Goal: Information Seeking & Learning: Find specific fact

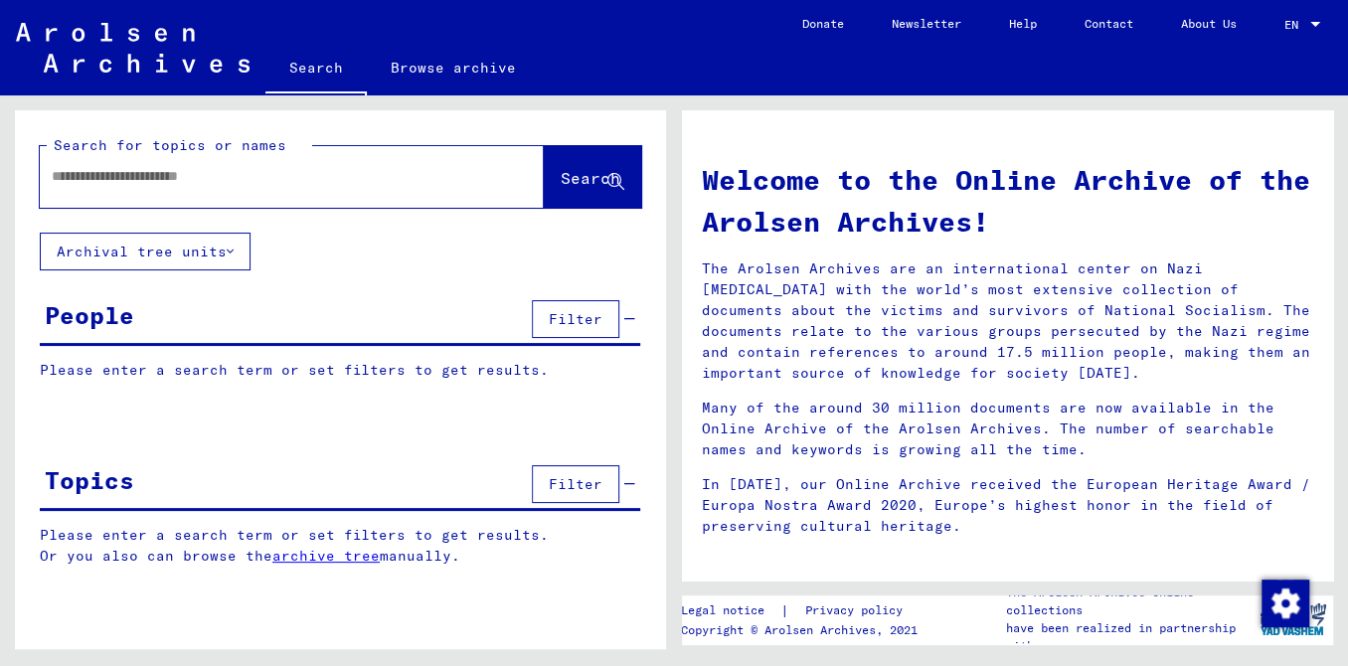
click at [122, 199] on div at bounding box center [262, 176] width 444 height 45
click at [118, 187] on input "text" at bounding box center [268, 176] width 432 height 21
type input "*"
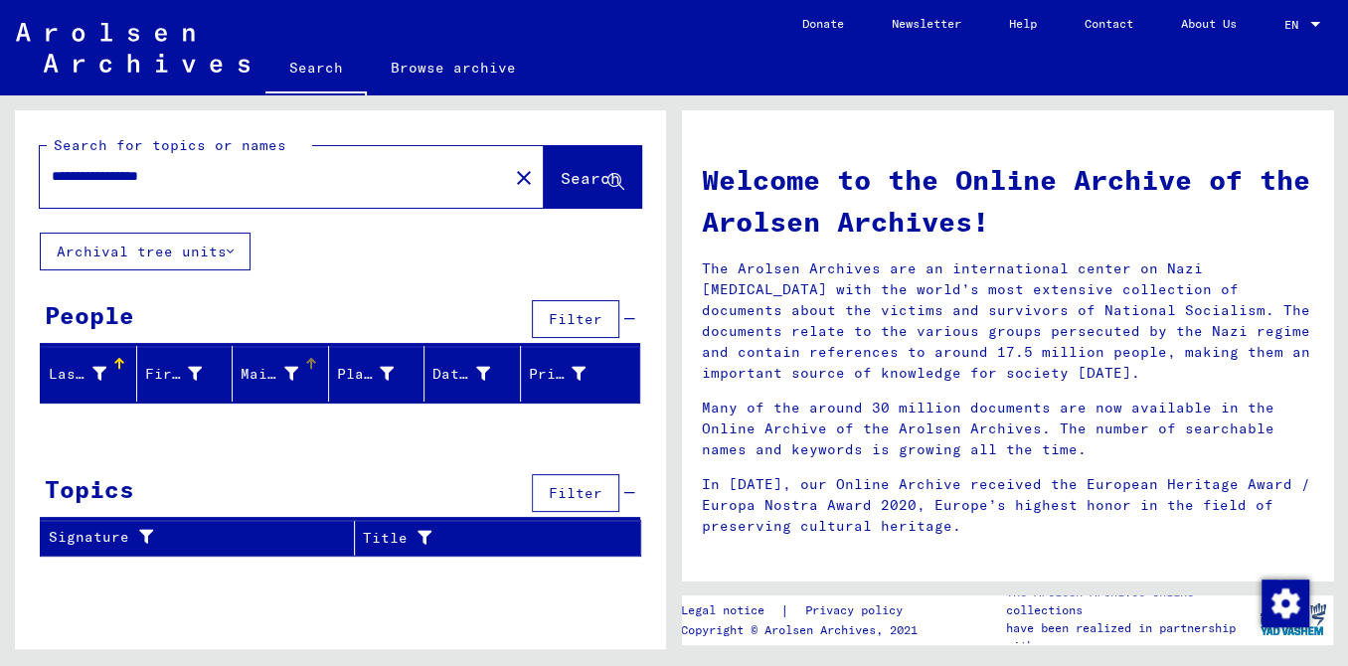
scroll to position [7, 0]
click at [91, 187] on input "**********" at bounding box center [268, 176] width 432 height 21
click at [139, 187] on input "**********" at bounding box center [268, 176] width 432 height 21
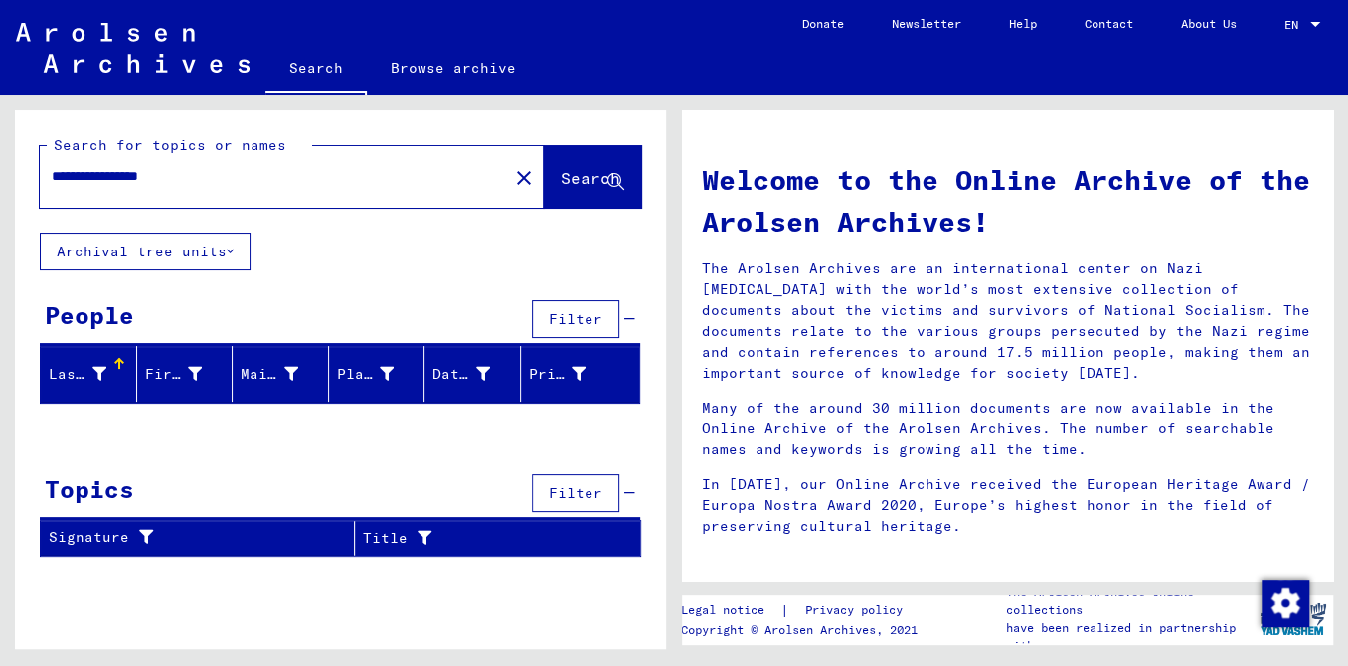
click at [82, 187] on input "**********" at bounding box center [268, 176] width 432 height 21
type input "********"
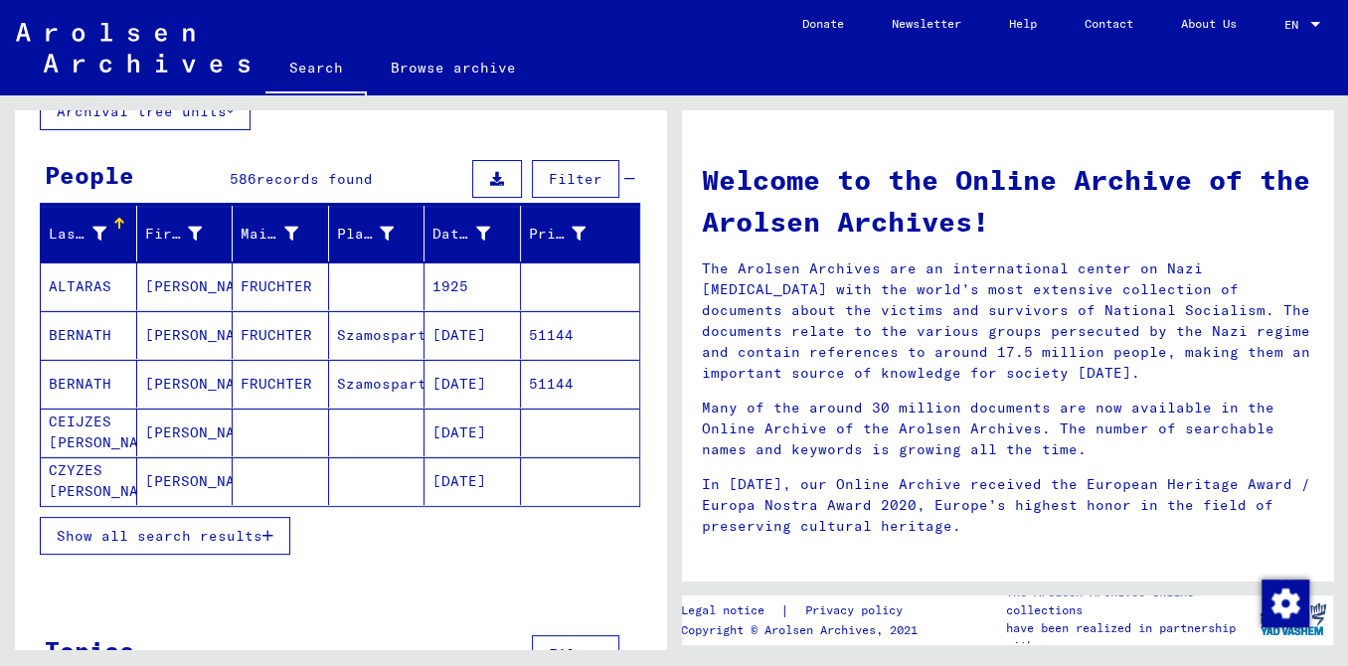
scroll to position [143, 0]
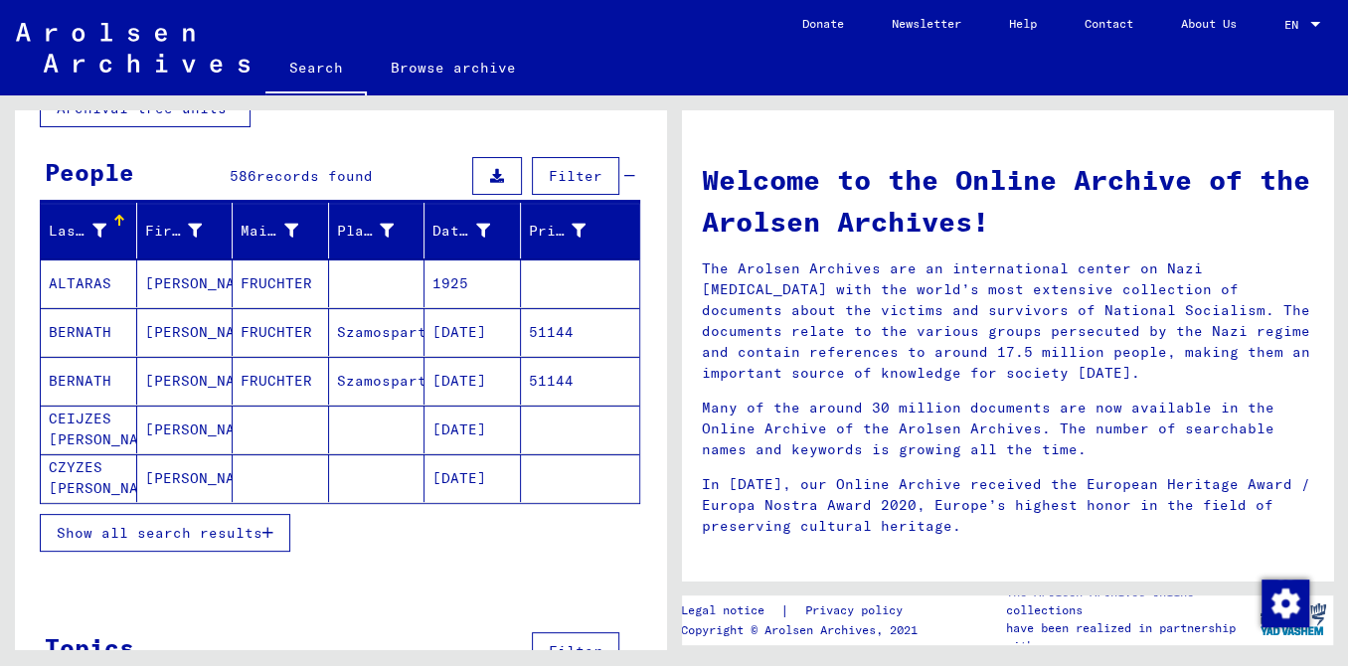
click at [144, 542] on span "Show all search results" at bounding box center [160, 533] width 206 height 18
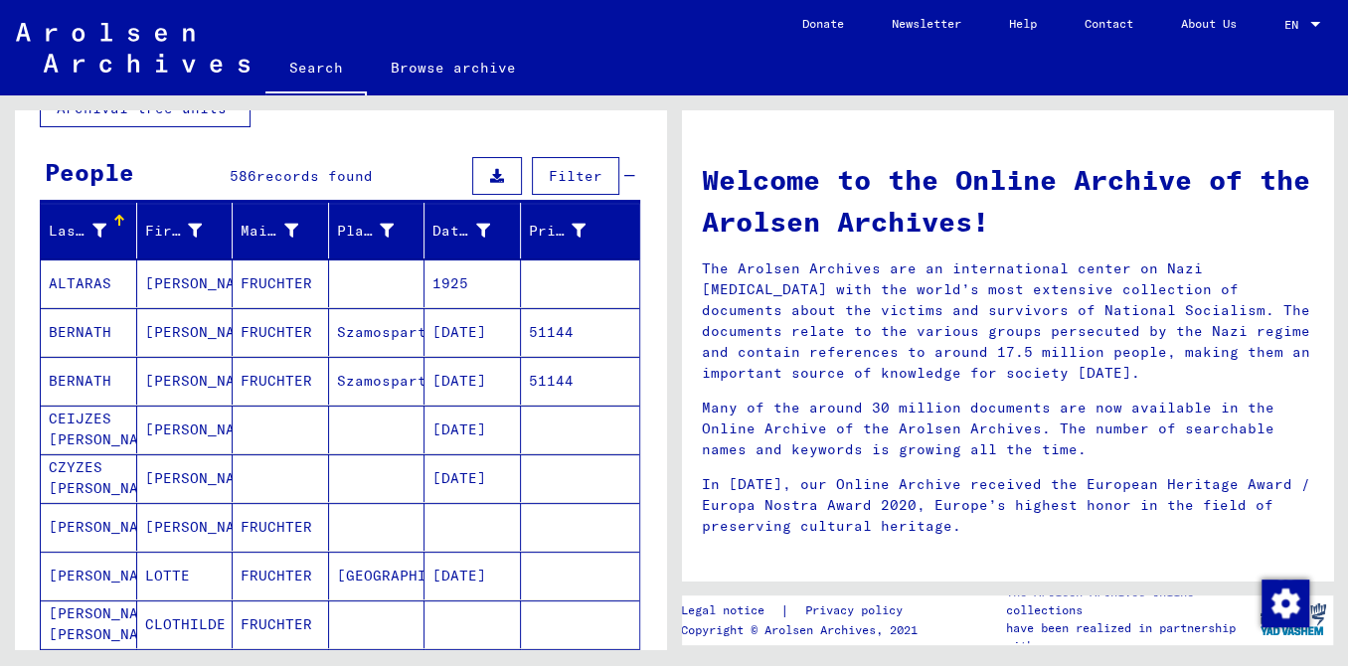
click at [71, 247] on div "Last Name" at bounding box center [92, 231] width 87 height 32
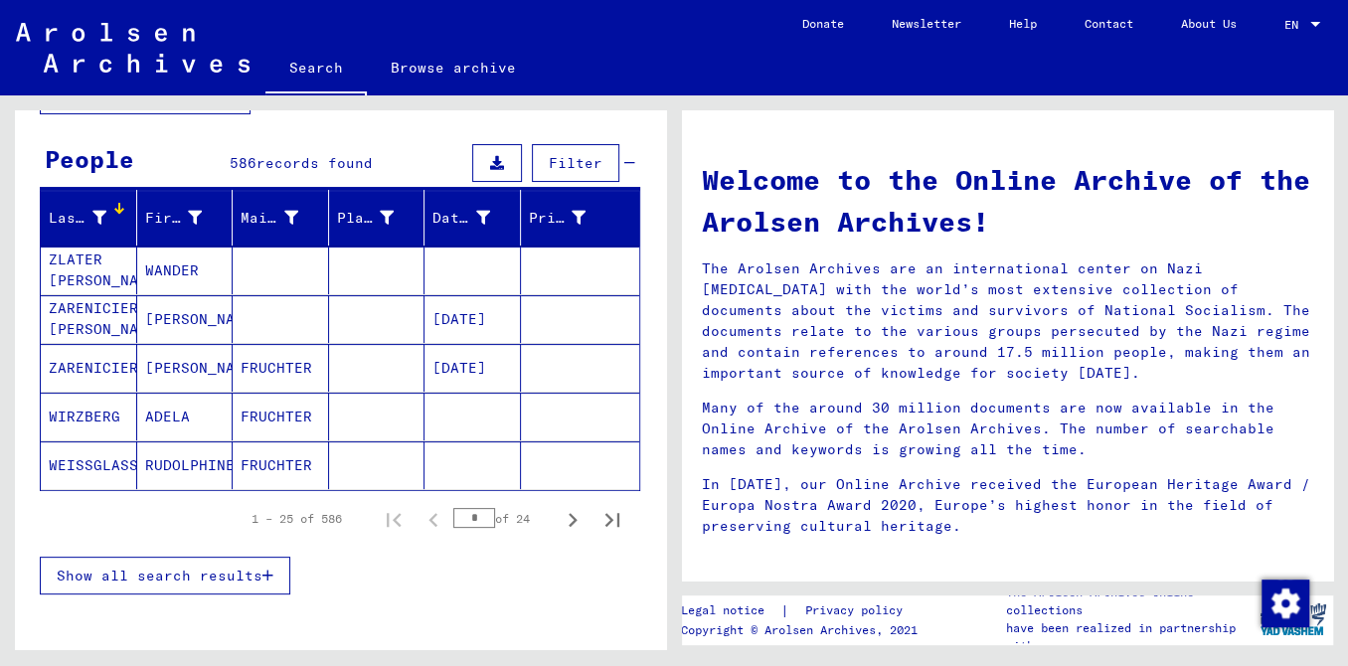
scroll to position [158, 0]
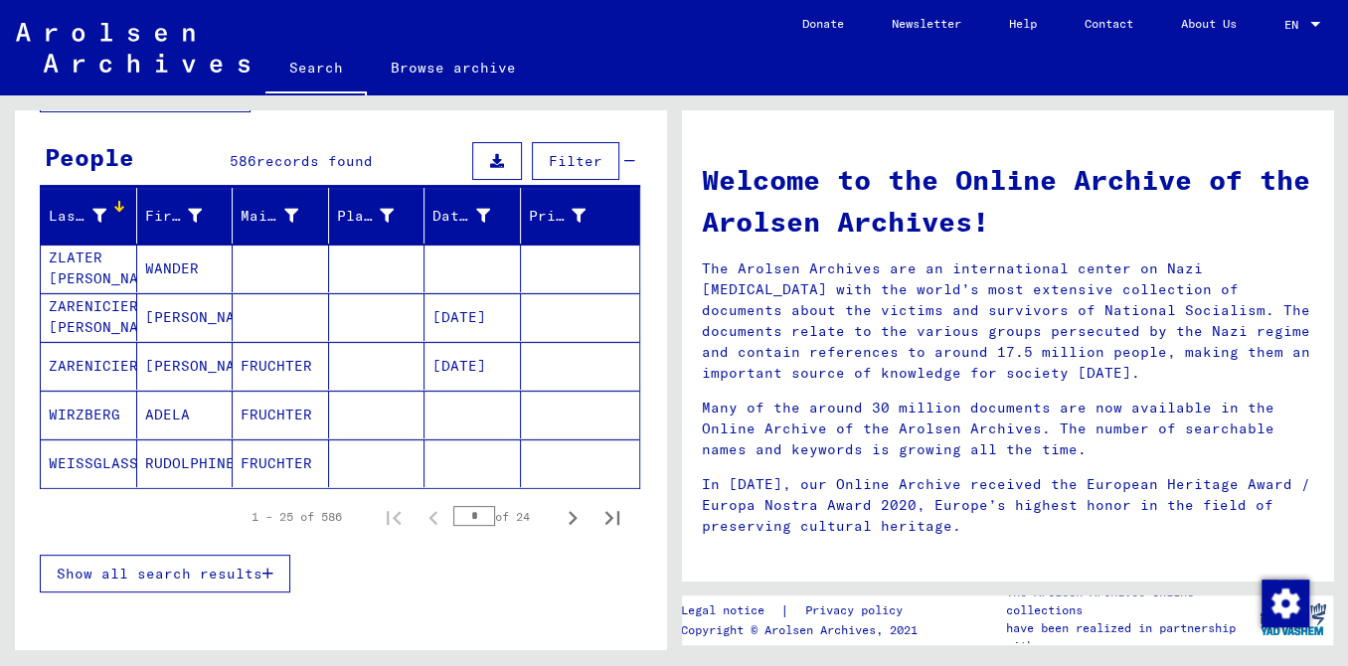
click at [155, 583] on span "Show all search results" at bounding box center [160, 574] width 206 height 18
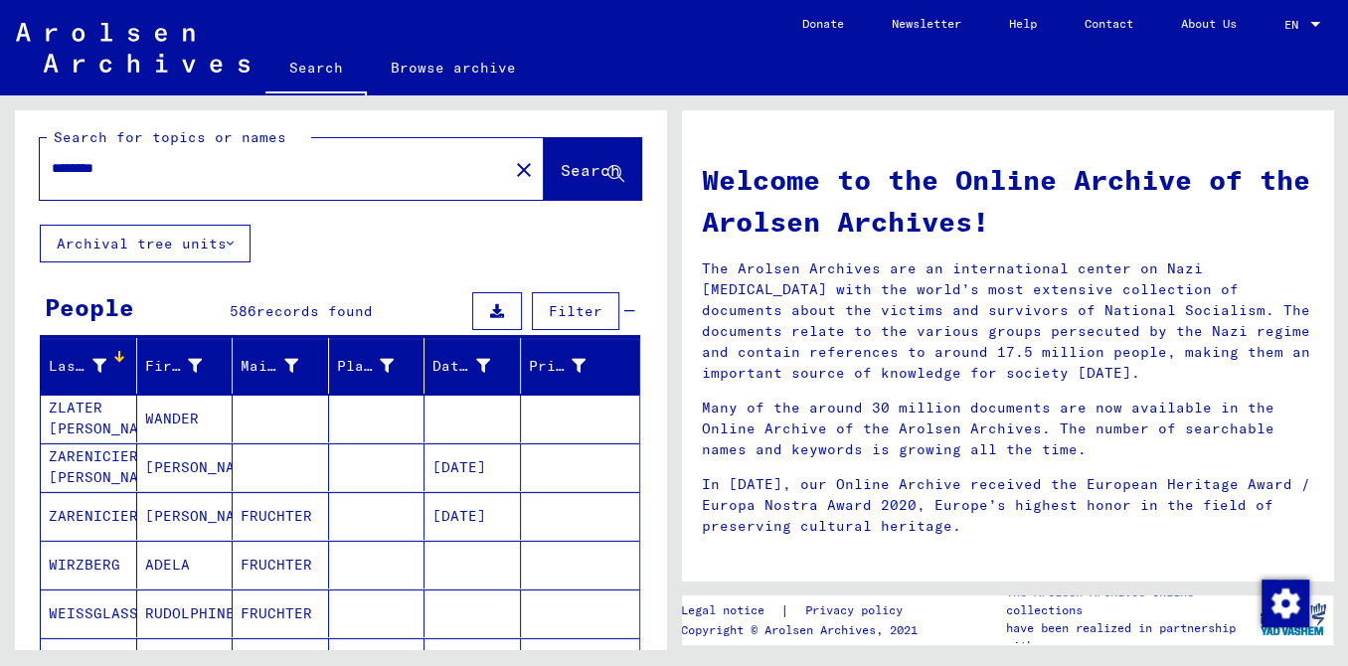
scroll to position [1, 0]
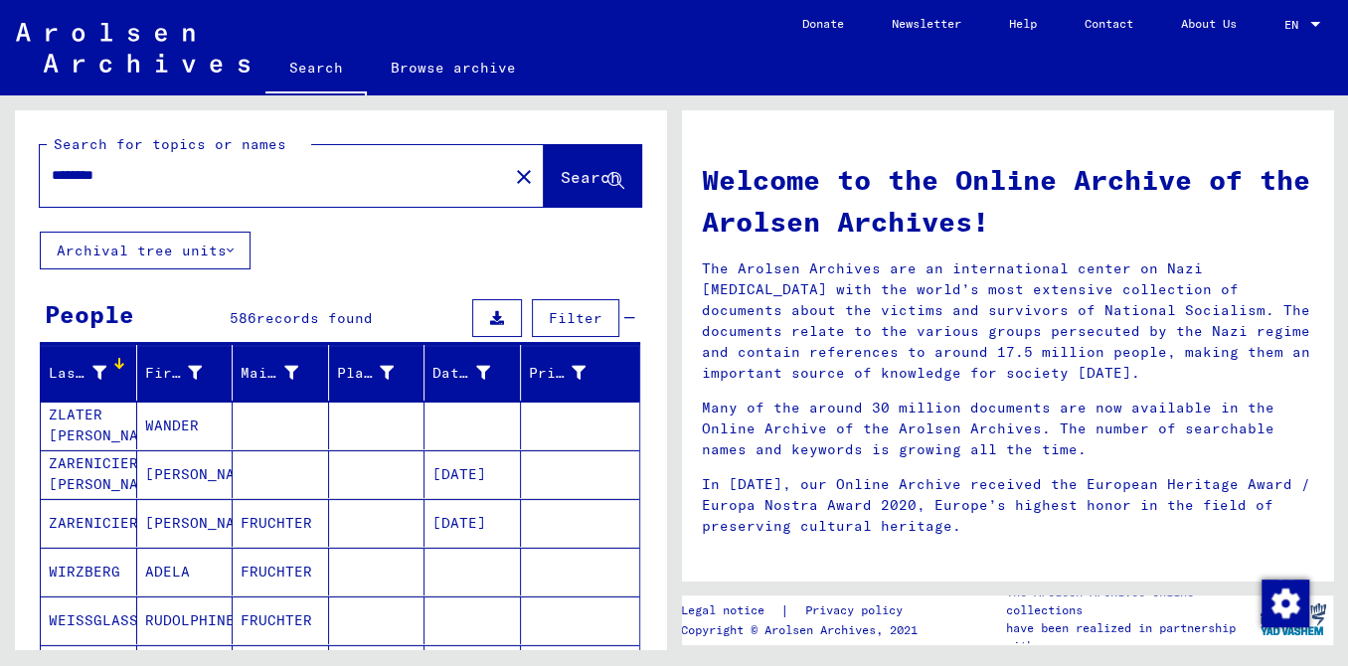
click at [237, 269] on button "Archival tree units" at bounding box center [145, 251] width 211 height 38
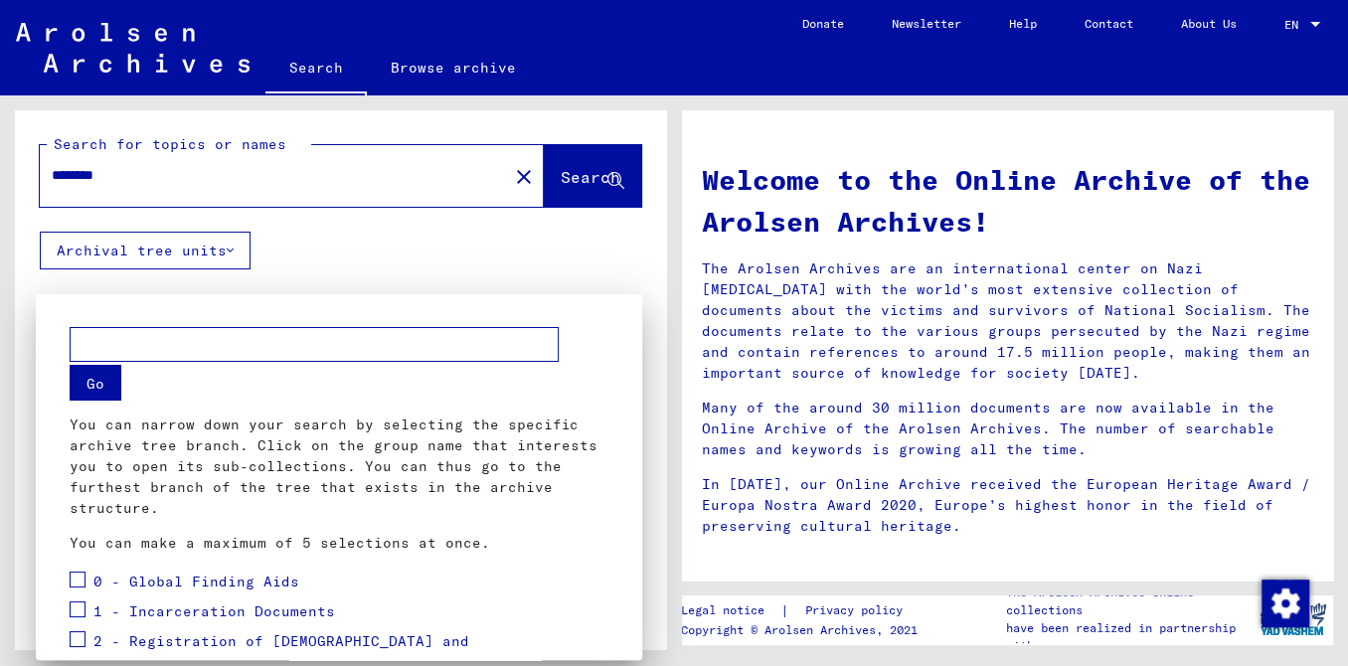
scroll to position [363, 0]
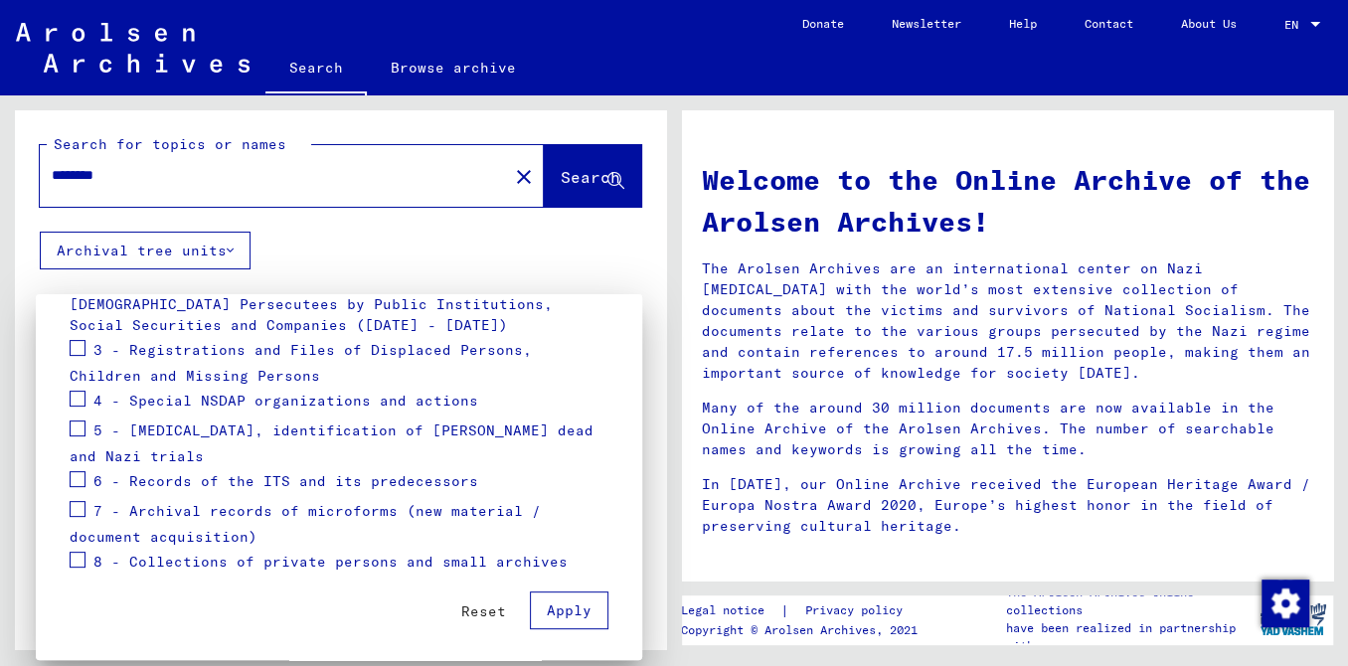
click at [237, 275] on div at bounding box center [674, 333] width 1348 height 666
click at [237, 269] on button "Archival tree units" at bounding box center [145, 251] width 211 height 38
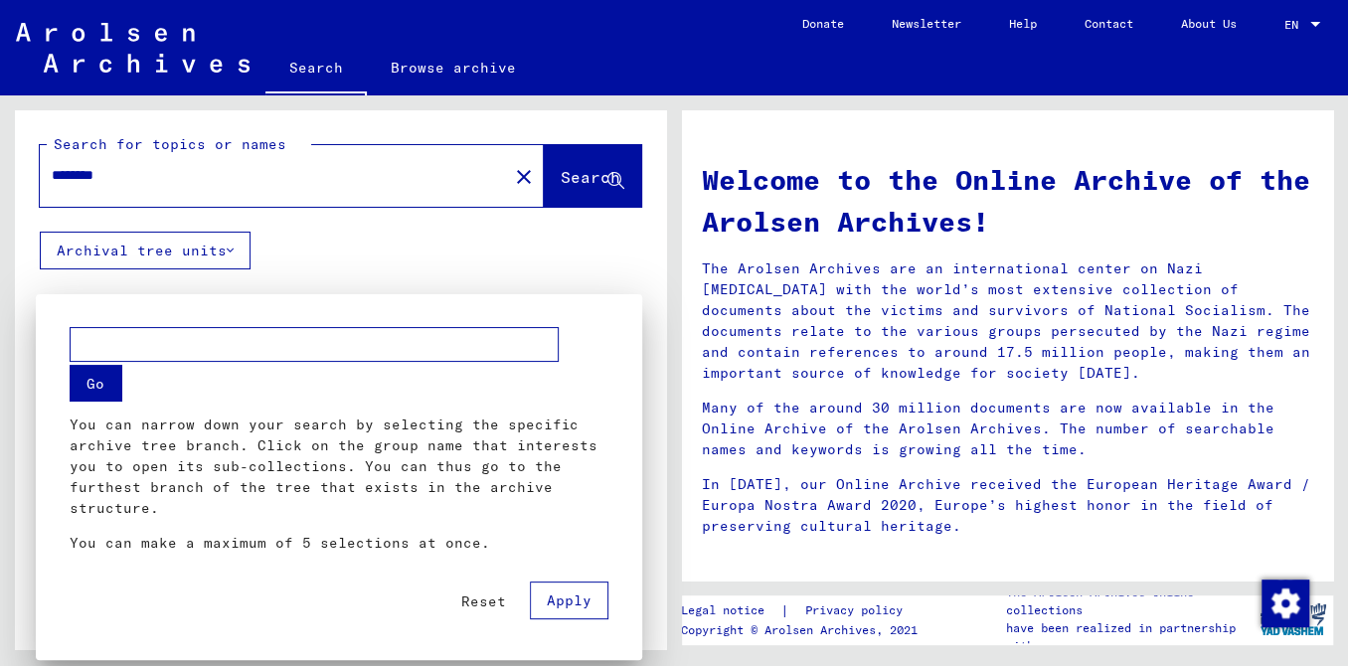
click at [237, 272] on div at bounding box center [674, 333] width 1348 height 666
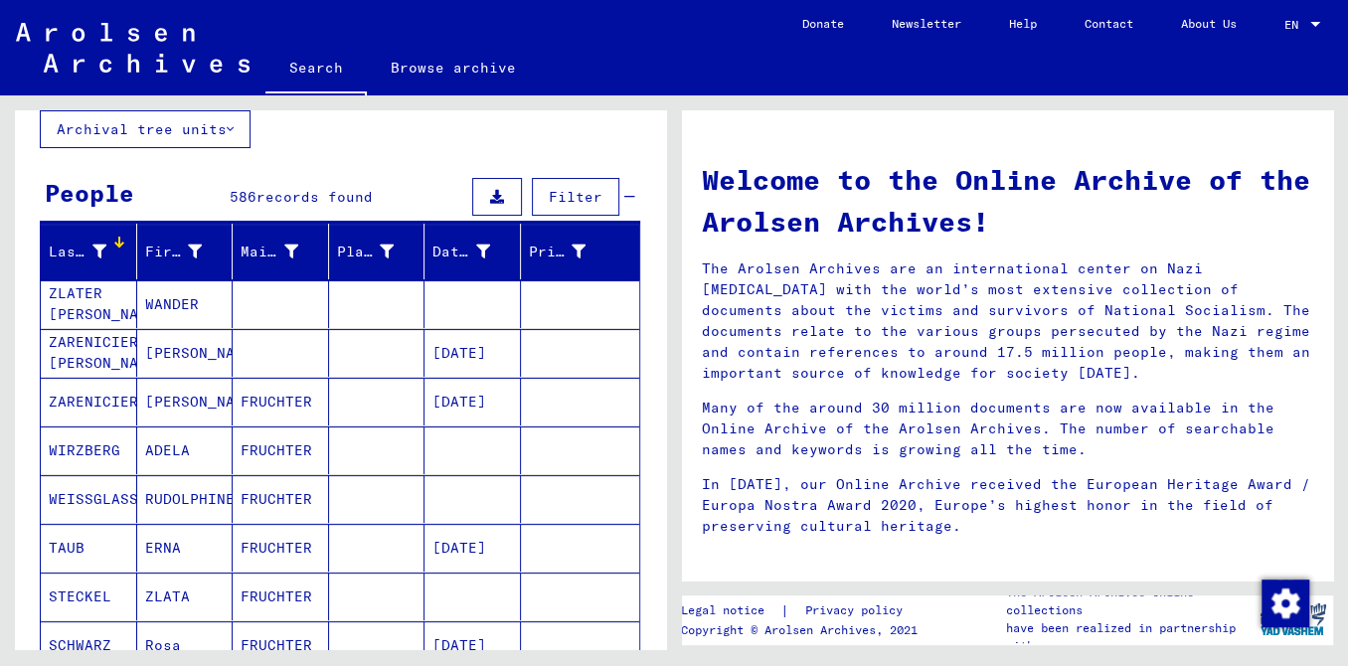
scroll to position [123, 0]
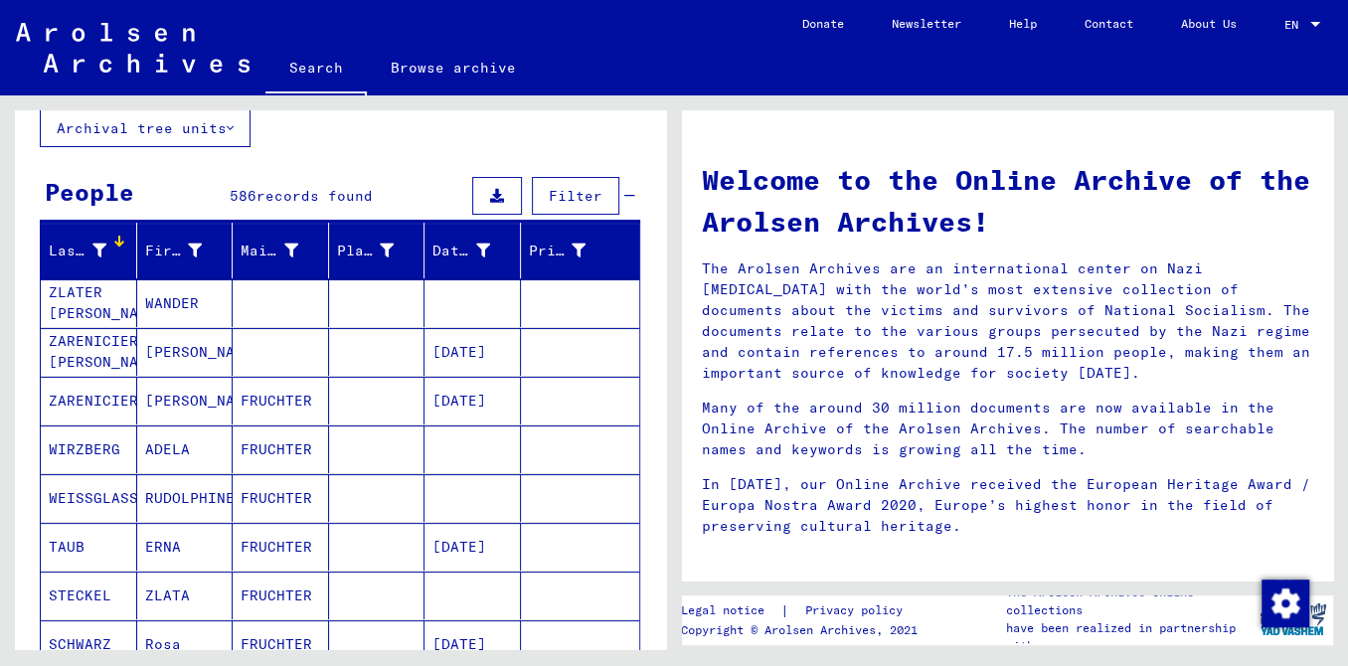
click at [271, 223] on div "People 586 records found Filter" at bounding box center [340, 197] width 601 height 51
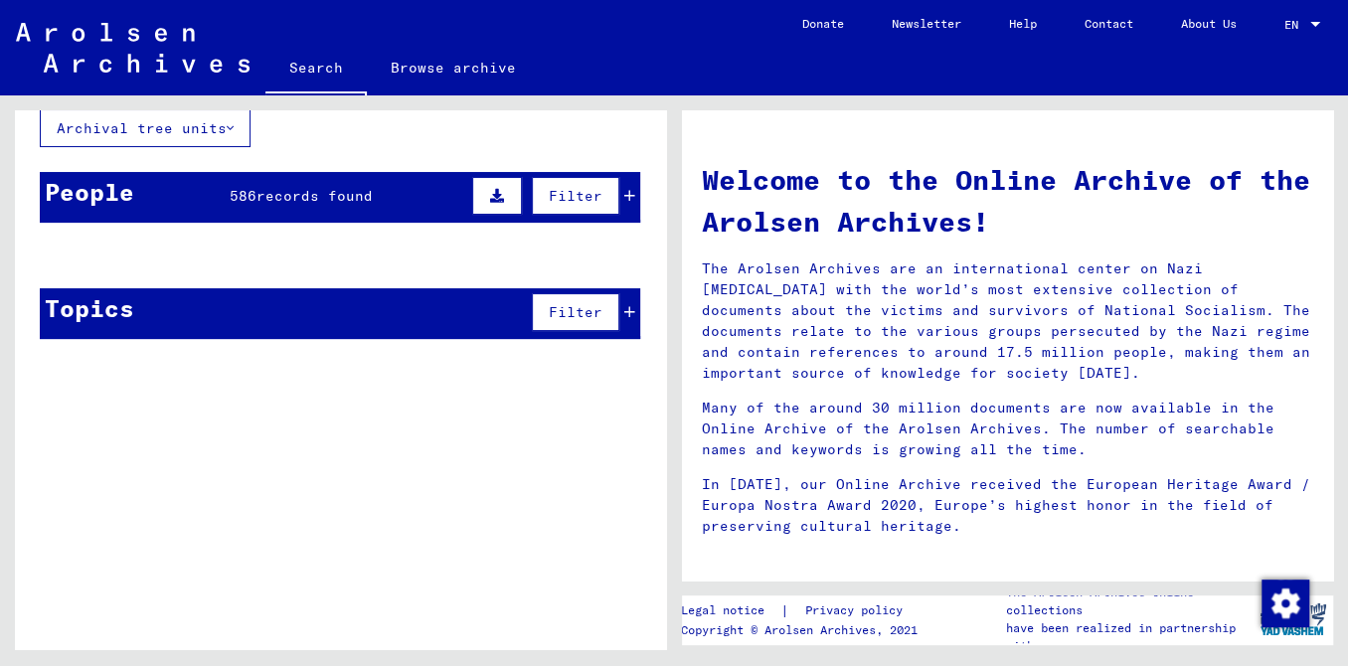
click at [287, 205] on span "records found" at bounding box center [315, 196] width 116 height 18
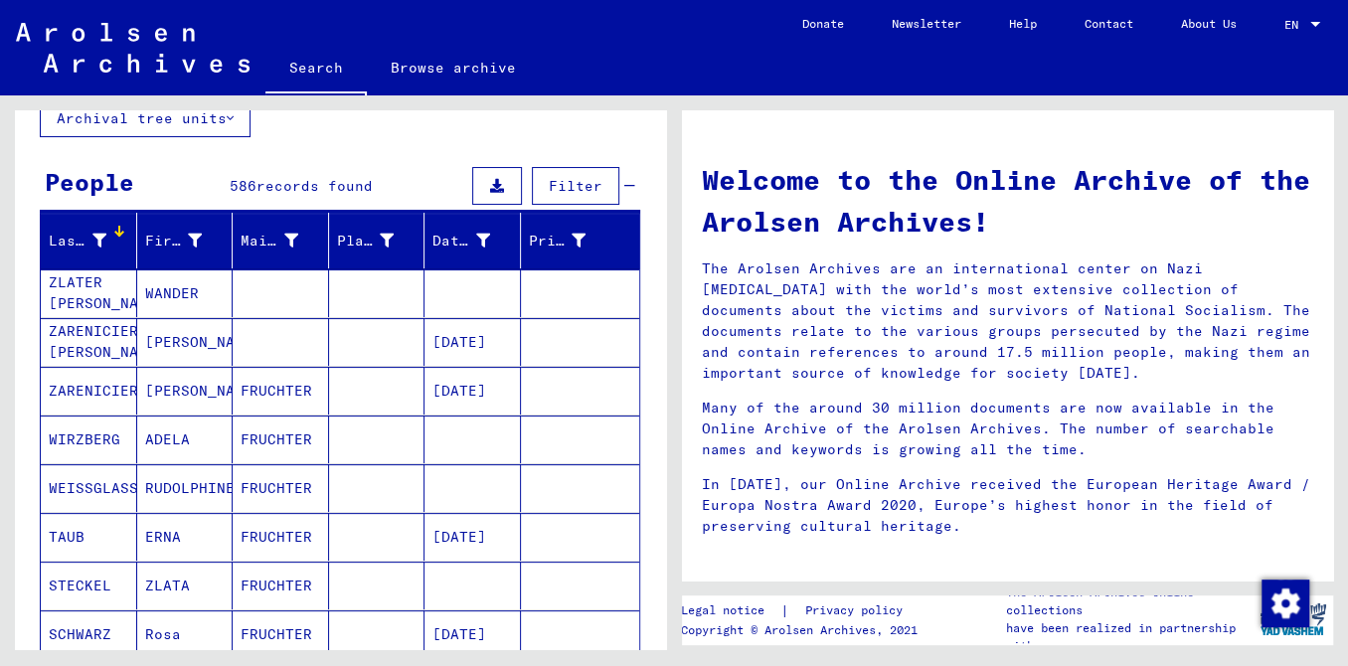
scroll to position [0, 0]
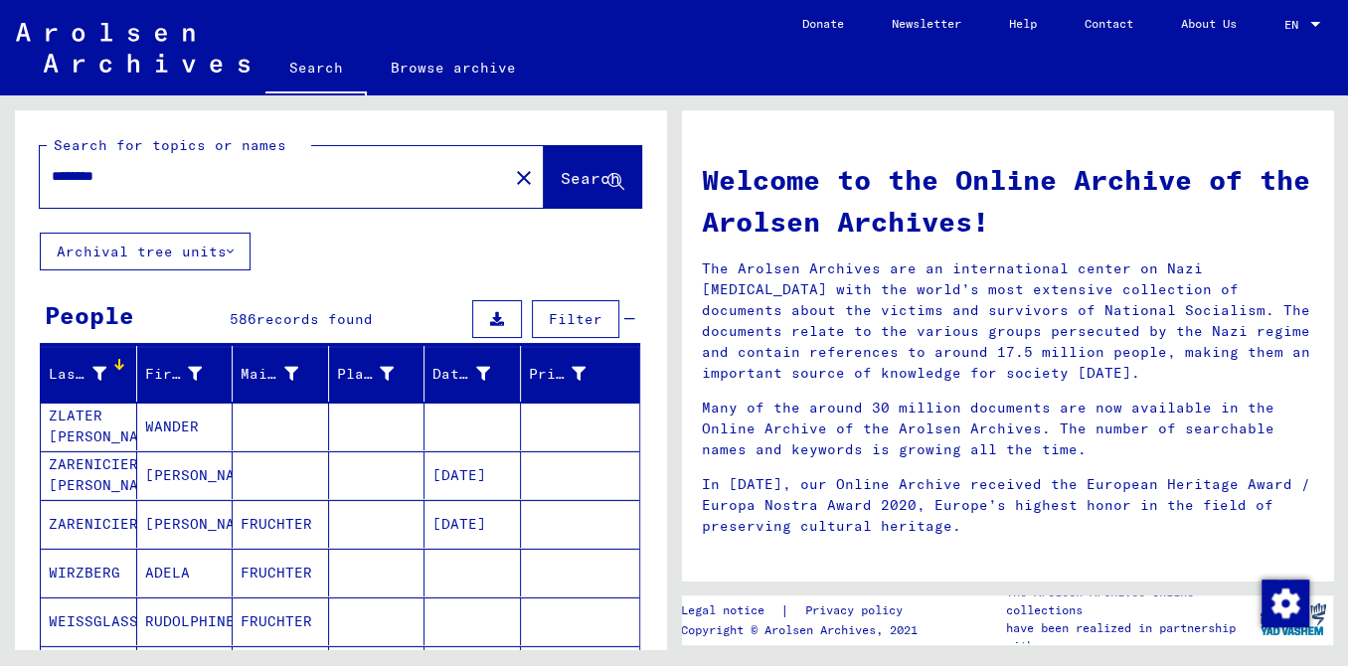
click at [267, 543] on mat-cell "FRUCHTER" at bounding box center [281, 524] width 96 height 48
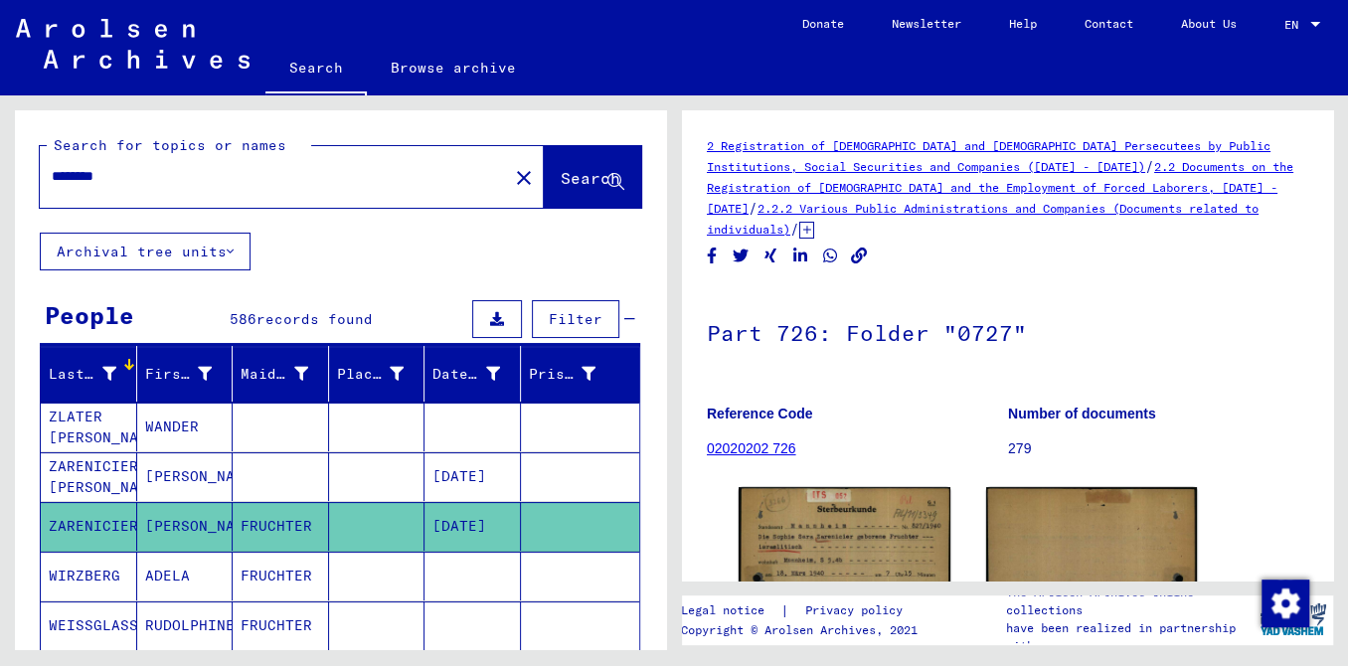
click at [243, 199] on div "********" at bounding box center [268, 176] width 456 height 45
click at [218, 187] on input "********" at bounding box center [274, 176] width 444 height 21
type input "********"
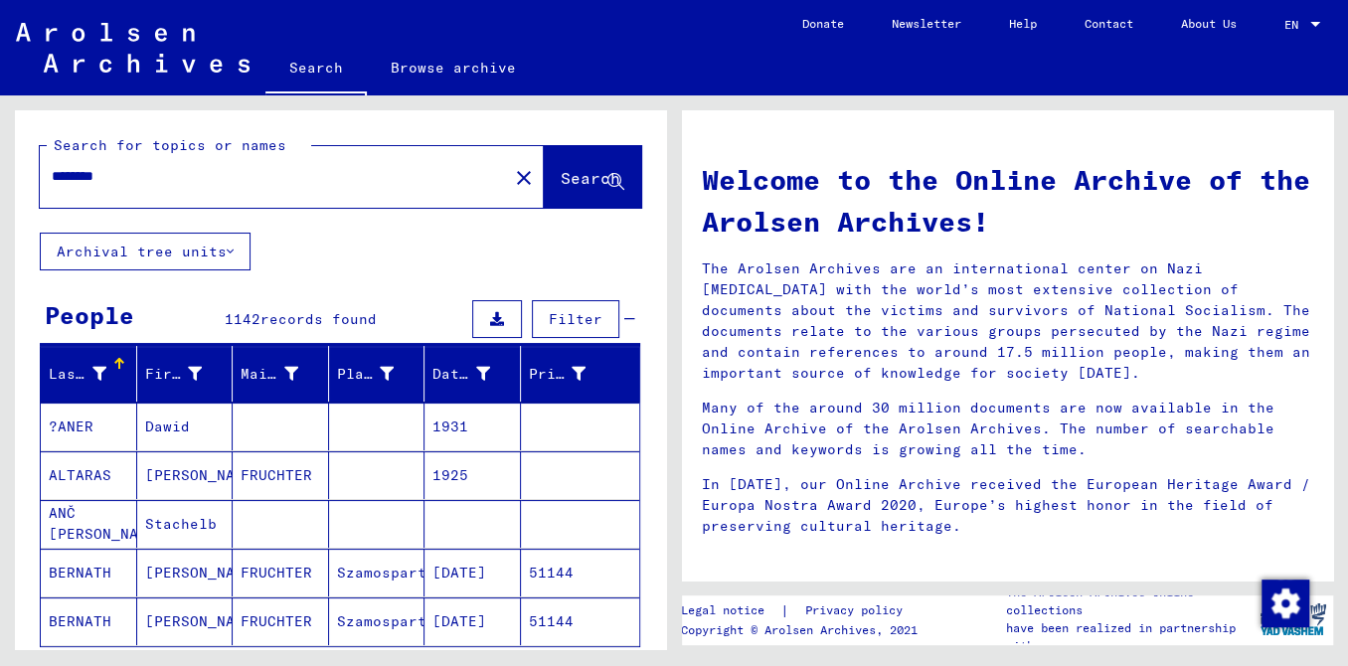
click at [549, 328] on span "Filter" at bounding box center [576, 319] width 54 height 18
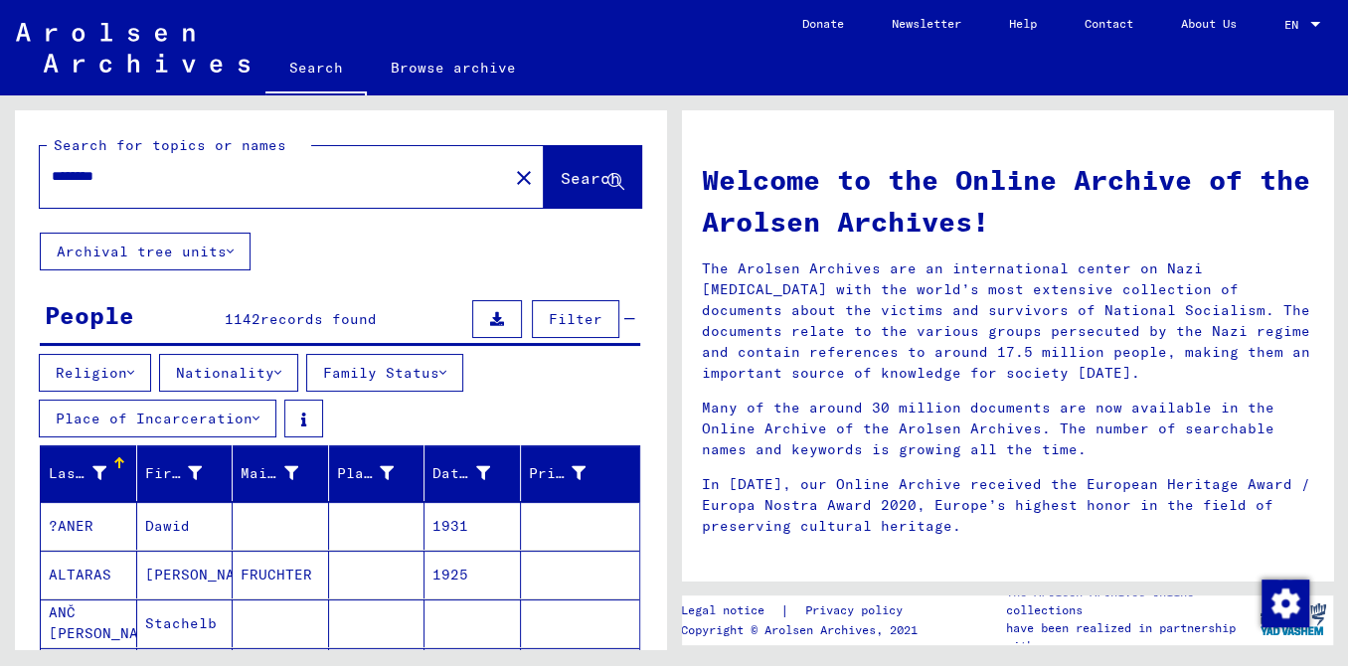
click at [236, 391] on button "Nationality" at bounding box center [228, 373] width 139 height 38
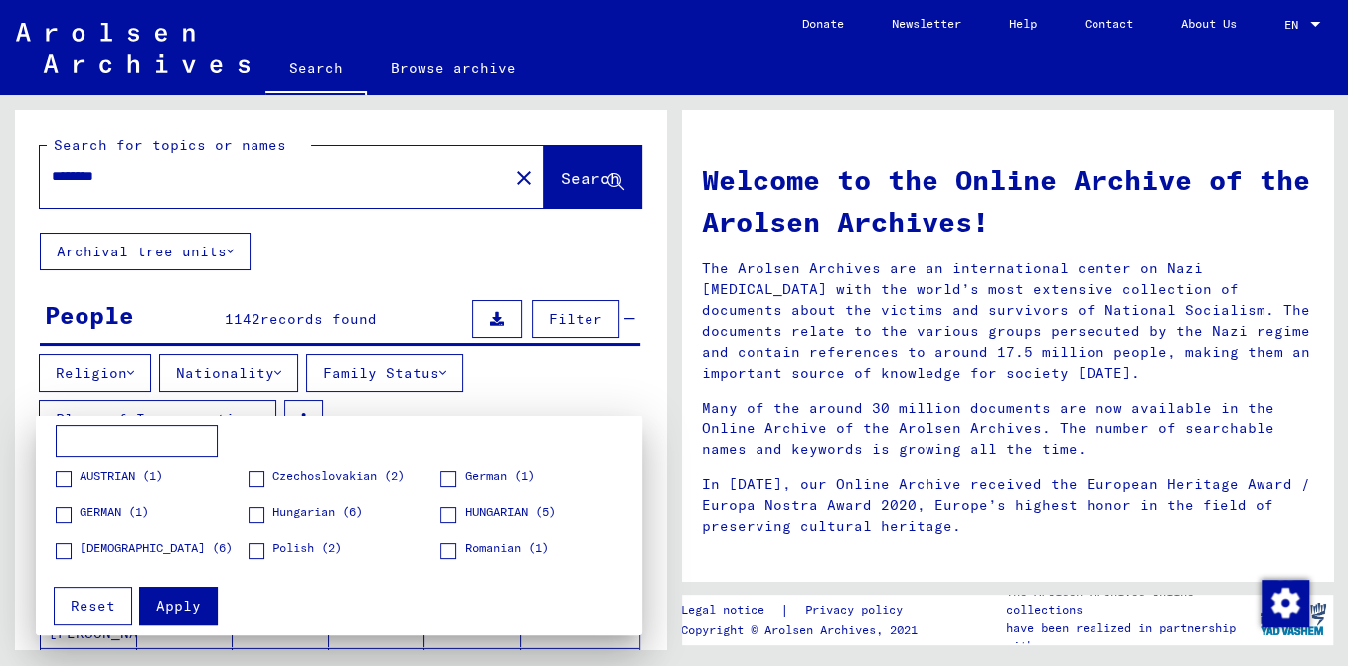
click at [561, 391] on div at bounding box center [674, 333] width 1348 height 666
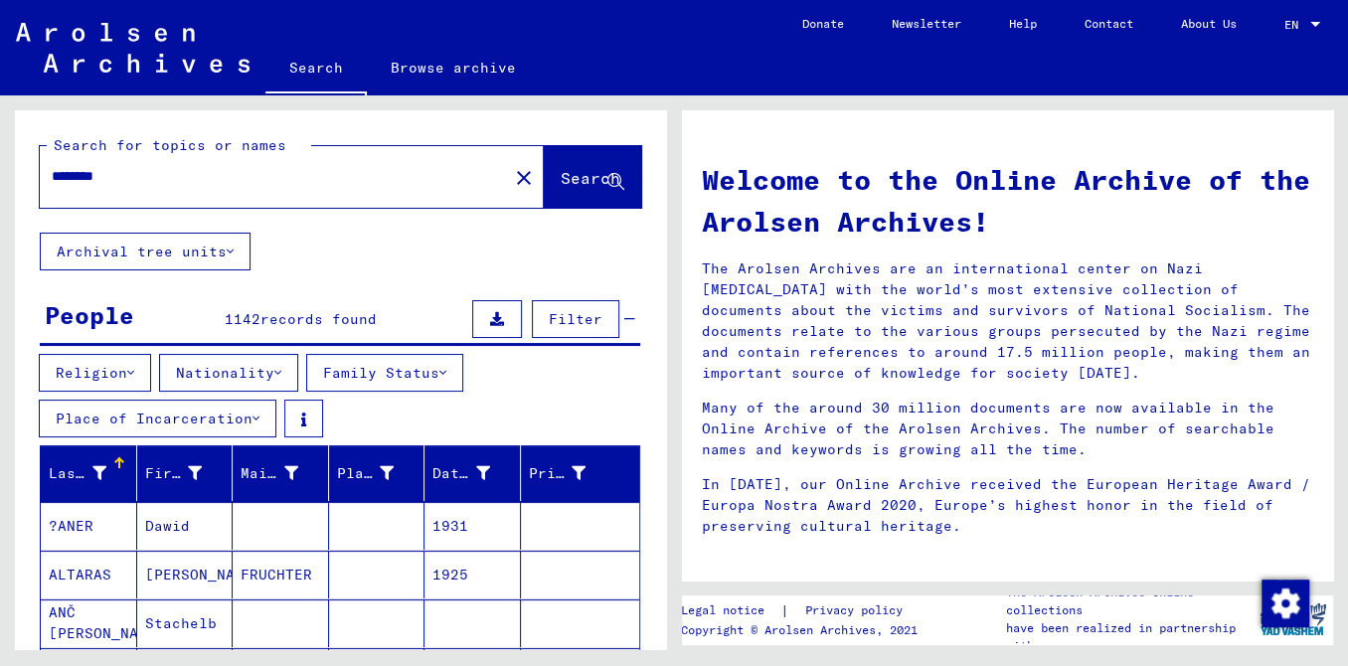
click at [242, 434] on button "Place of Incarceration" at bounding box center [158, 419] width 238 height 38
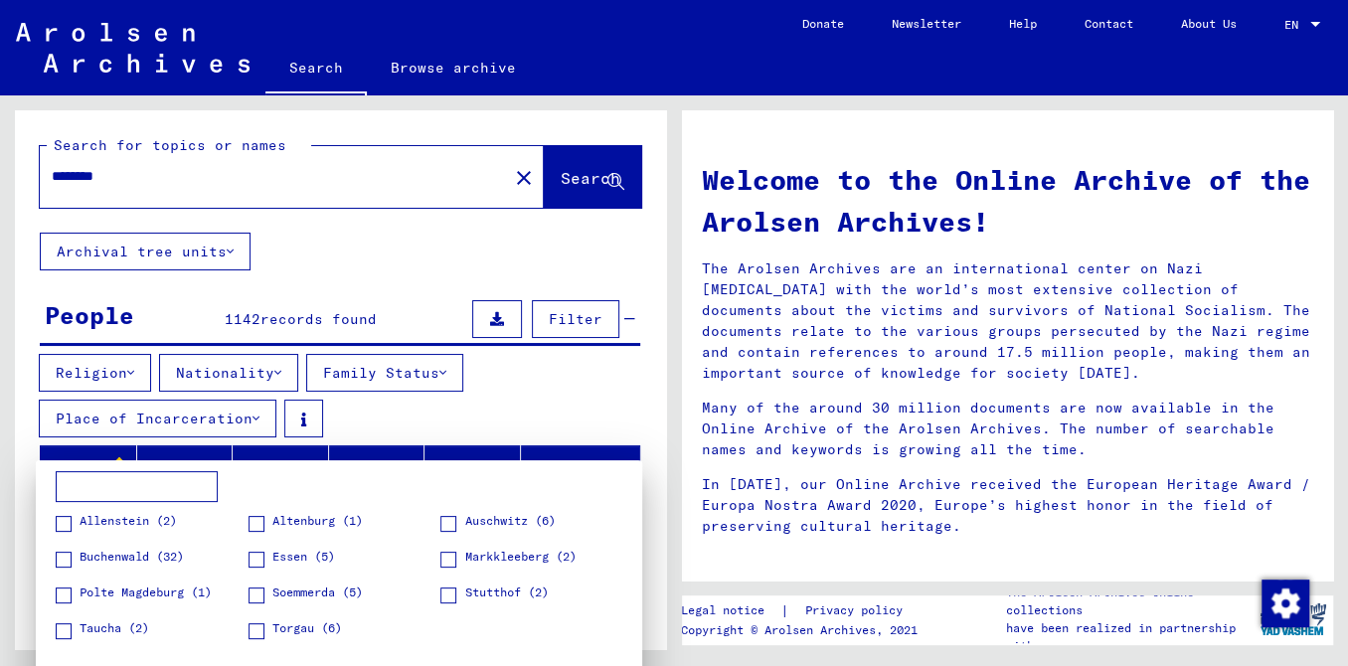
drag, startPoint x: 242, startPoint y: 434, endPoint x: 545, endPoint y: 451, distance: 303.7
click at [545, 451] on div at bounding box center [674, 333] width 1348 height 666
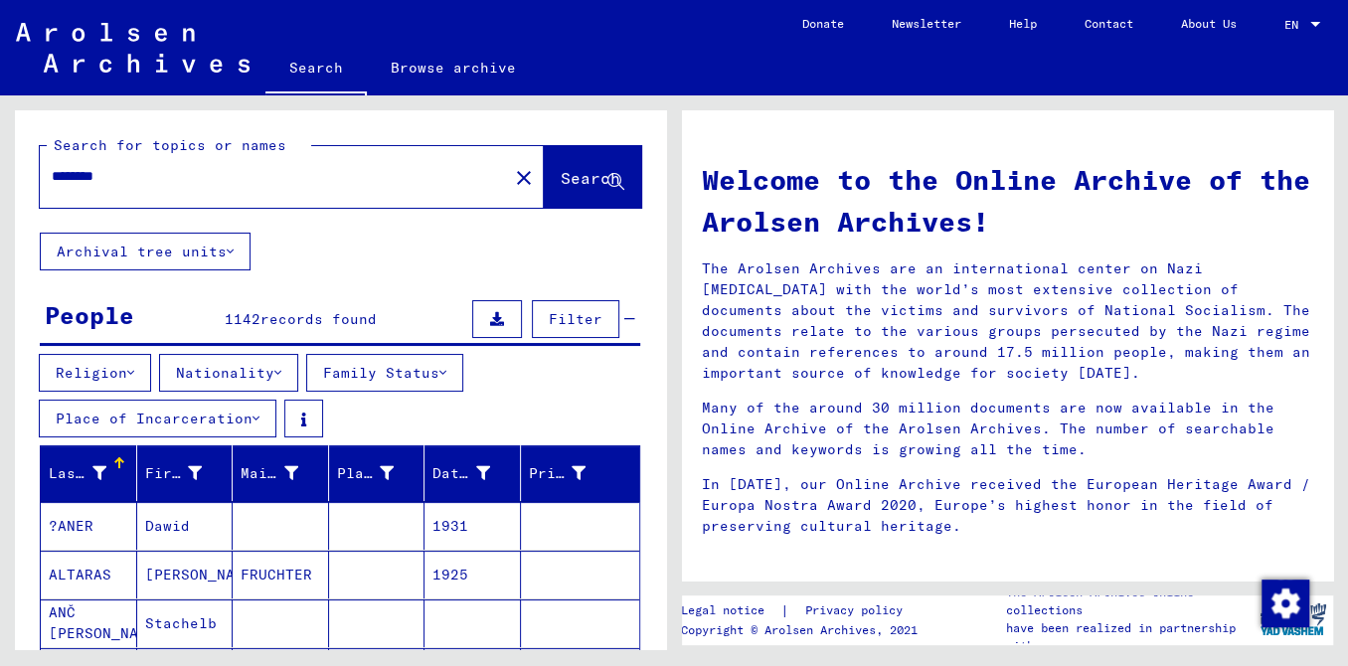
click at [105, 392] on button "Religion" at bounding box center [95, 373] width 112 height 38
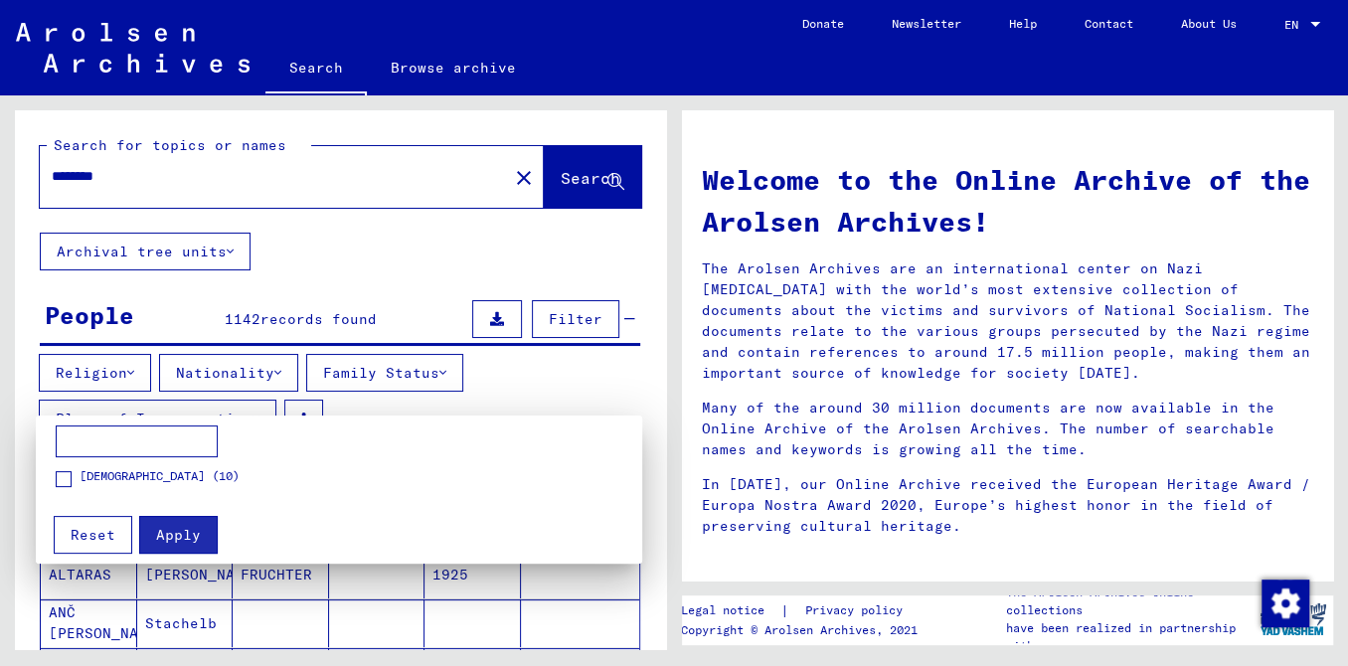
click at [64, 485] on span at bounding box center [64, 479] width 16 height 16
click at [167, 543] on button "Apply" at bounding box center [178, 535] width 79 height 38
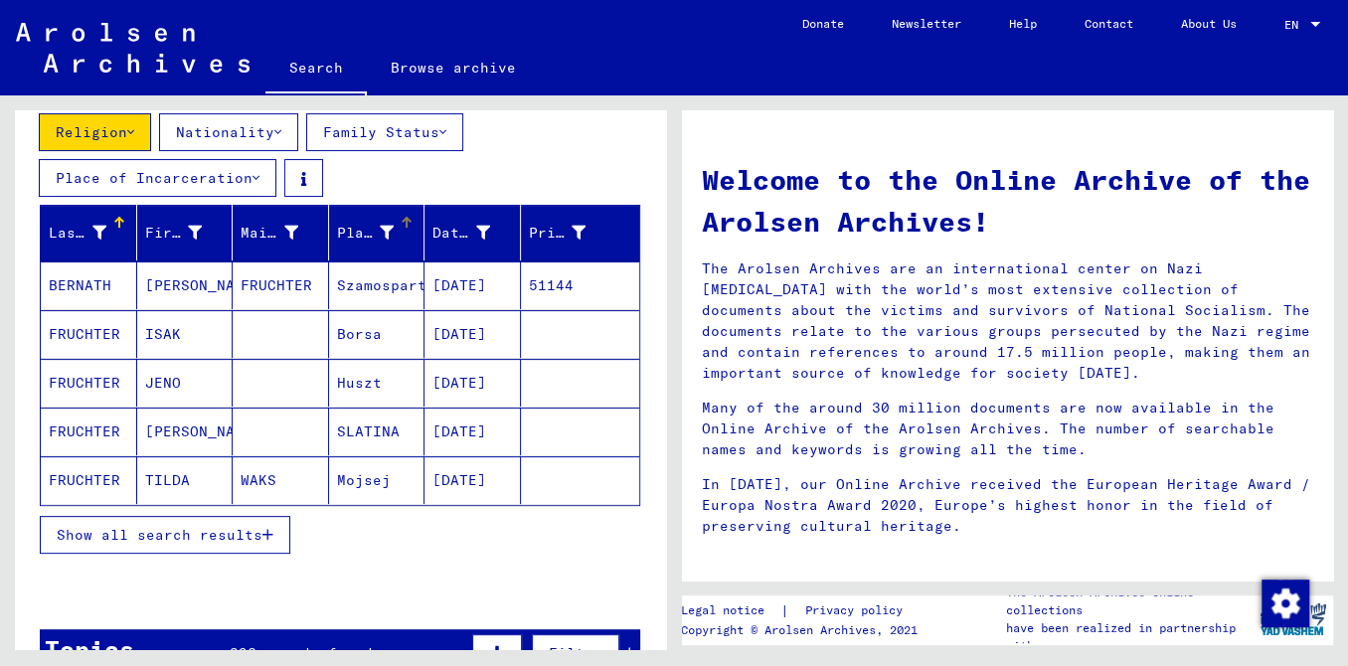
scroll to position [244, 0]
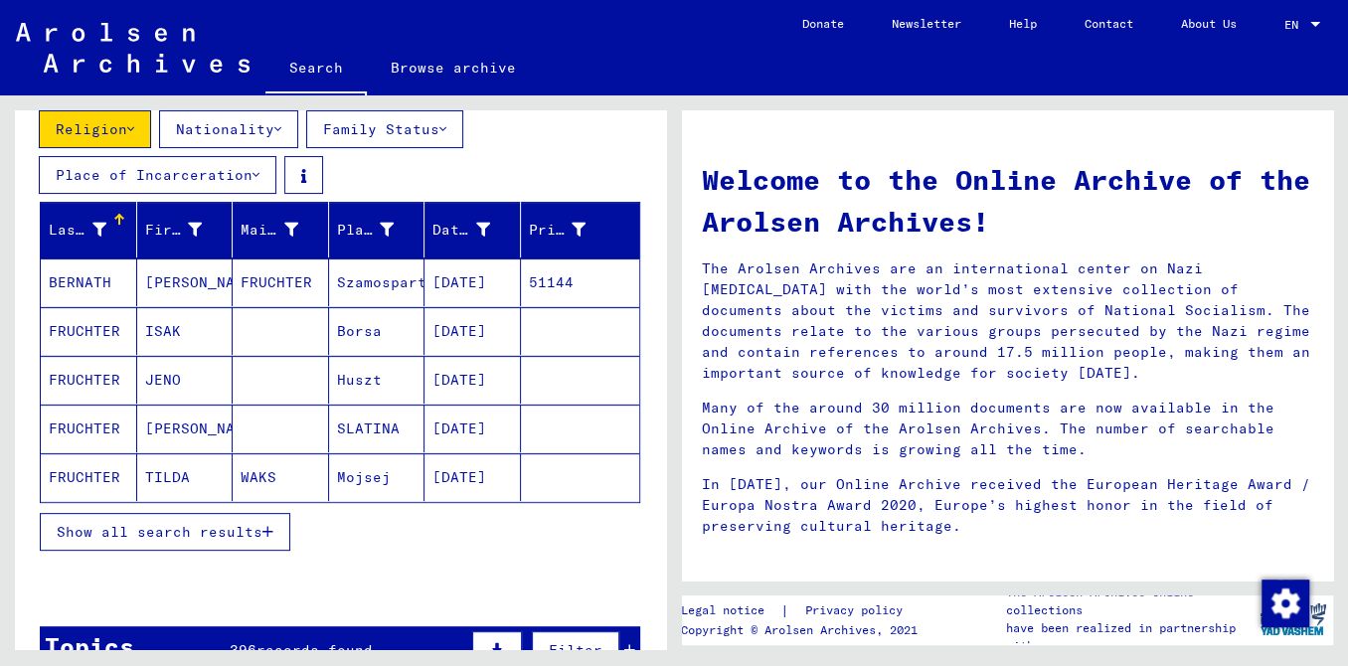
click at [233, 541] on span "Show all search results" at bounding box center [160, 532] width 206 height 18
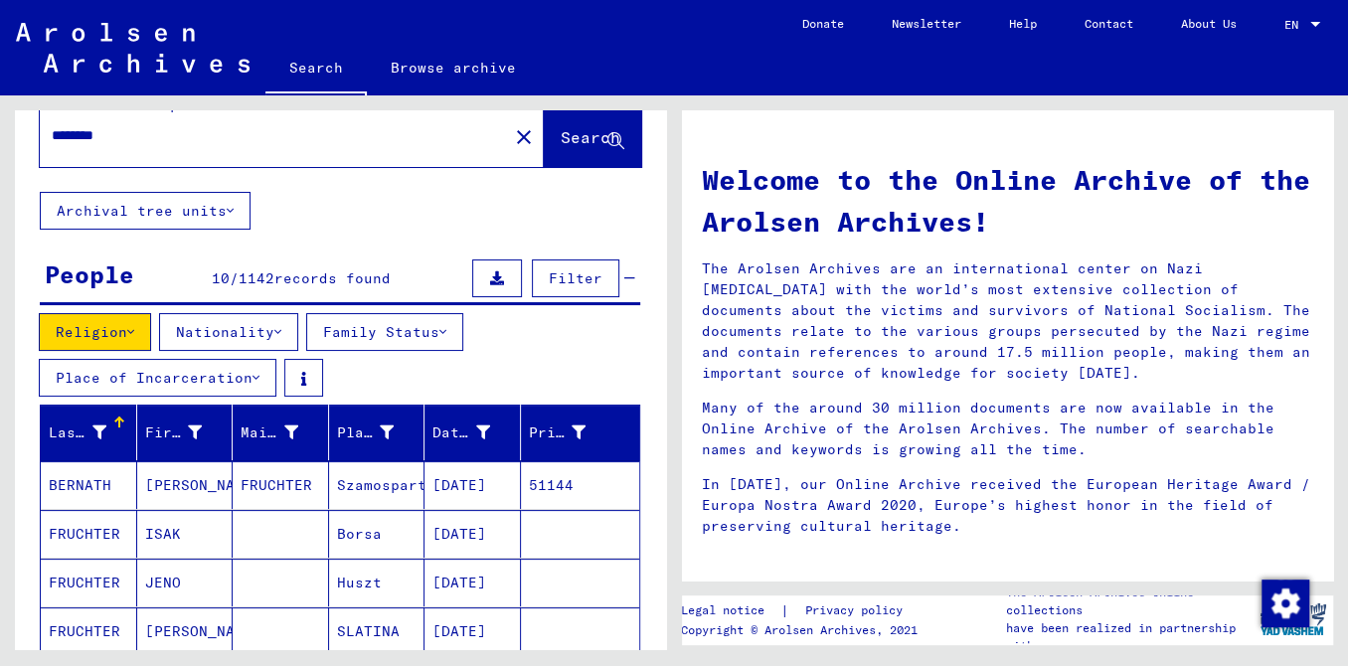
scroll to position [39, 0]
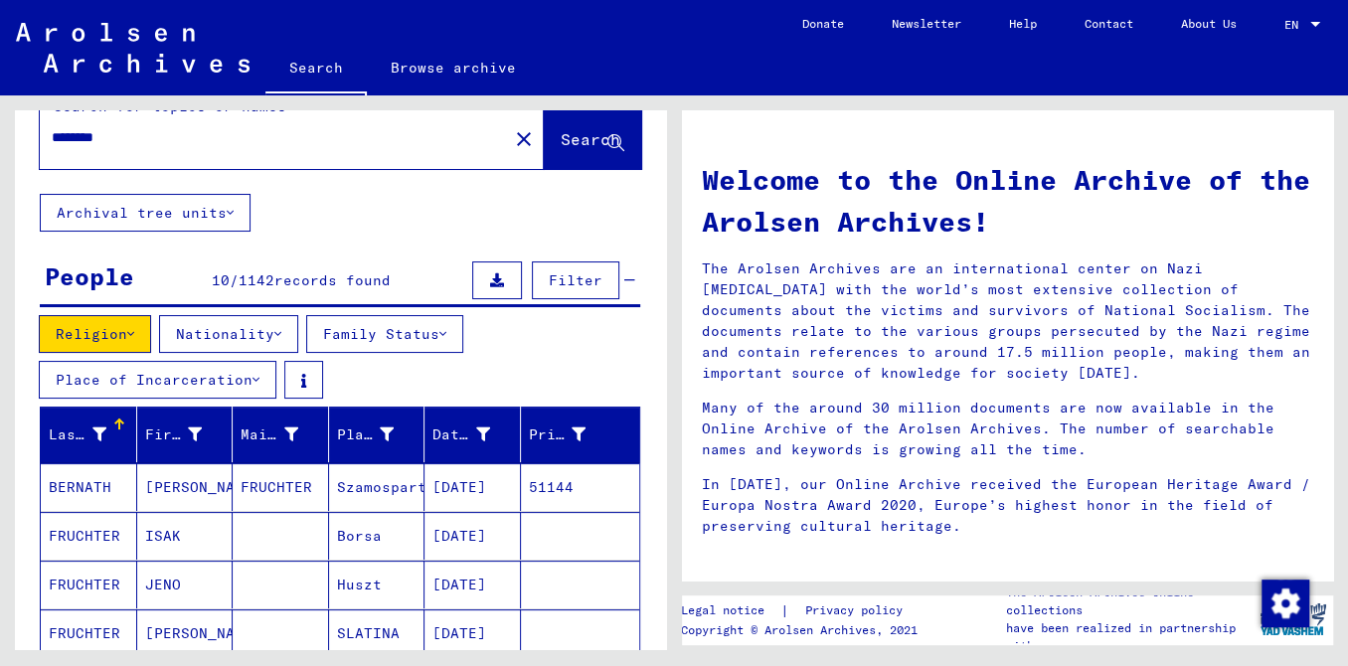
click at [122, 352] on button "Religion" at bounding box center [95, 334] width 112 height 38
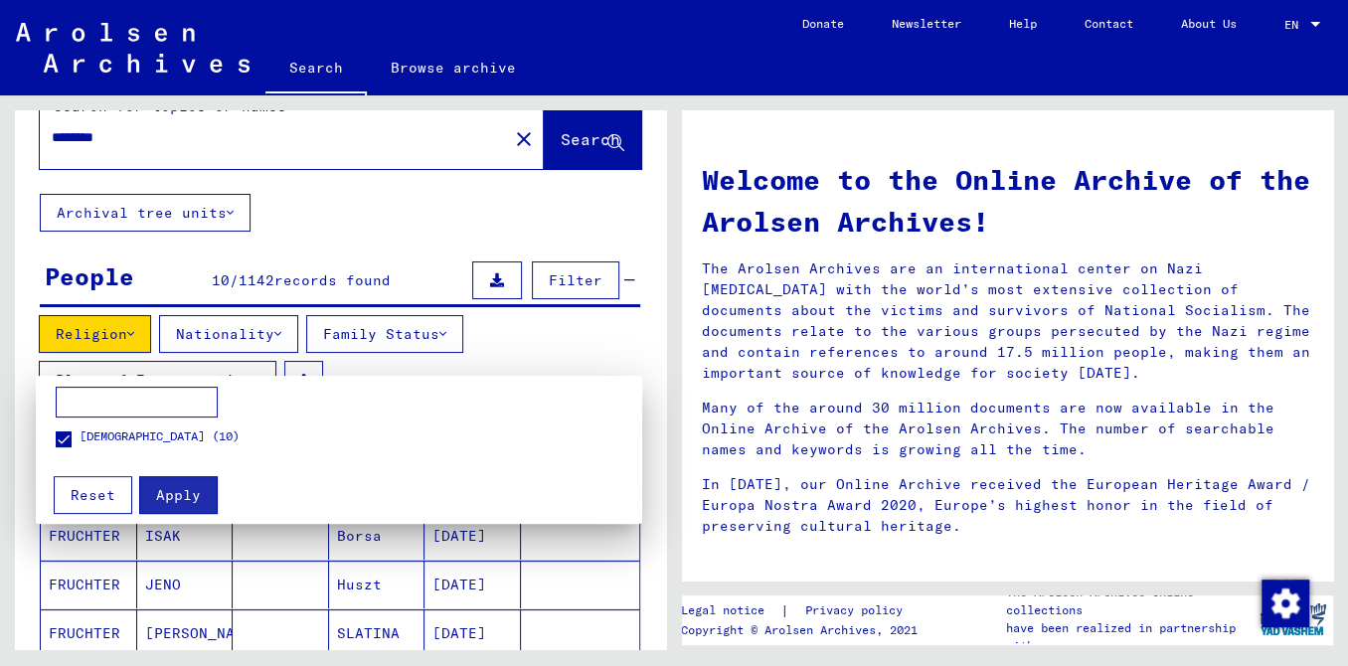
click at [58, 441] on span at bounding box center [64, 440] width 16 height 16
click at [279, 363] on div at bounding box center [674, 333] width 1348 height 666
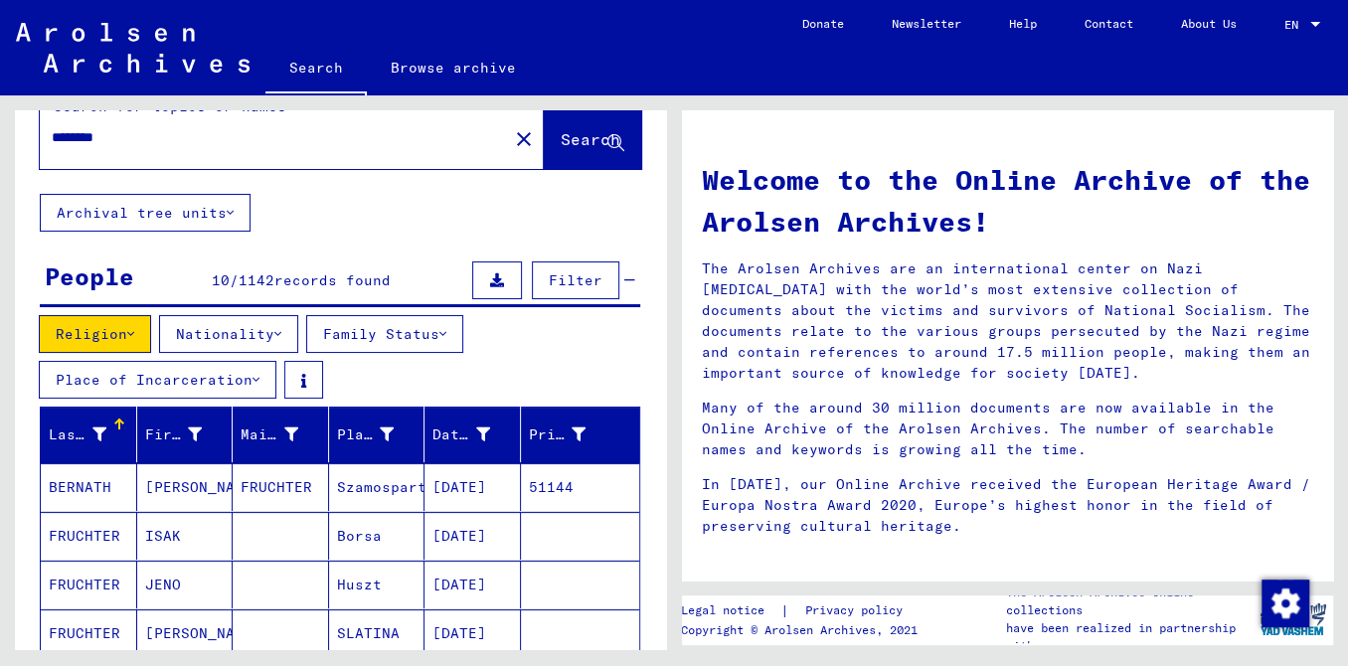
click at [279, 353] on button "Nationality" at bounding box center [228, 334] width 139 height 38
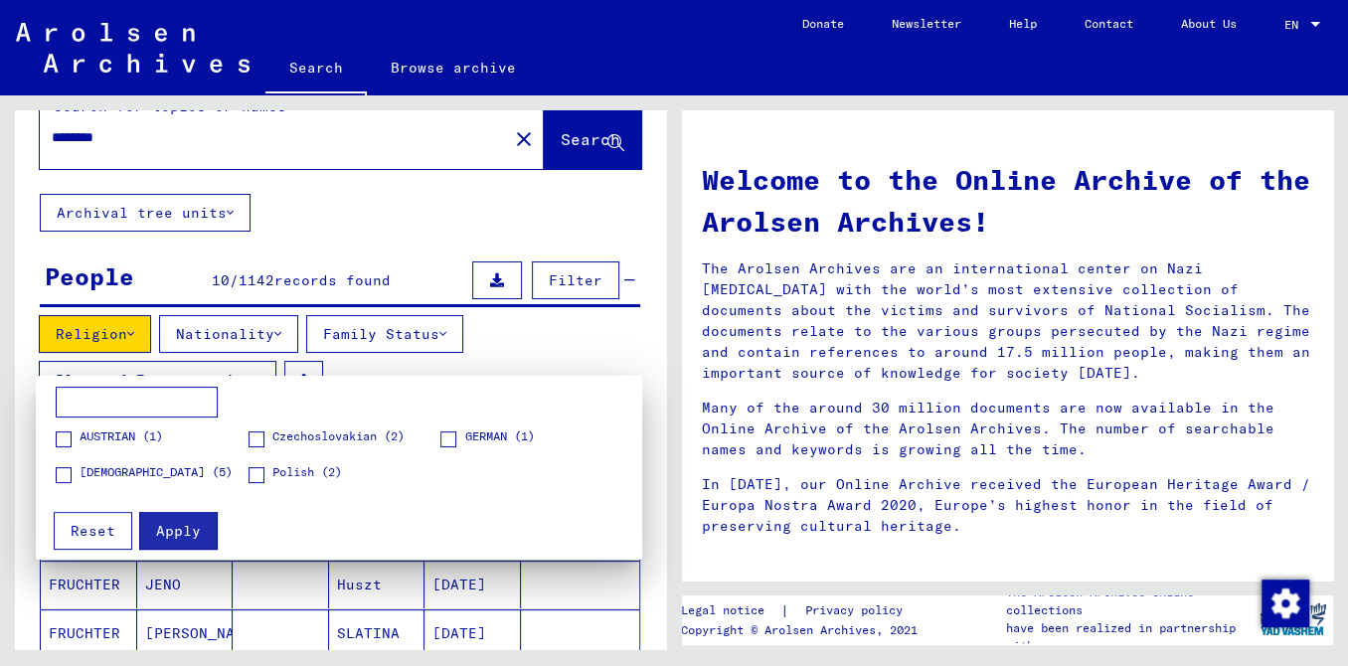
click at [66, 477] on span at bounding box center [64, 475] width 16 height 16
click at [184, 523] on span "Apply" at bounding box center [178, 531] width 45 height 18
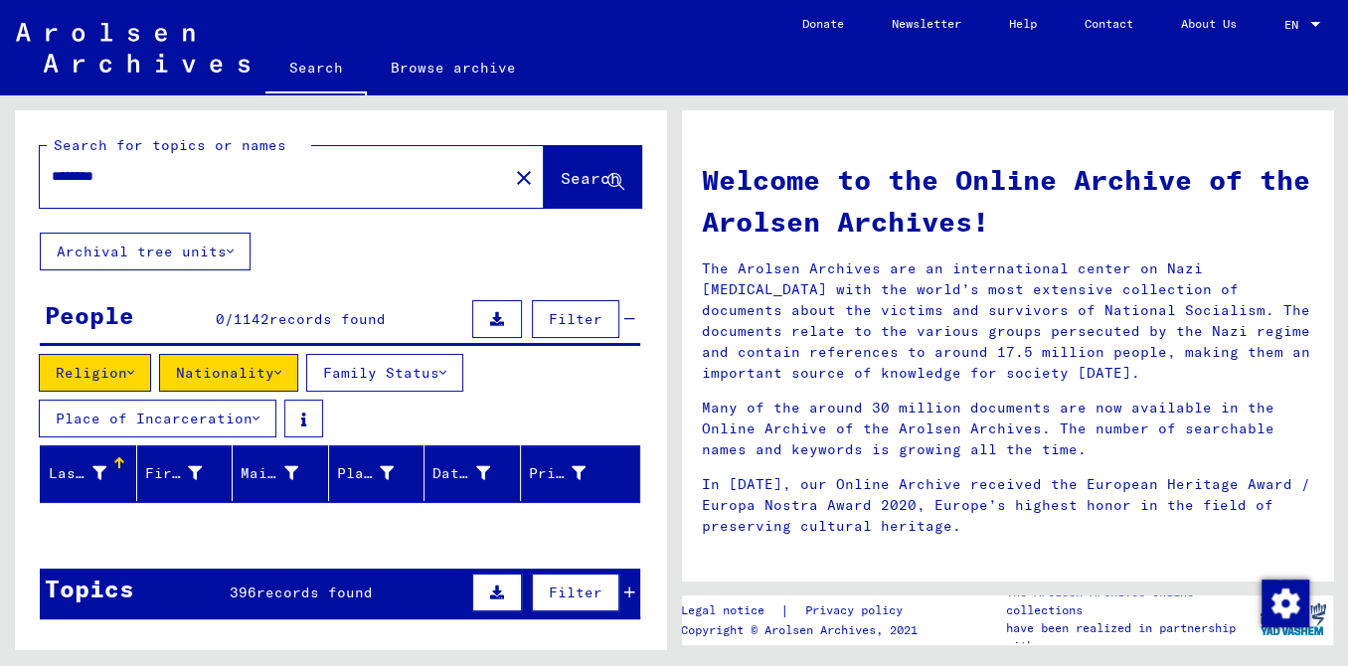
click at [281, 392] on button "Nationality" at bounding box center [228, 373] width 139 height 38
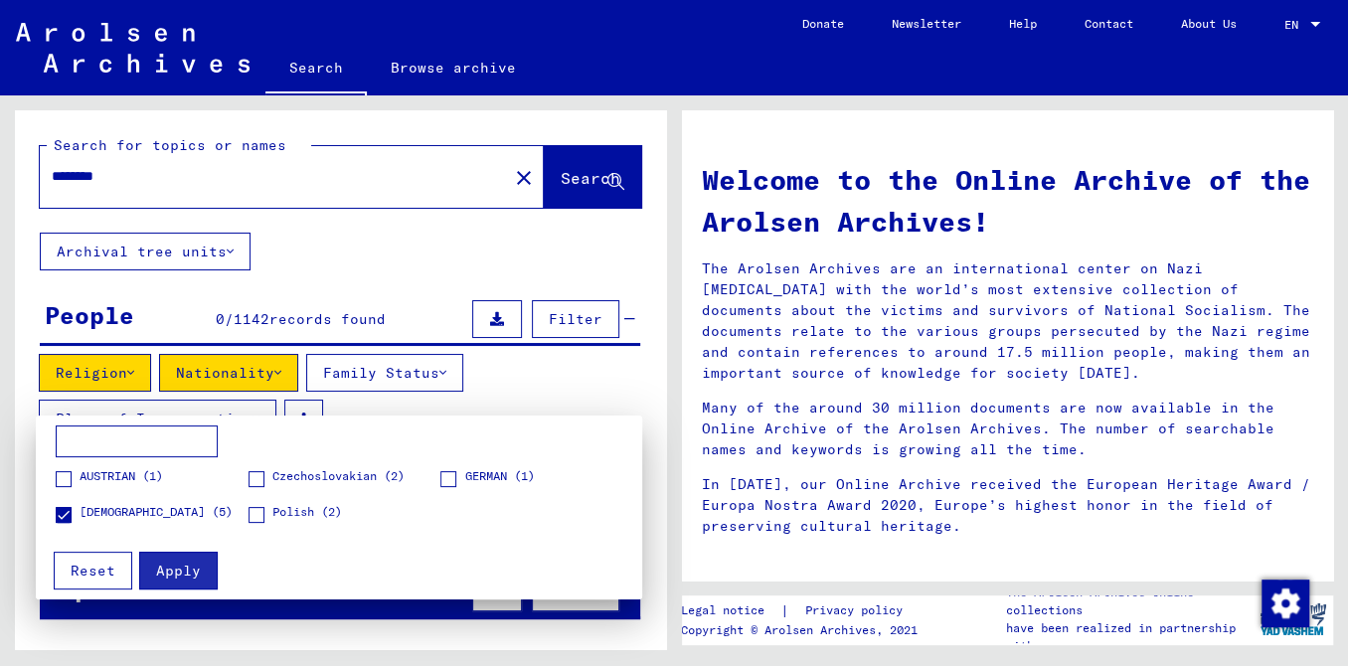
click at [281, 396] on div at bounding box center [674, 333] width 1348 height 666
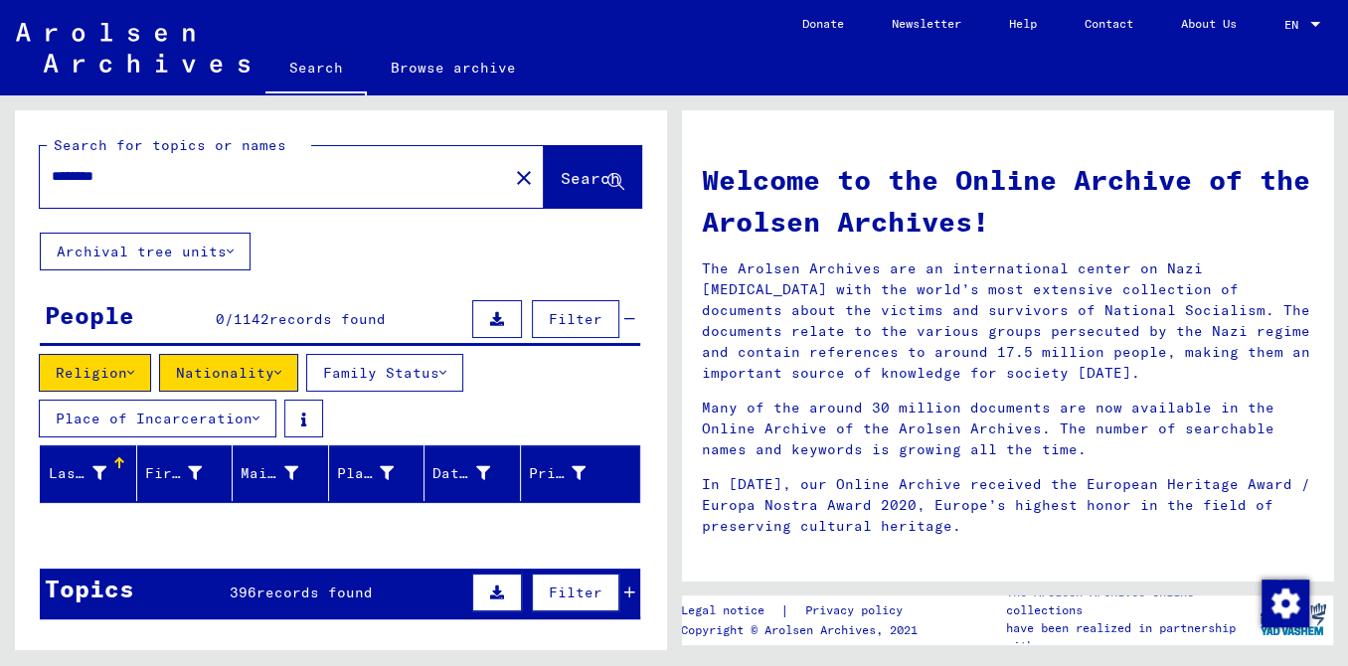
click at [413, 392] on button "Family Status" at bounding box center [384, 373] width 157 height 38
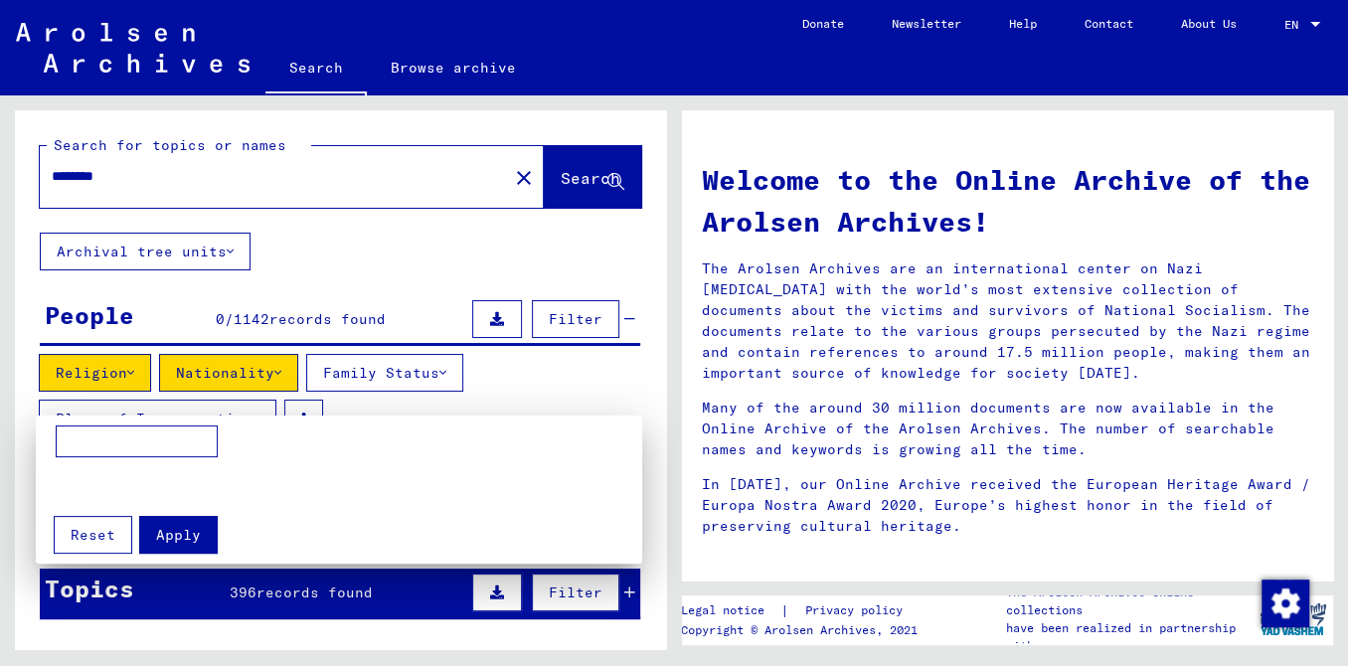
click at [466, 403] on div at bounding box center [674, 333] width 1348 height 666
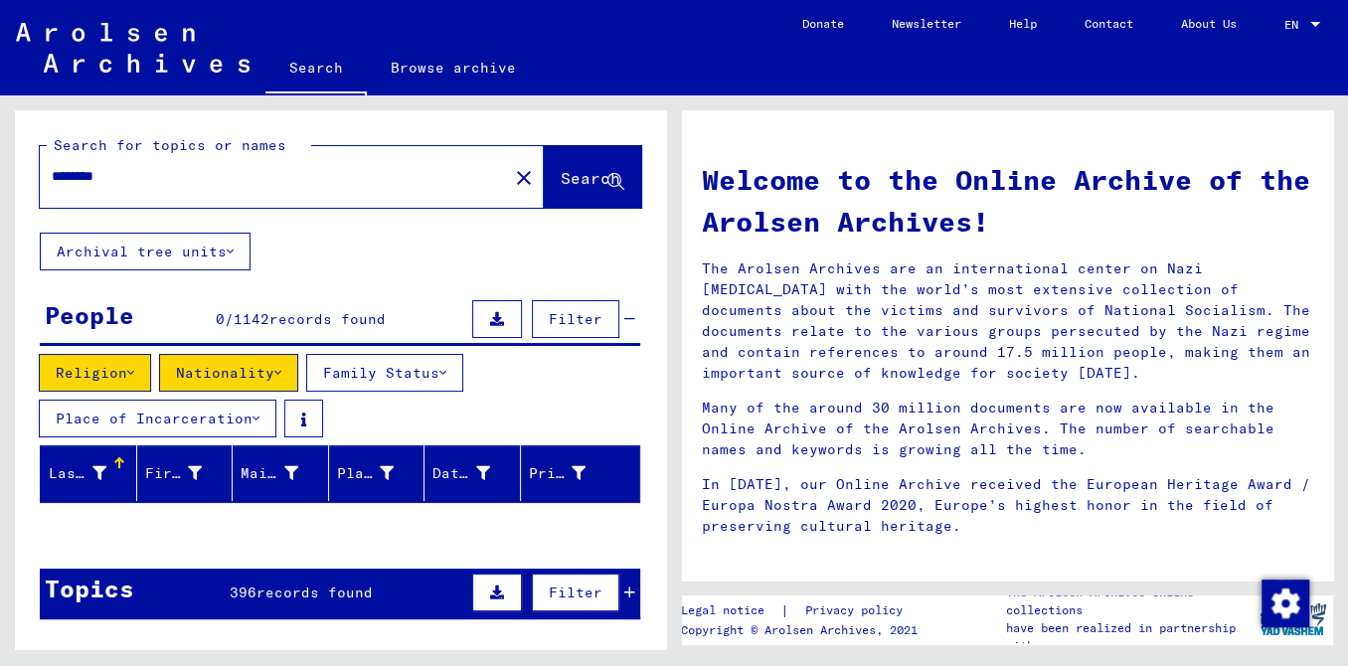
click at [463, 392] on button "Family Status" at bounding box center [384, 373] width 157 height 38
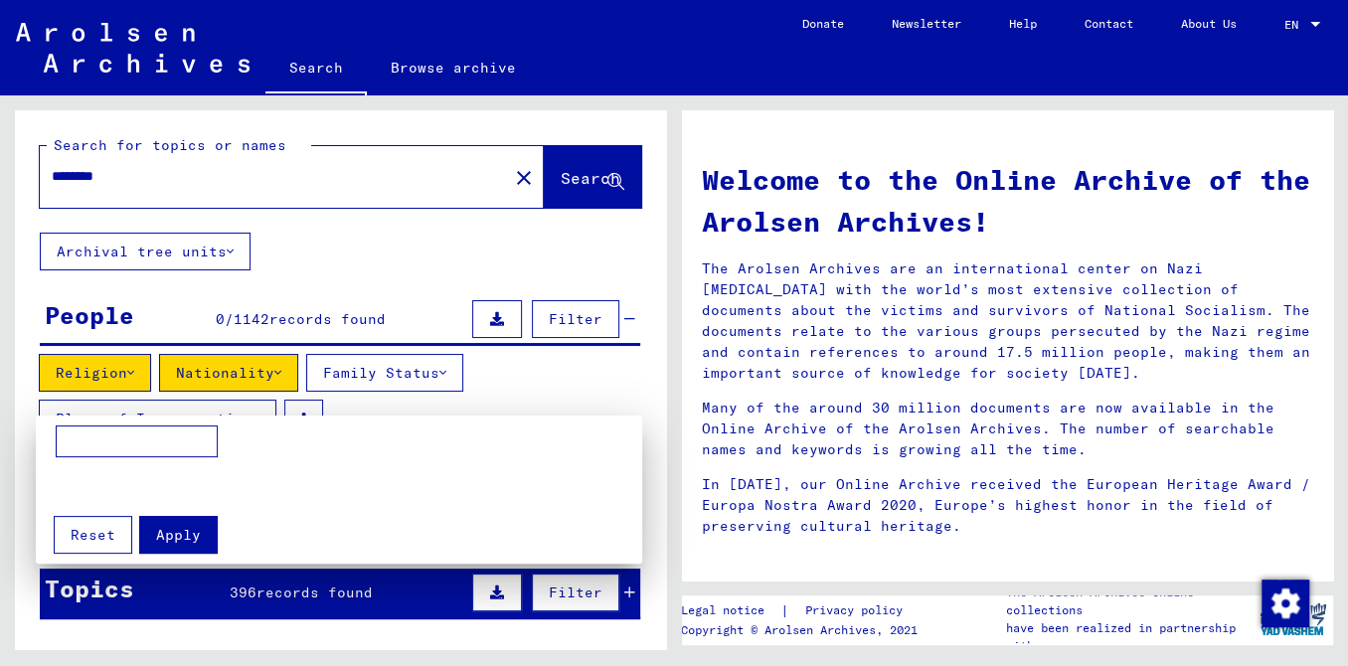
click at [466, 403] on div at bounding box center [674, 333] width 1348 height 666
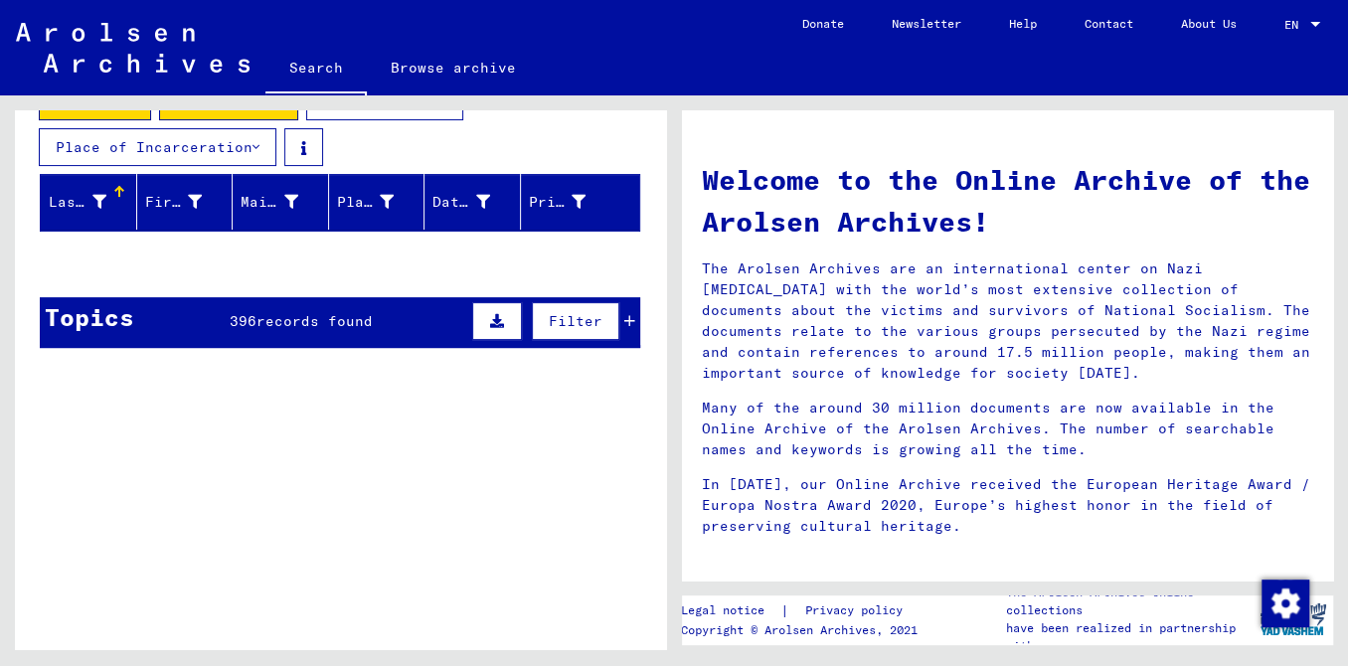
scroll to position [274, 0]
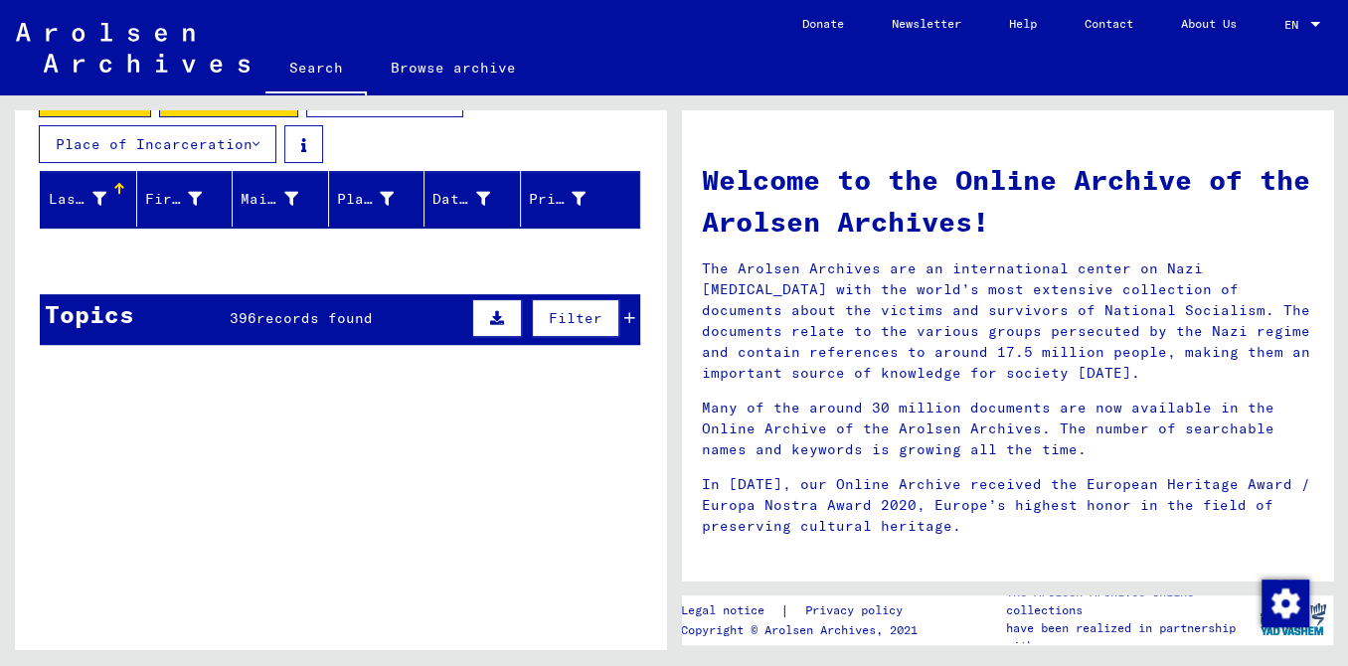
click at [357, 345] on div "Topics 396 records found Filter" at bounding box center [340, 319] width 601 height 51
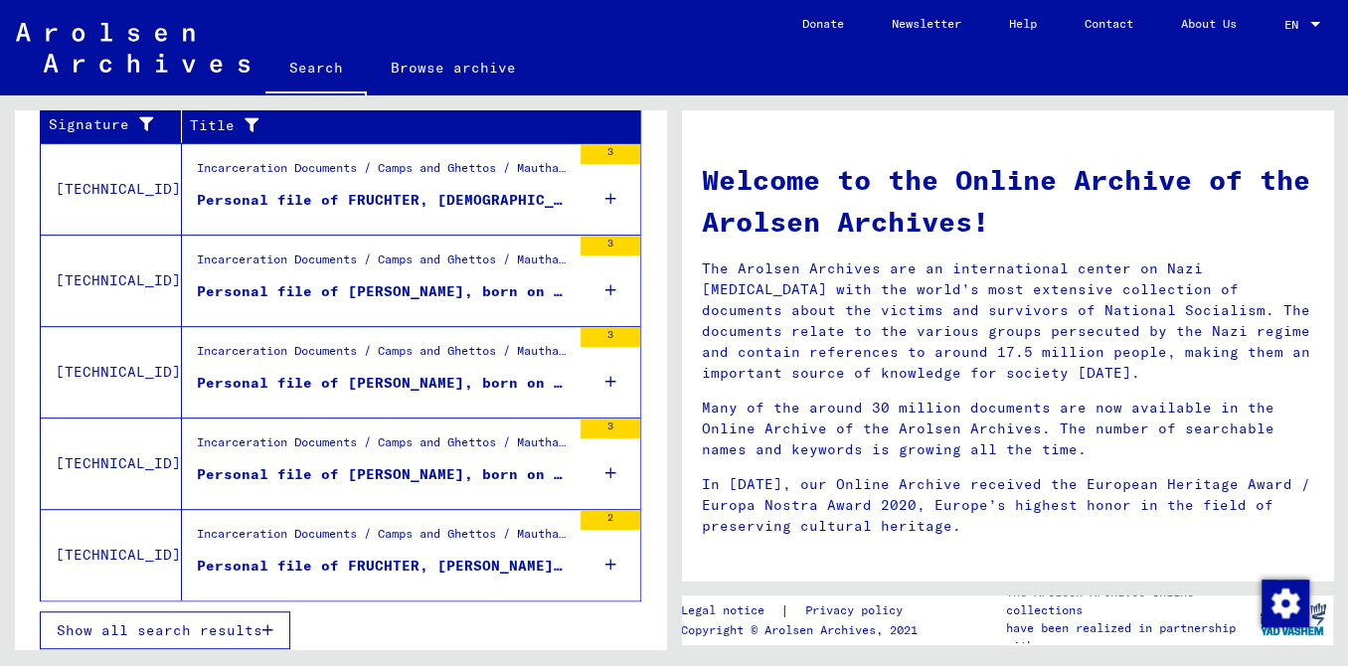
scroll to position [525, 0]
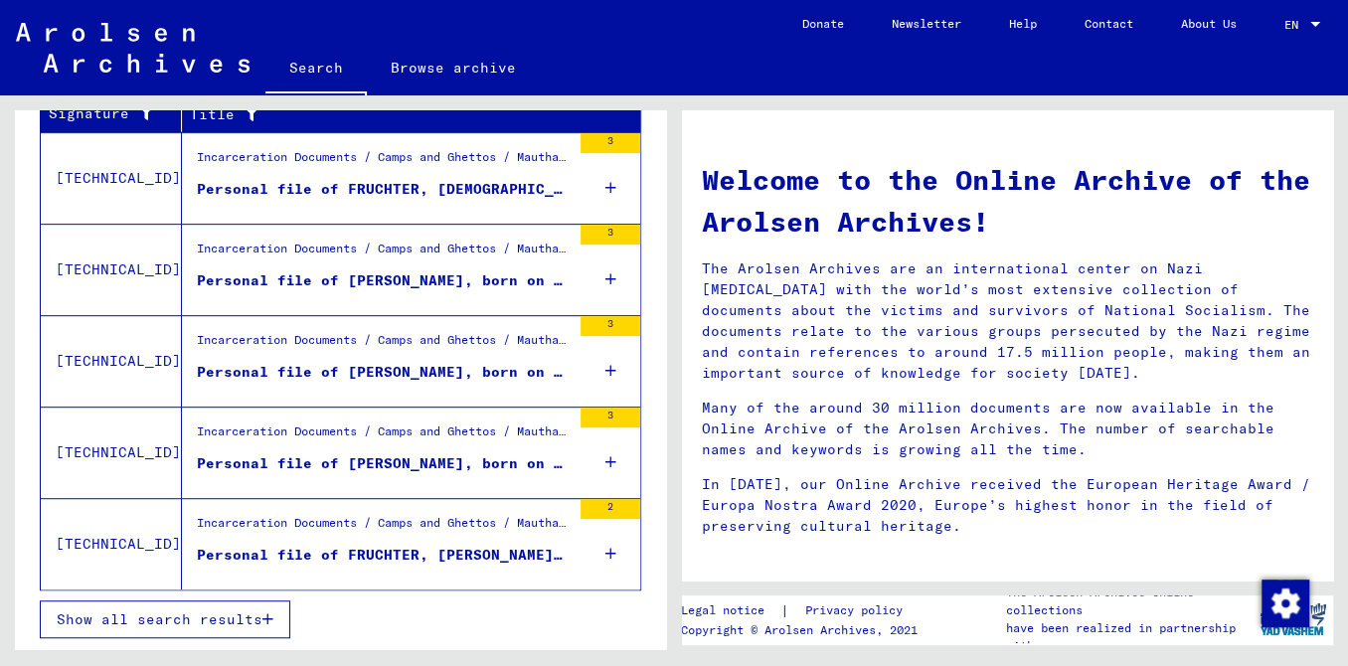
click at [220, 628] on span "Show all search results" at bounding box center [160, 619] width 206 height 18
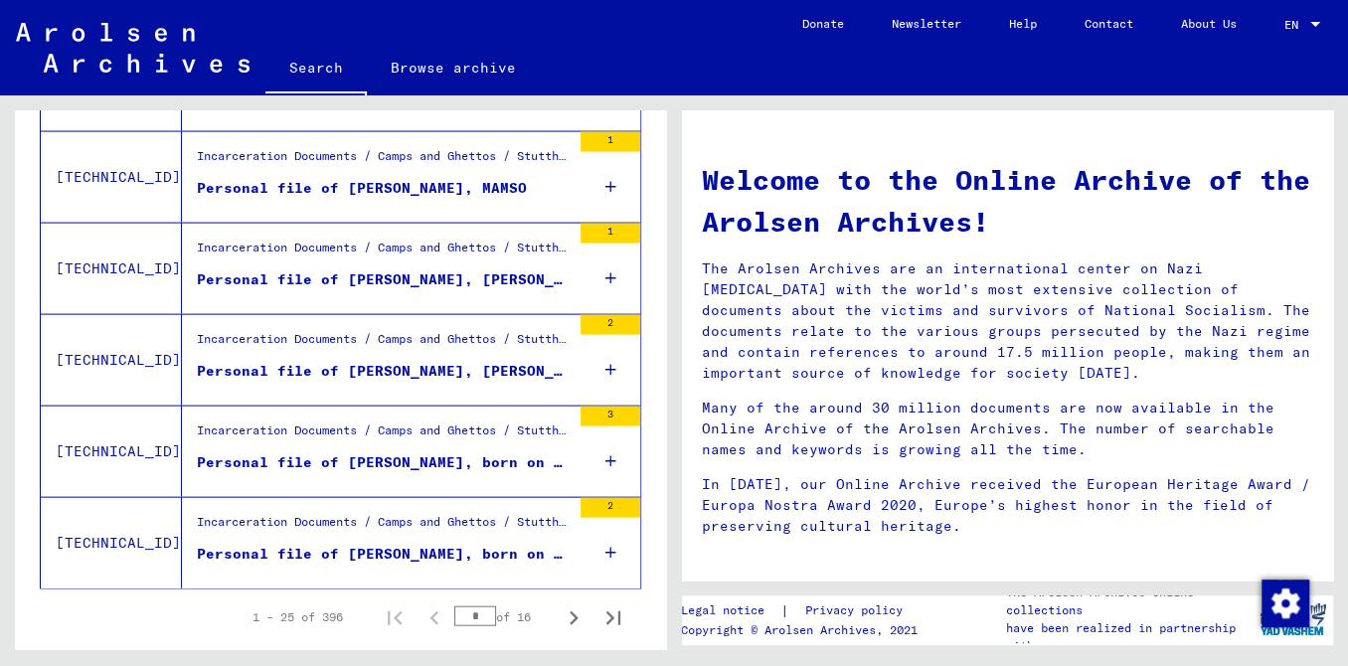
scroll to position [2308, 0]
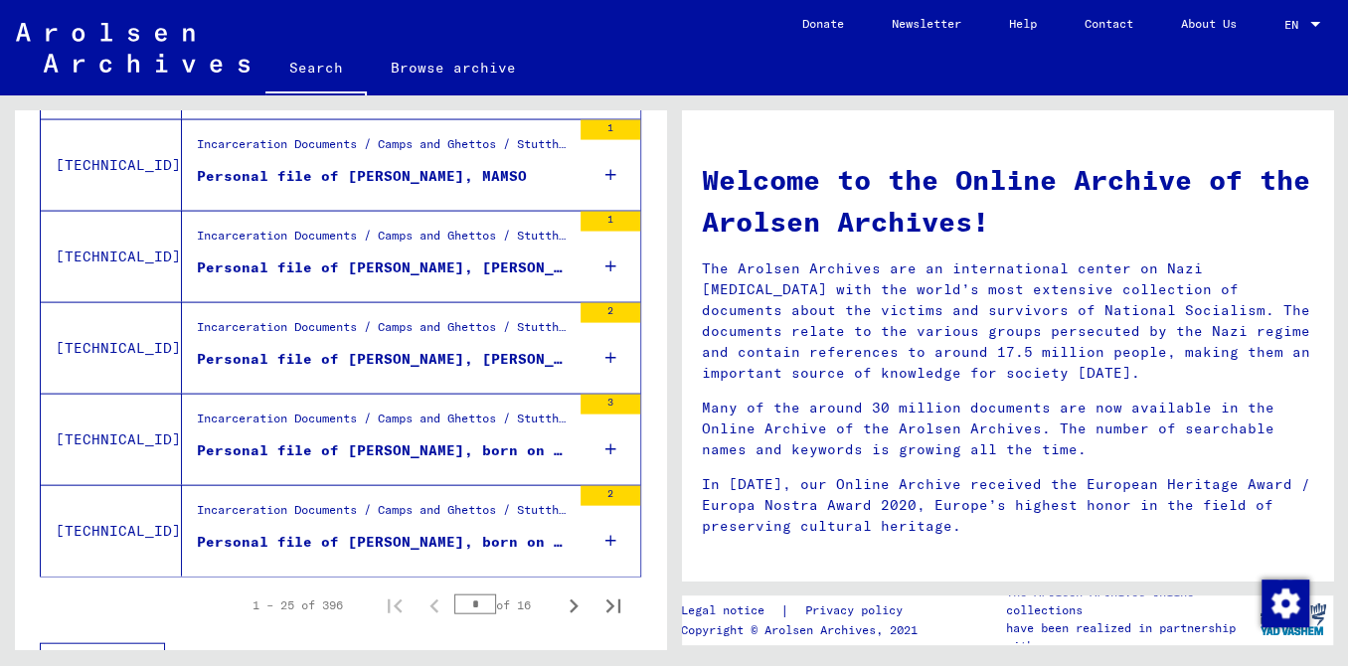
click at [441, 461] on div "Personal file of [PERSON_NAME], born on [DEMOGRAPHIC_DATA], born in [GEOGRAPHIC…" at bounding box center [384, 450] width 374 height 21
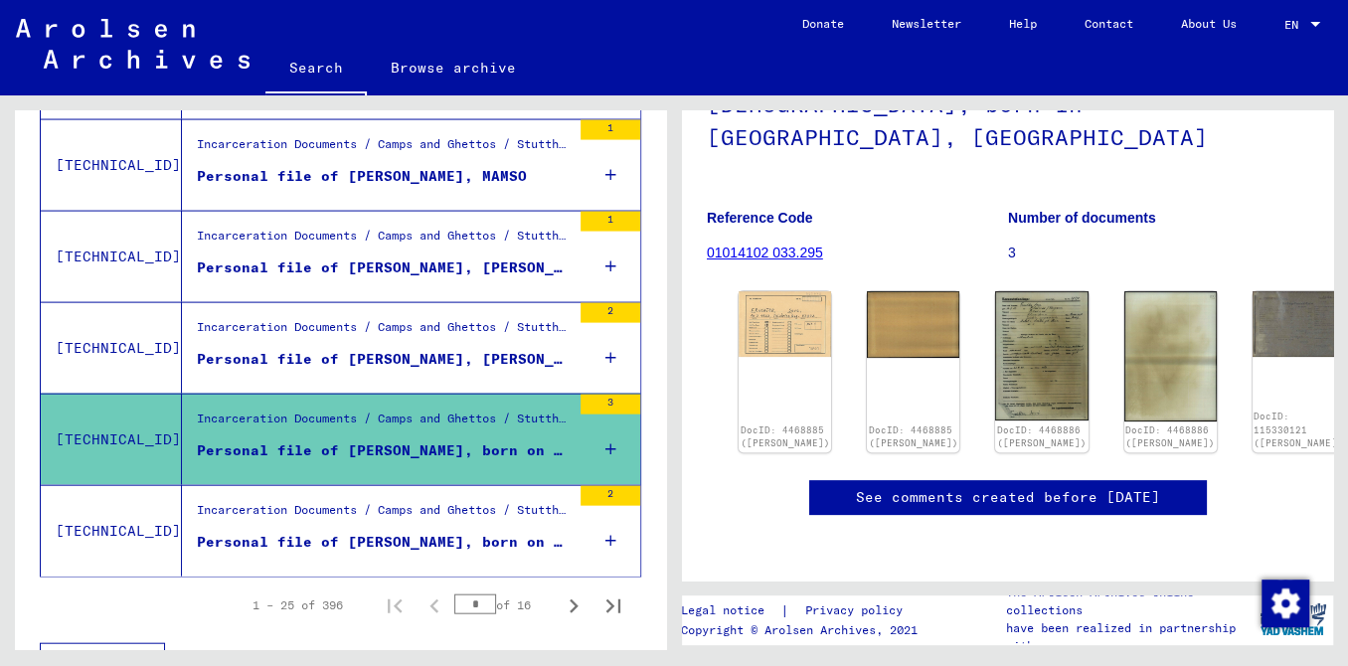
scroll to position [195, 0]
click at [784, 427] on div "DocID: 4468885 ([PERSON_NAME])" at bounding box center [785, 441] width 94 height 28
click at [784, 326] on img at bounding box center [785, 321] width 97 height 69
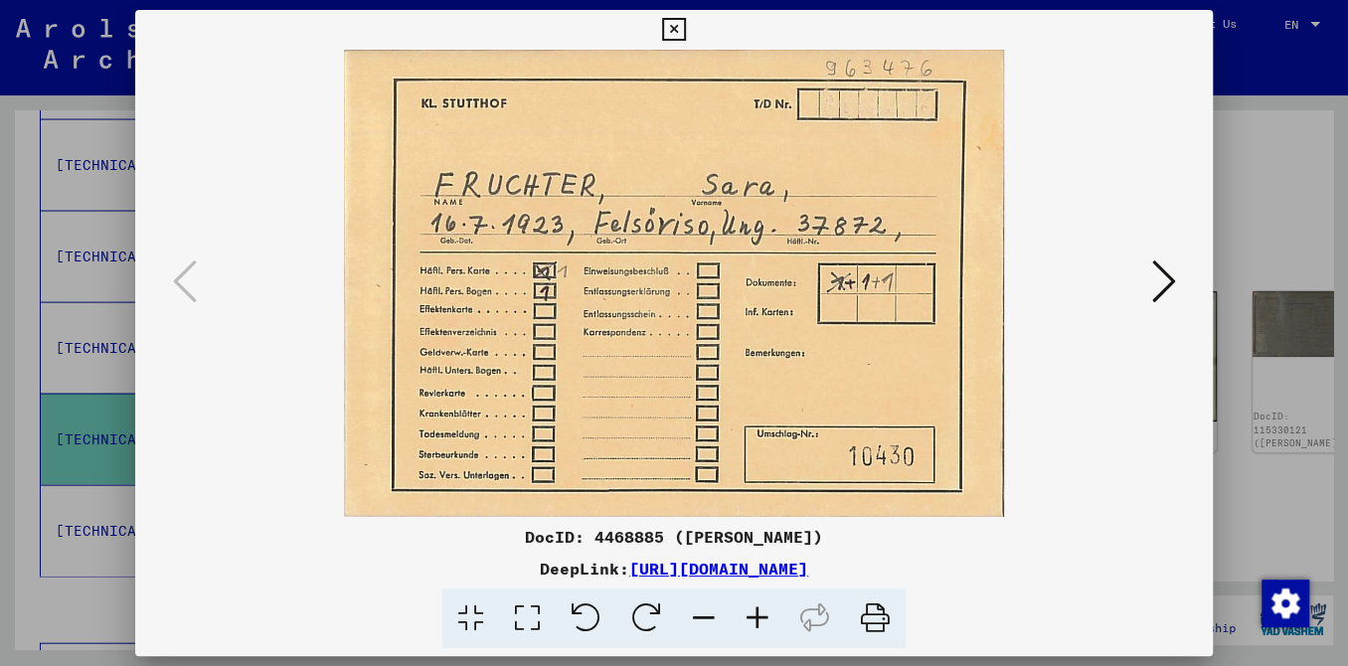
click at [1124, 282] on img at bounding box center [675, 283] width 944 height 467
click at [1151, 282] on icon at bounding box center [1163, 282] width 24 height 48
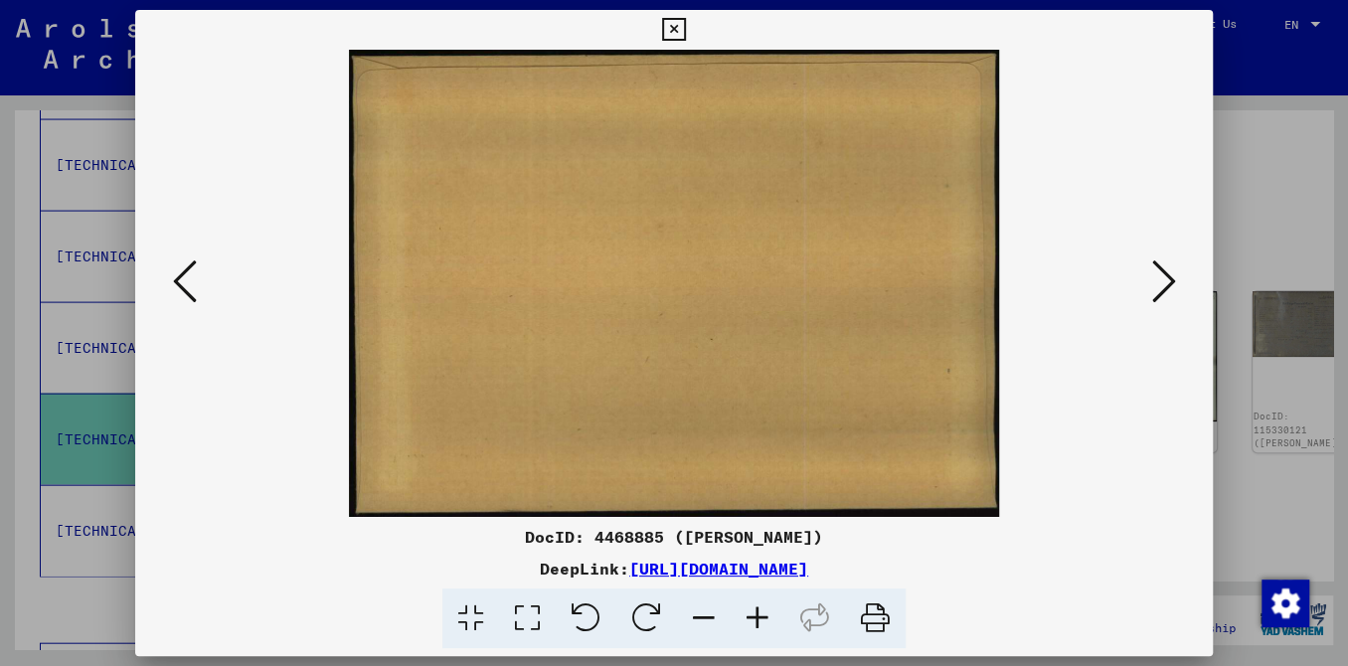
click at [1151, 282] on icon at bounding box center [1163, 282] width 24 height 48
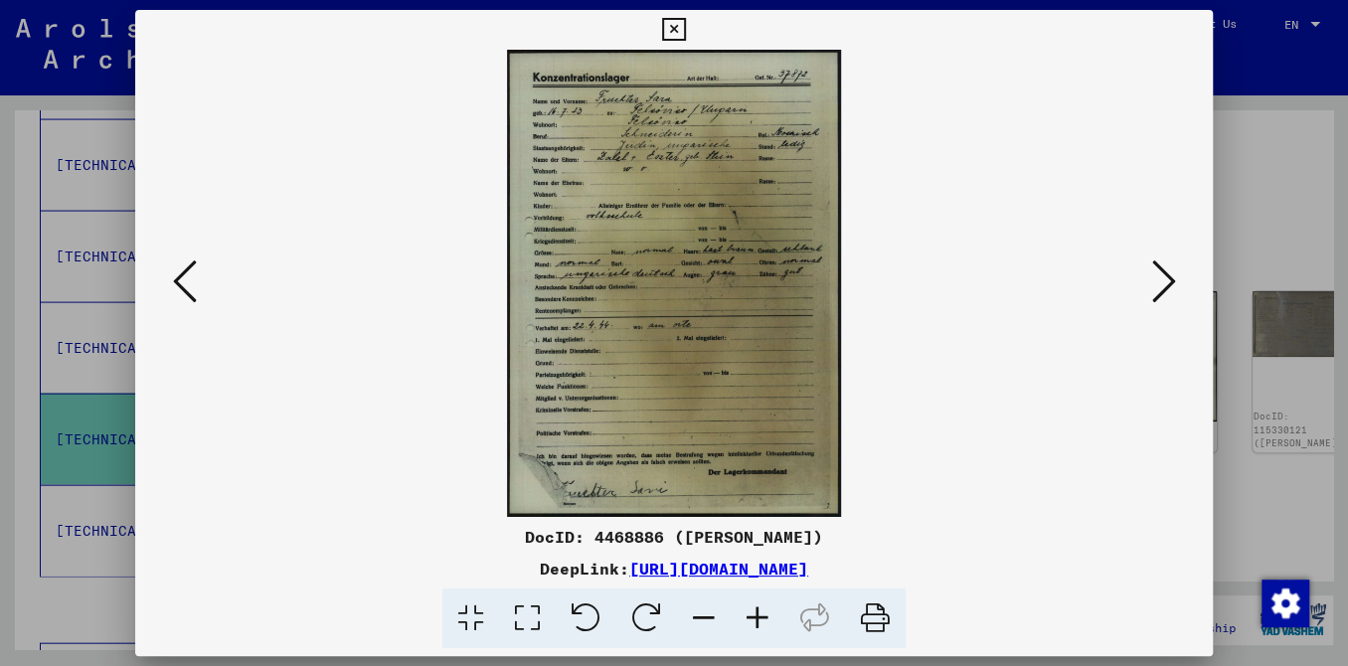
click at [1151, 286] on icon at bounding box center [1163, 282] width 24 height 48
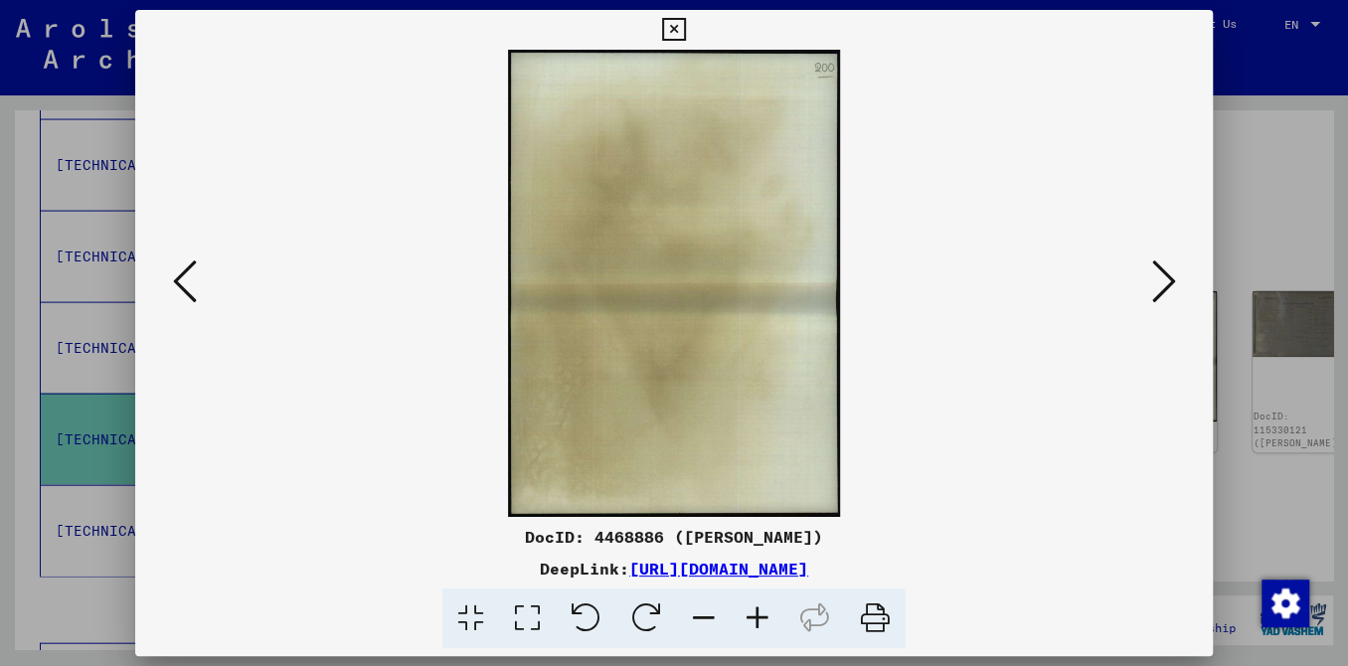
click at [1151, 286] on icon at bounding box center [1163, 282] width 24 height 48
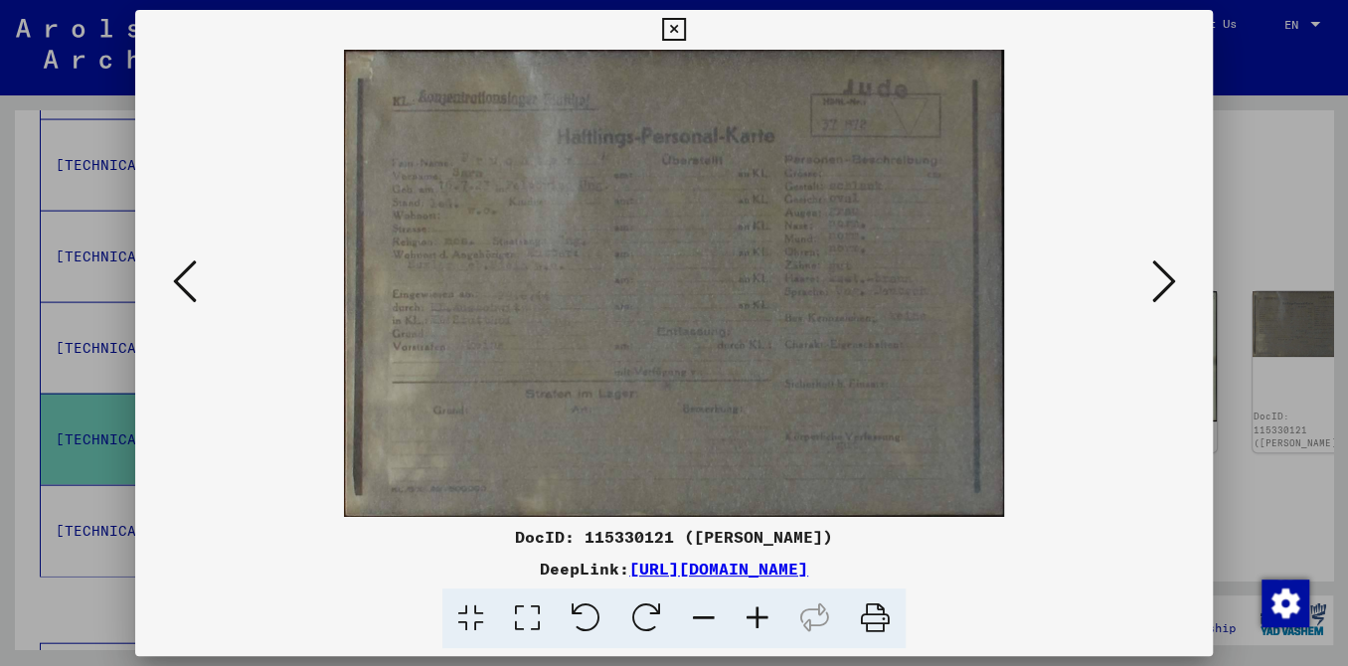
click at [1151, 286] on icon at bounding box center [1163, 282] width 24 height 48
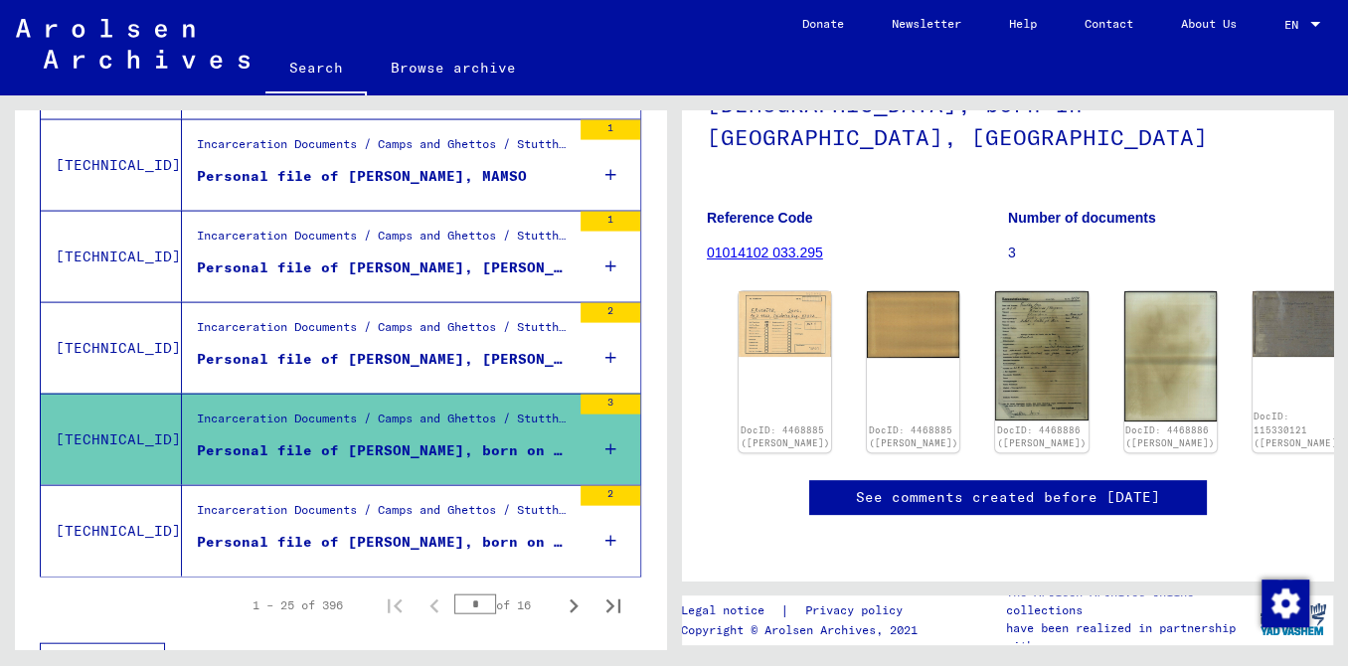
scroll to position [2347, 0]
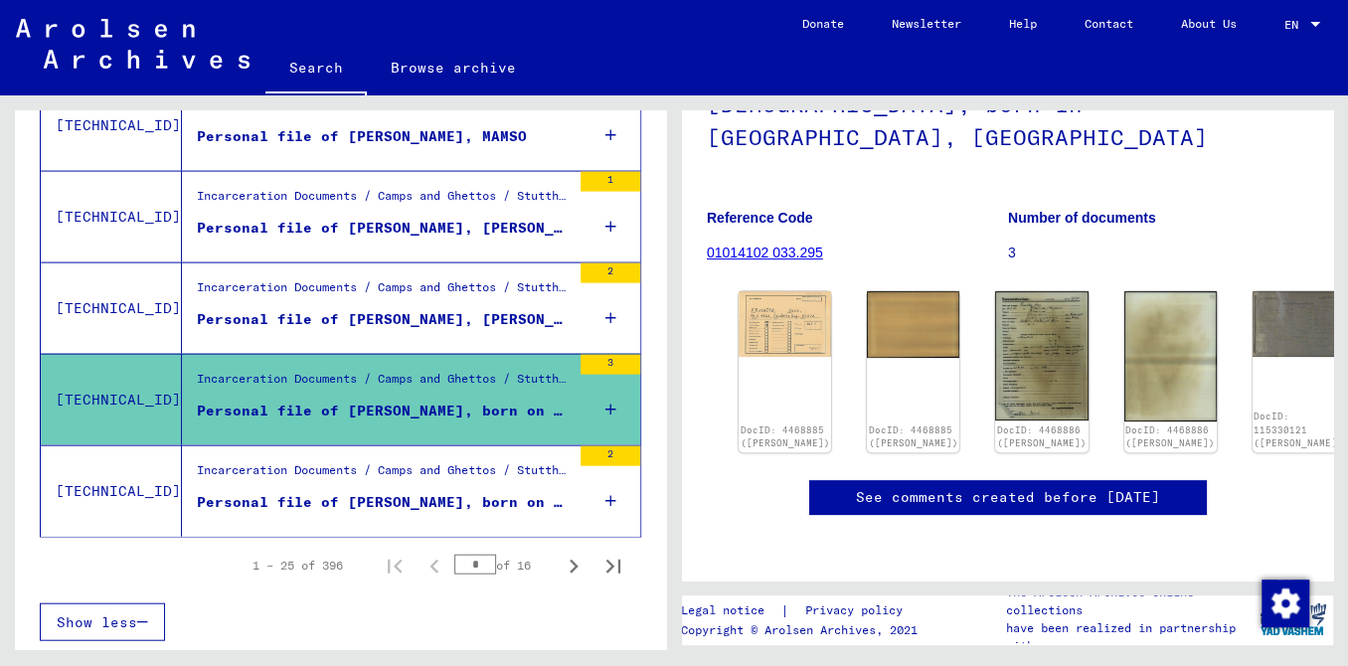
click at [526, 422] on div "Personal file of [PERSON_NAME], born on [DEMOGRAPHIC_DATA], born in [GEOGRAPHIC…" at bounding box center [384, 411] width 374 height 21
click at [605, 428] on icon at bounding box center [610, 410] width 11 height 70
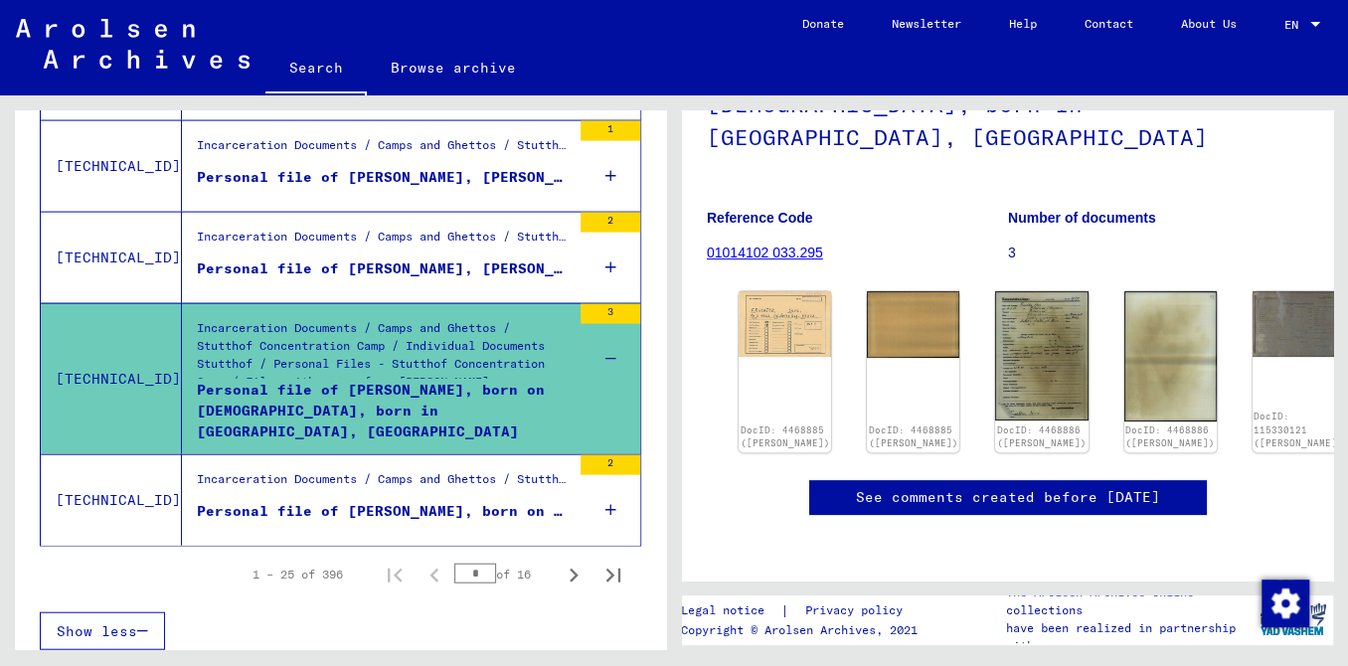
scroll to position [2406, 0]
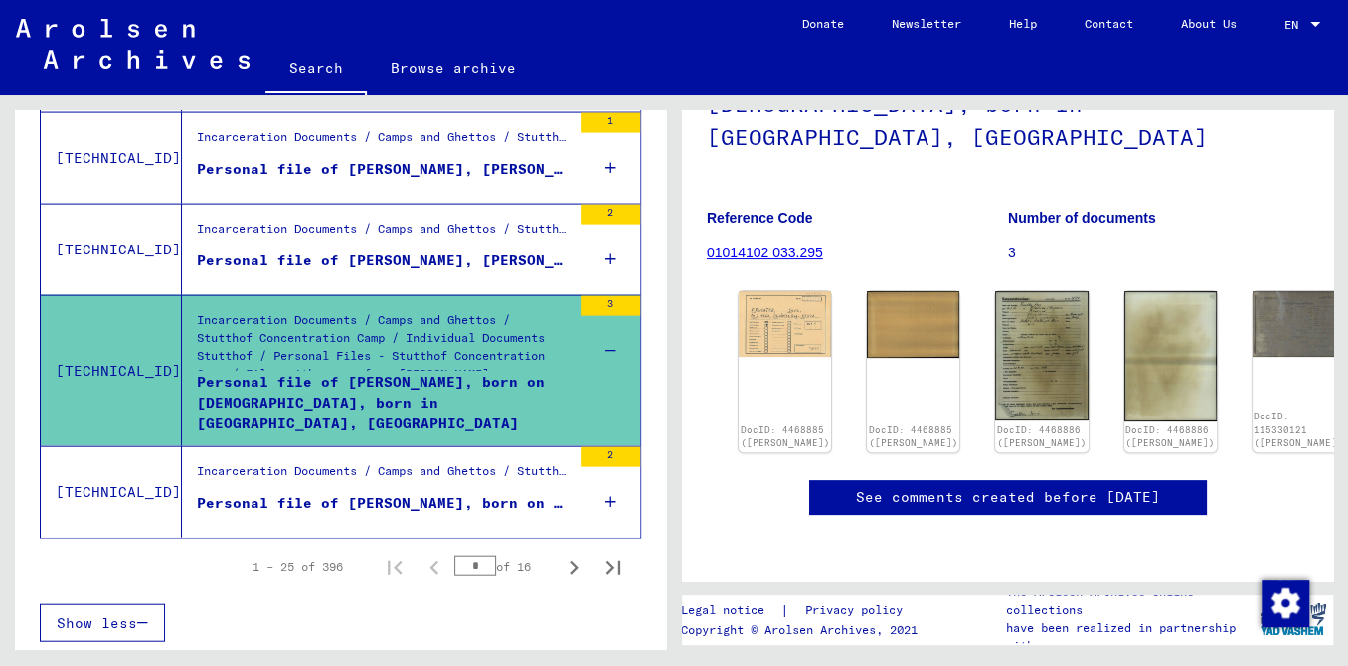
click at [605, 368] on icon at bounding box center [610, 351] width 11 height 70
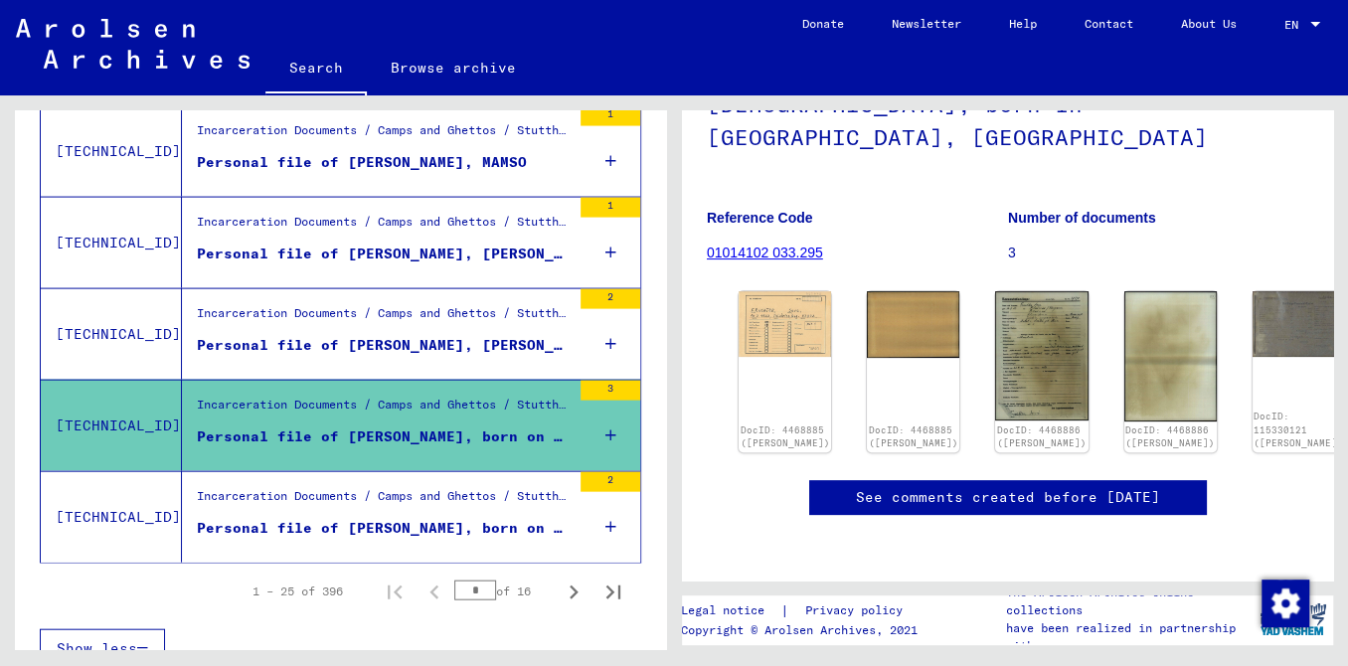
scroll to position [2347, 0]
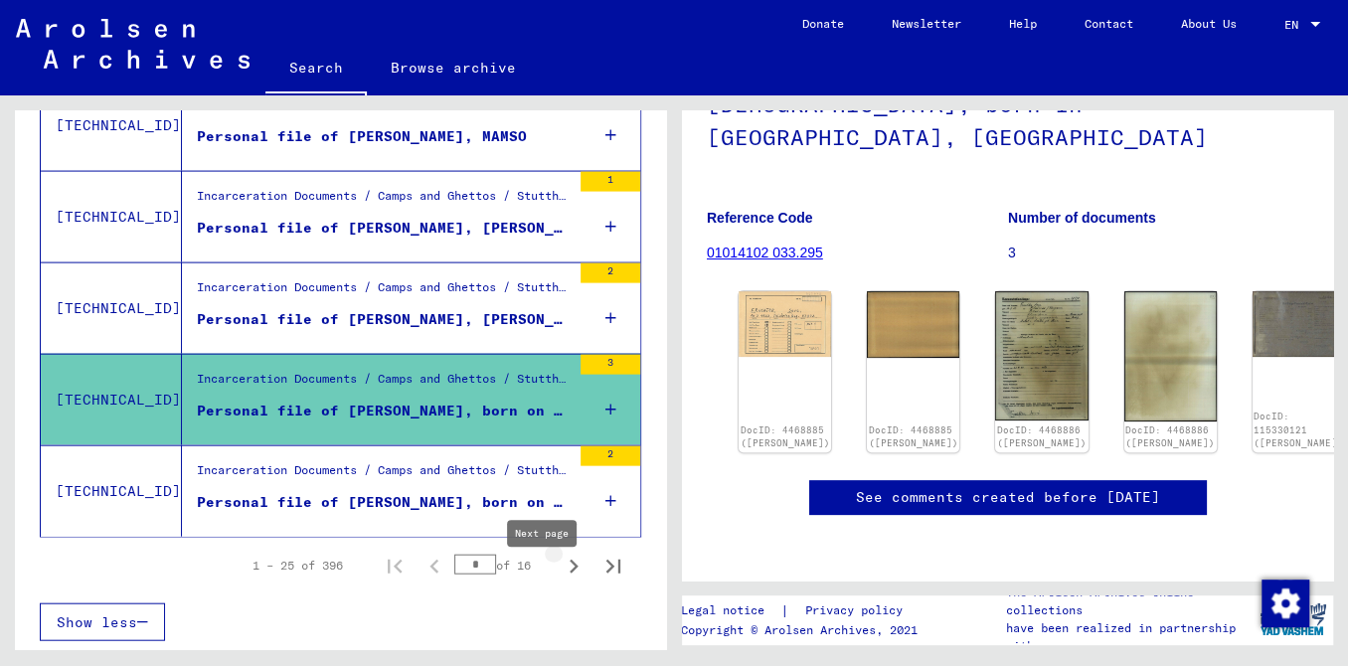
click at [560, 581] on icon "Next page" at bounding box center [574, 567] width 28 height 28
type input "*"
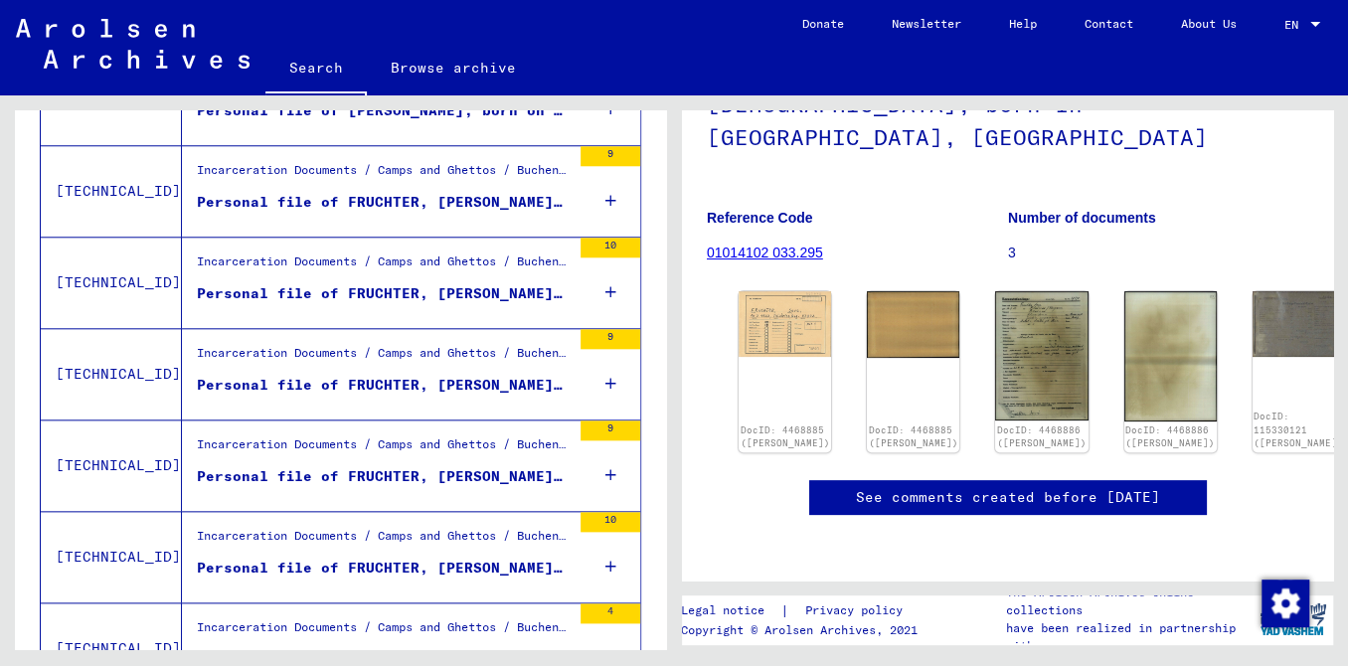
scroll to position [1095, 0]
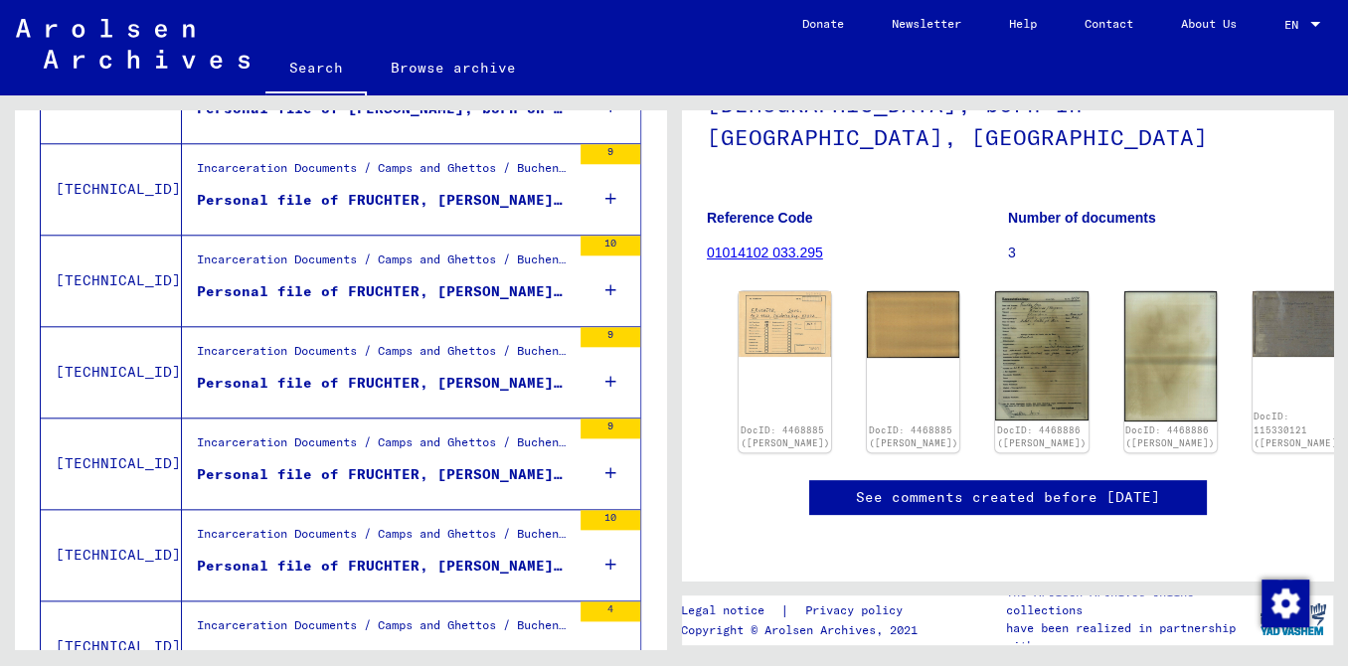
click at [432, 393] on div "Personal file of FRUCHTER, [PERSON_NAME], born on [DEMOGRAPHIC_DATA]" at bounding box center [384, 383] width 374 height 21
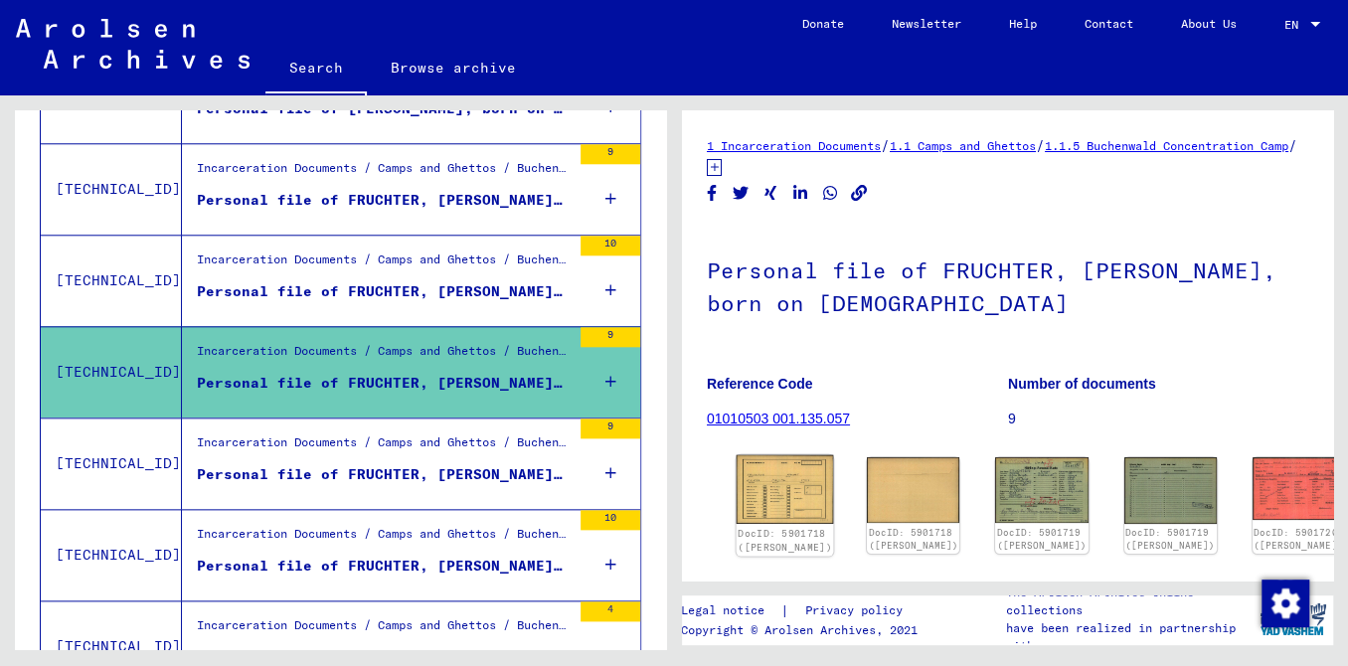
click at [752, 524] on img at bounding box center [785, 490] width 97 height 70
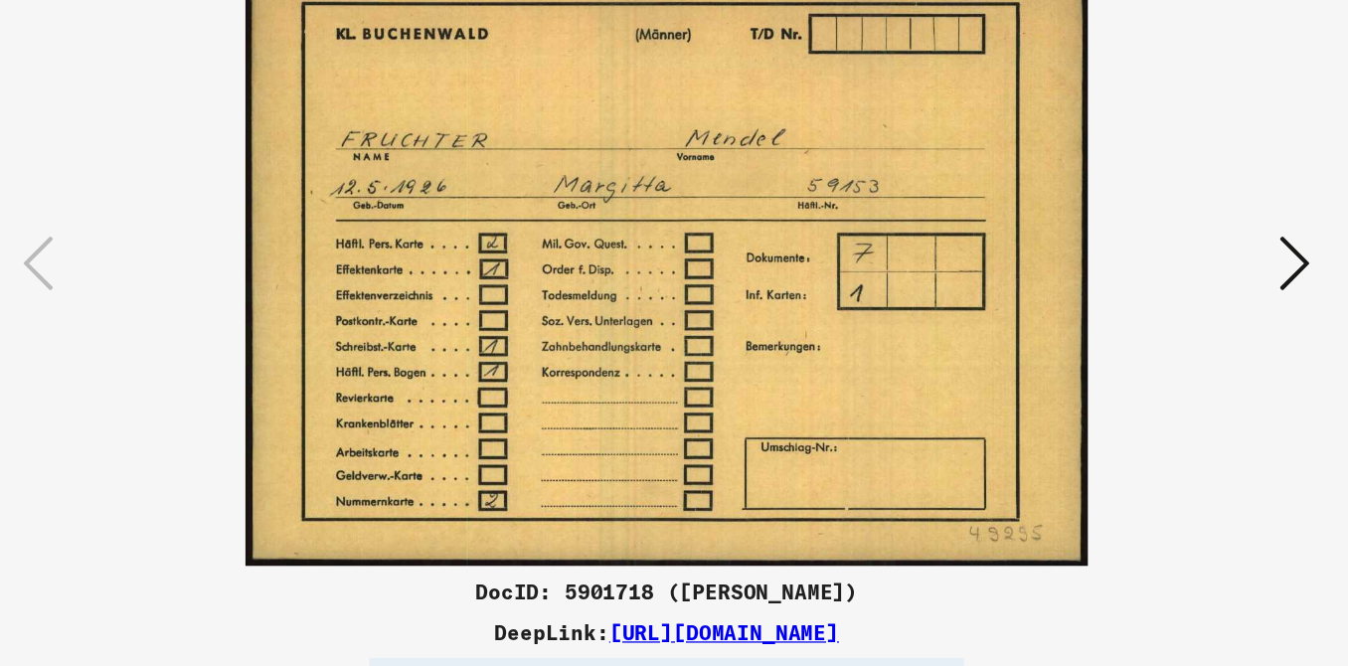
click at [1155, 286] on icon at bounding box center [1163, 282] width 24 height 48
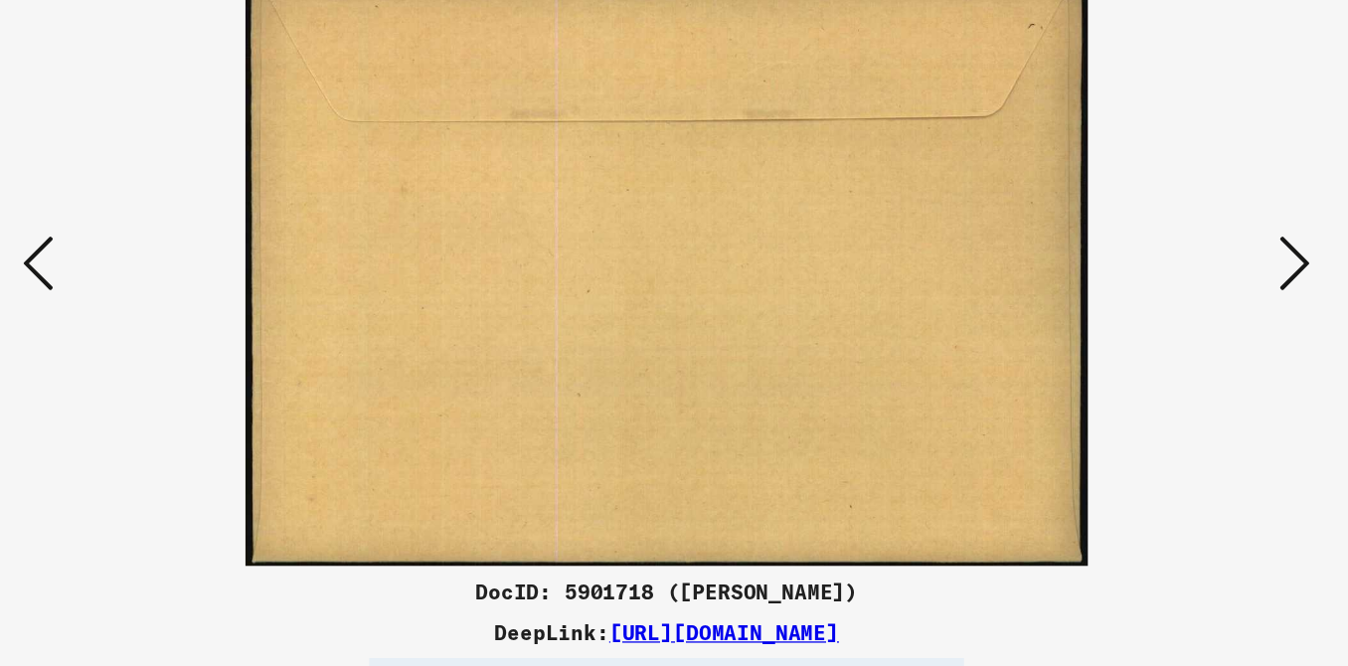
click at [1155, 286] on icon at bounding box center [1163, 282] width 24 height 48
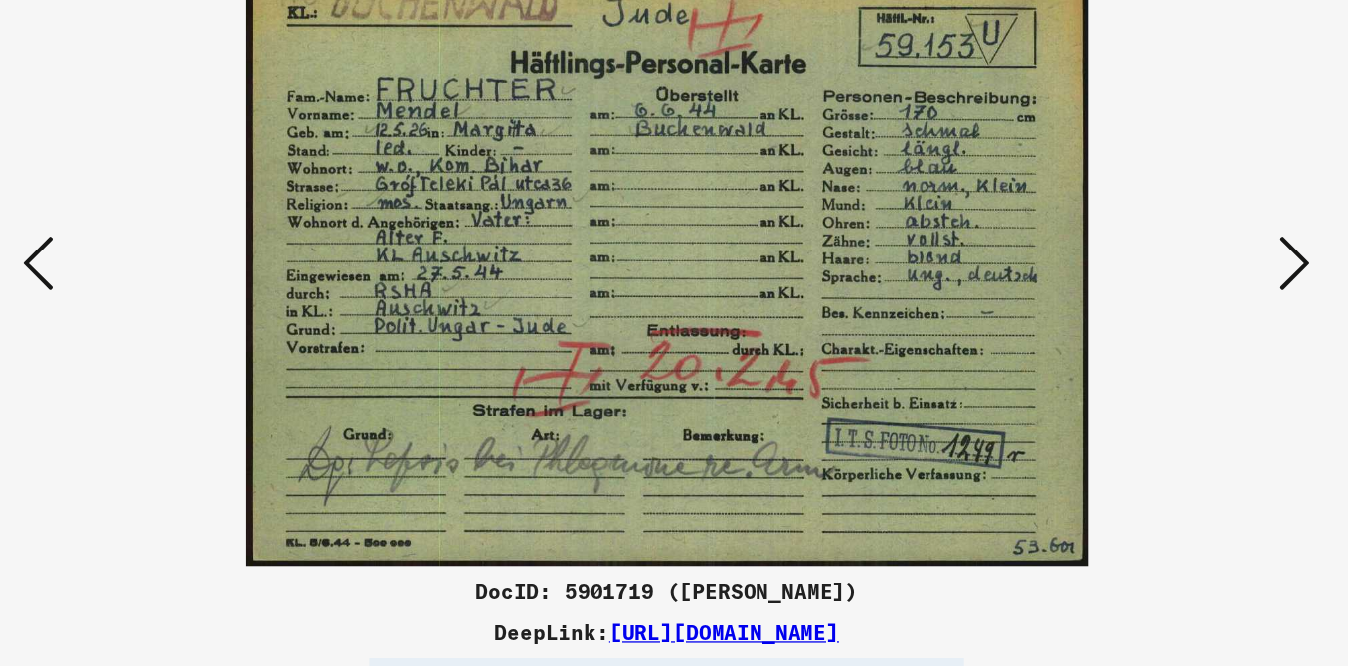
click at [1155, 286] on icon at bounding box center [1163, 282] width 24 height 48
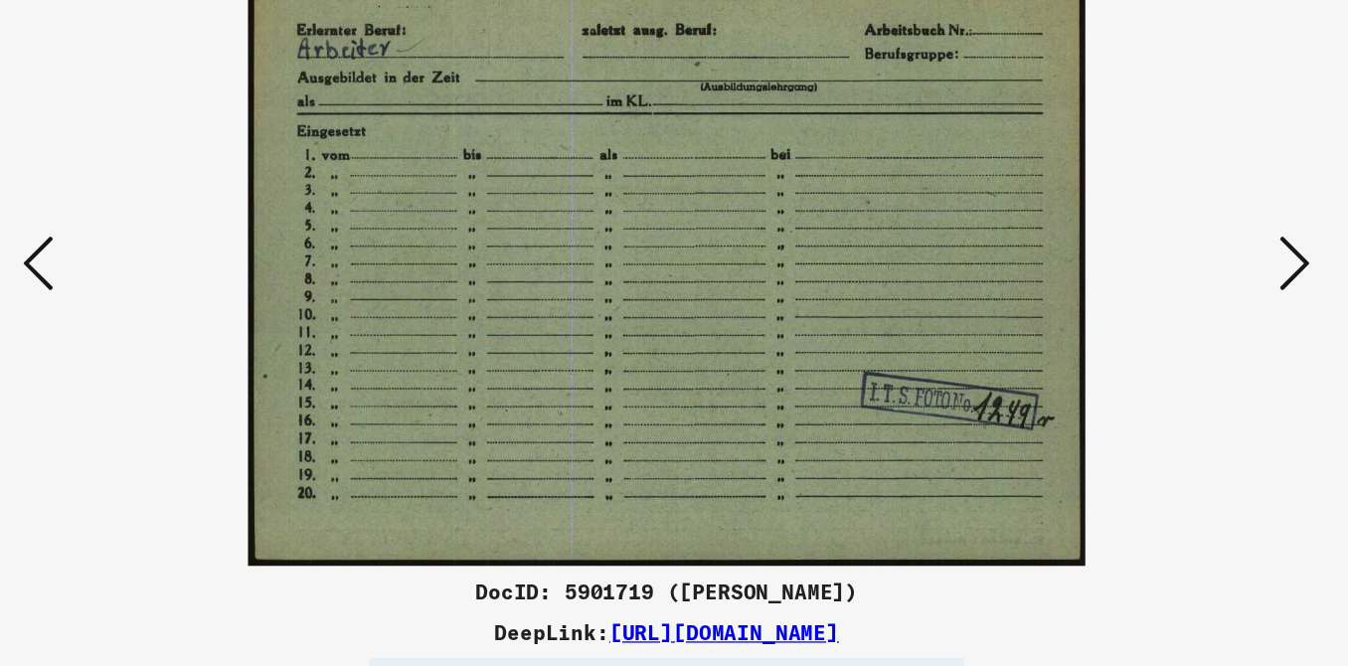
click at [1155, 286] on icon at bounding box center [1163, 282] width 24 height 48
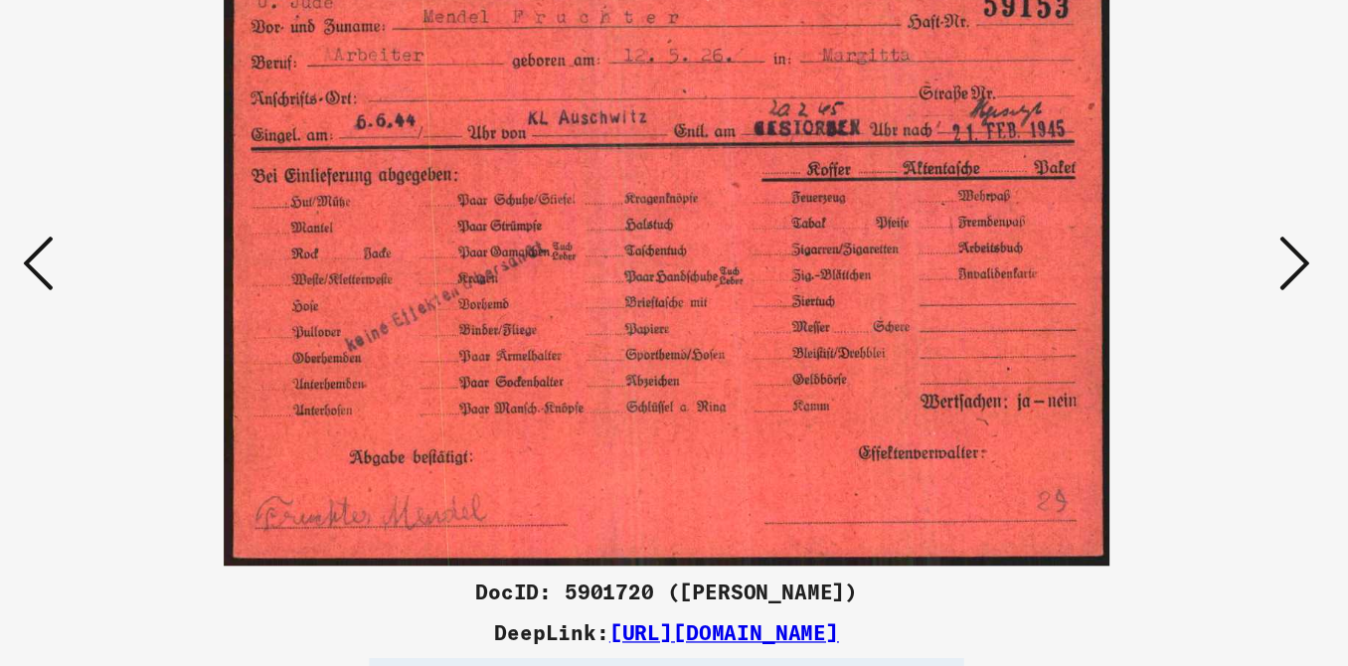
click at [1155, 286] on icon at bounding box center [1163, 282] width 24 height 48
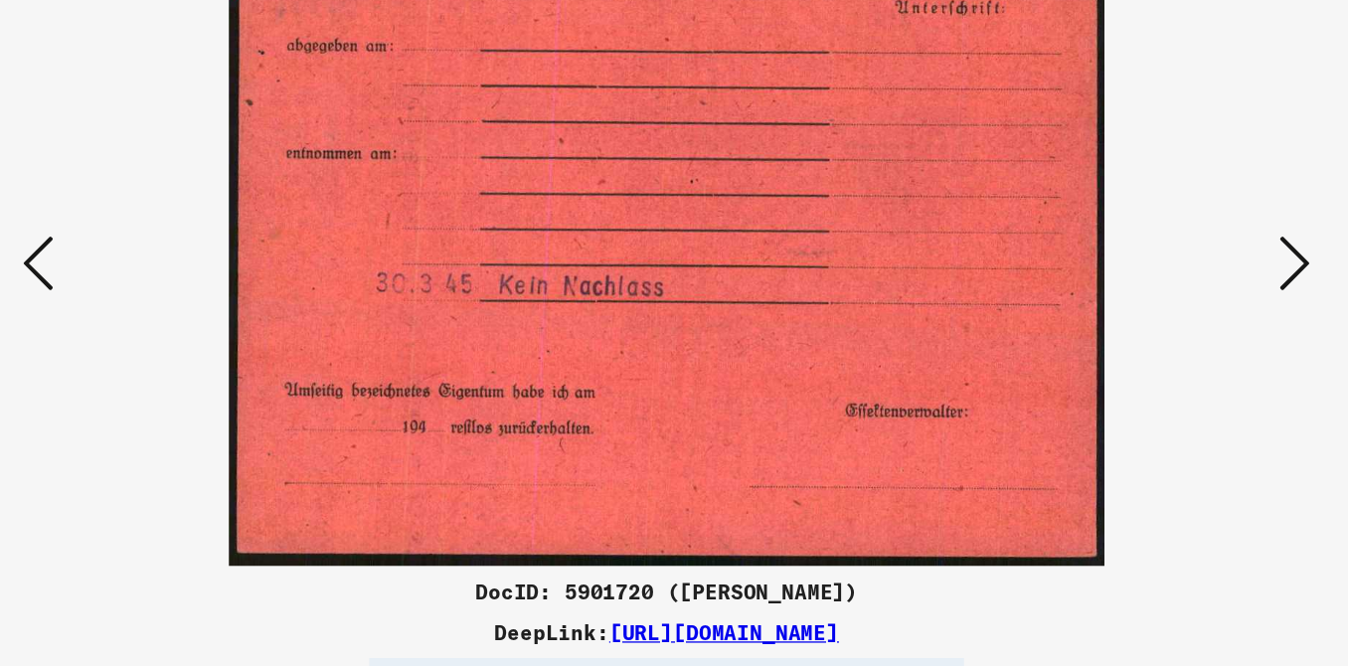
click at [1155, 286] on icon at bounding box center [1163, 282] width 24 height 48
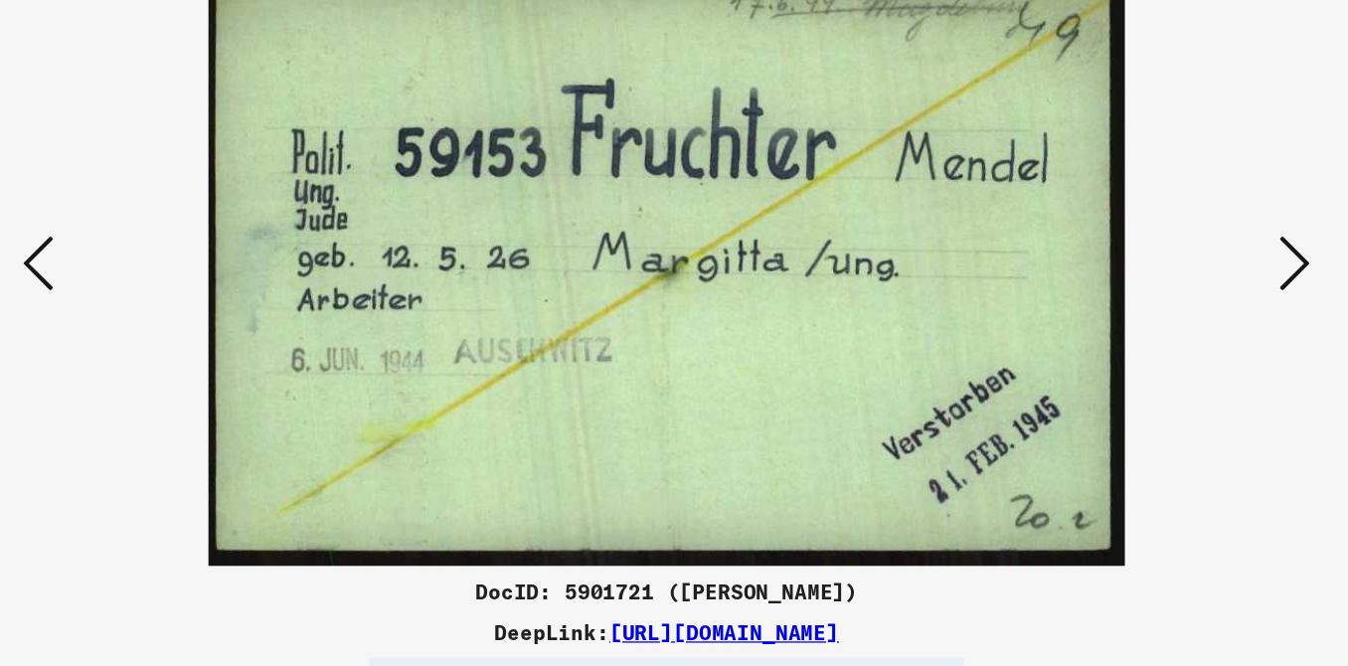
click at [1155, 286] on icon at bounding box center [1163, 282] width 24 height 48
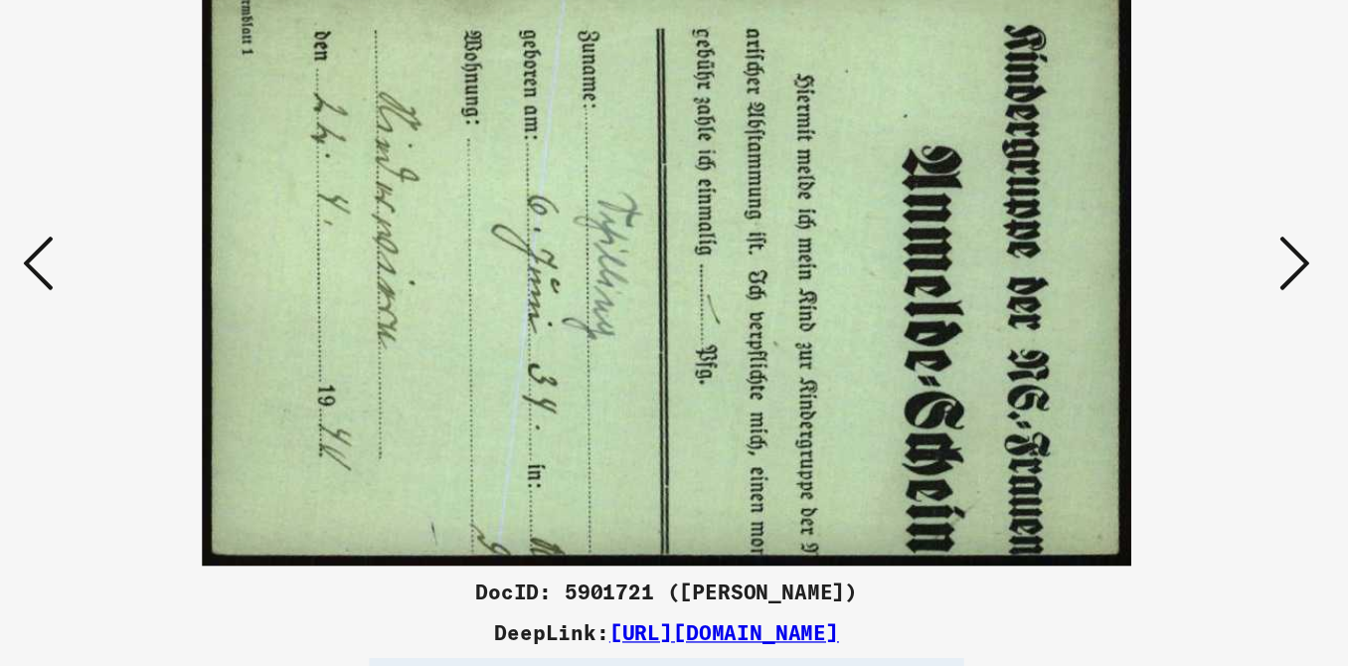
click at [1155, 286] on icon at bounding box center [1163, 282] width 24 height 48
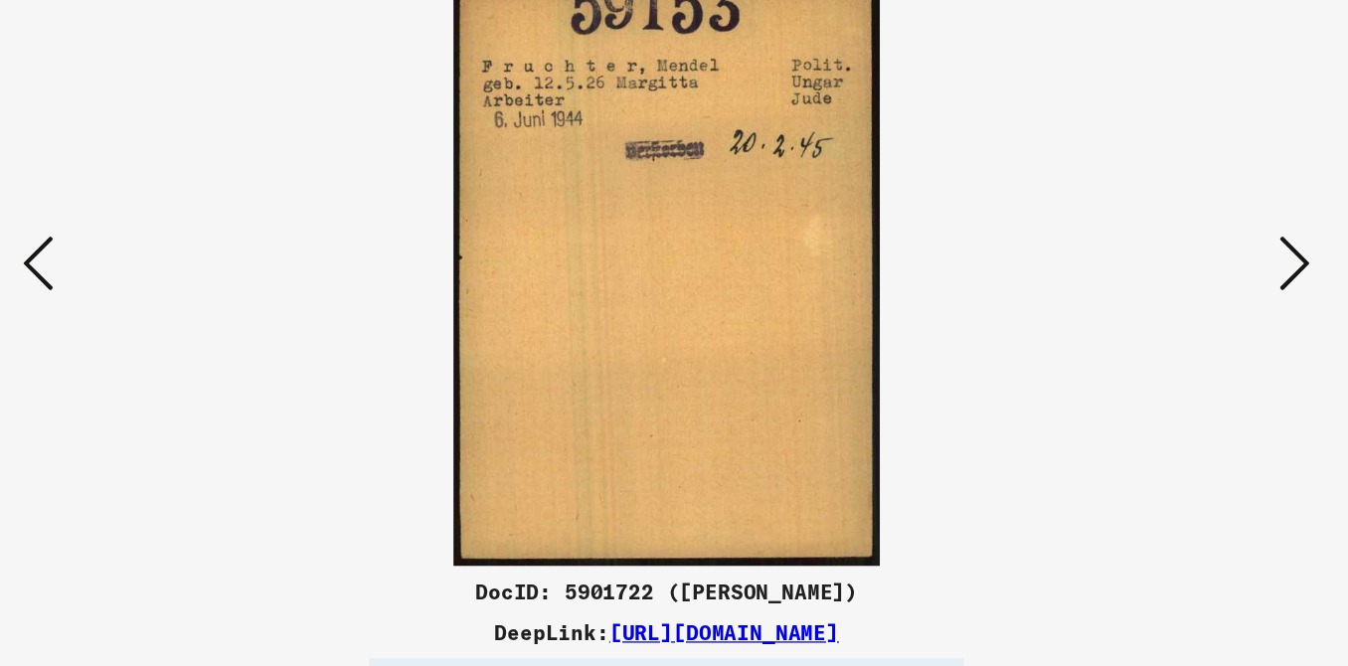
click at [1155, 286] on icon at bounding box center [1163, 282] width 24 height 48
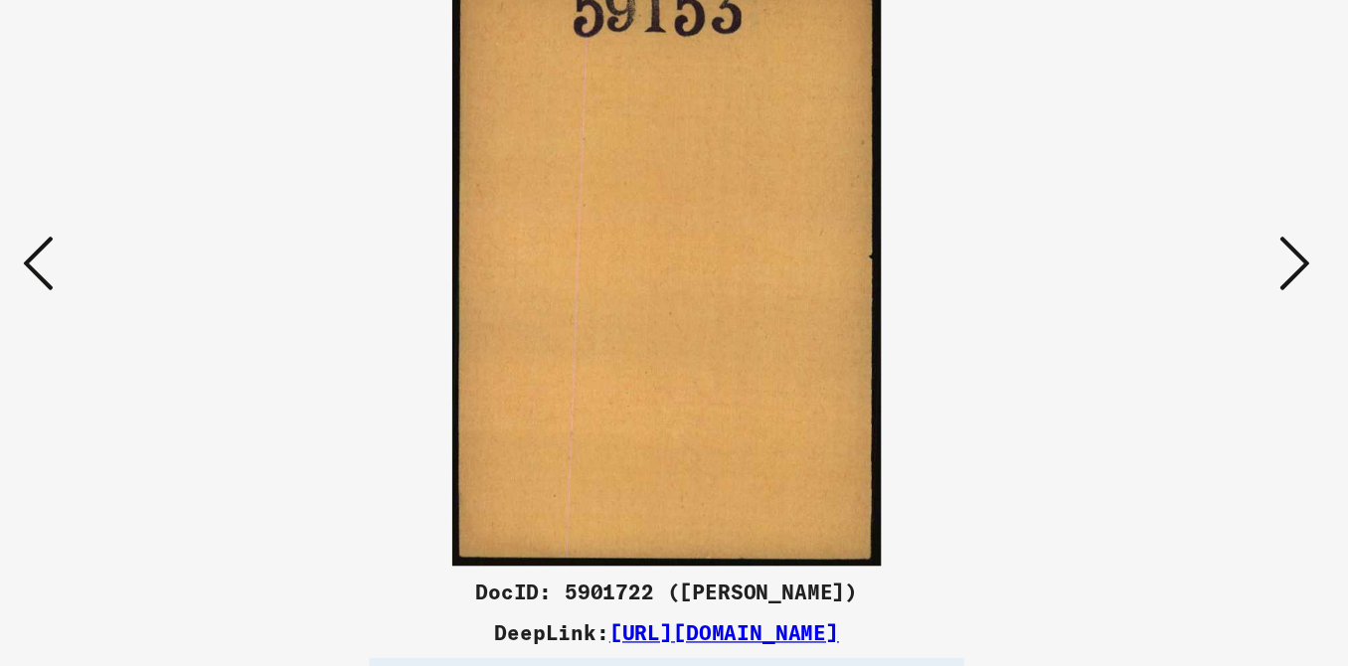
click at [1155, 286] on icon at bounding box center [1163, 282] width 24 height 48
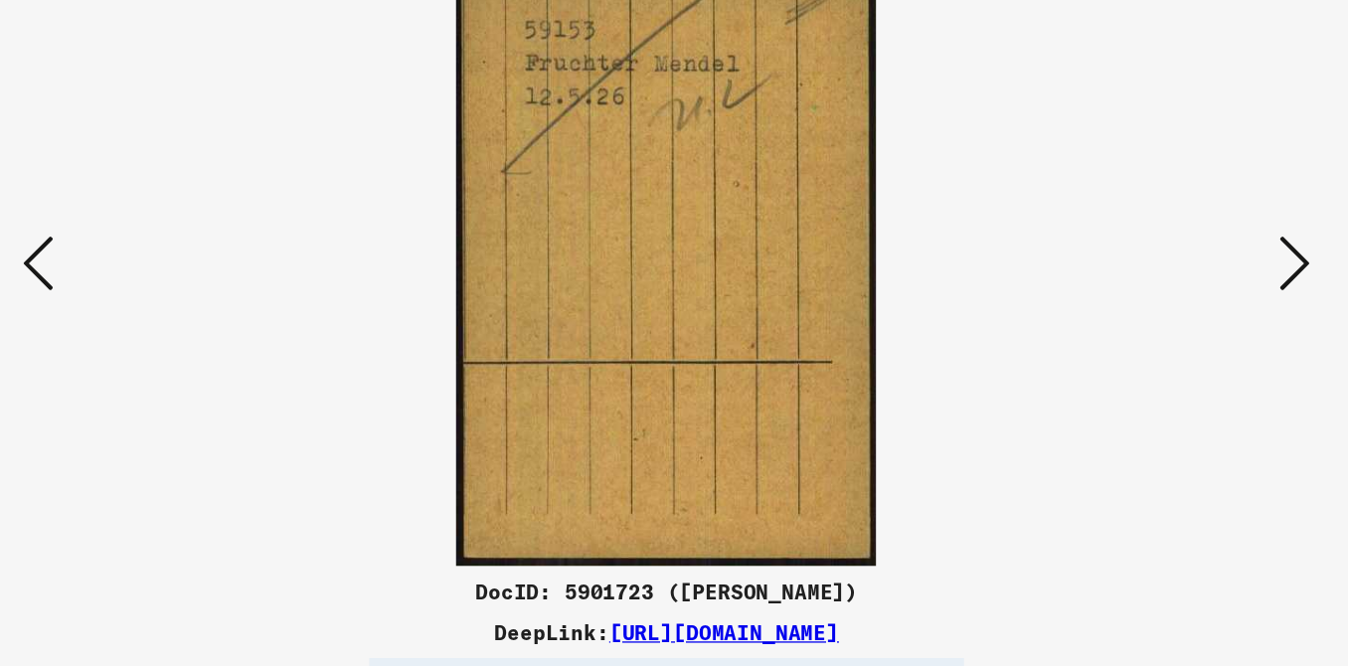
click at [1155, 286] on icon at bounding box center [1163, 282] width 24 height 48
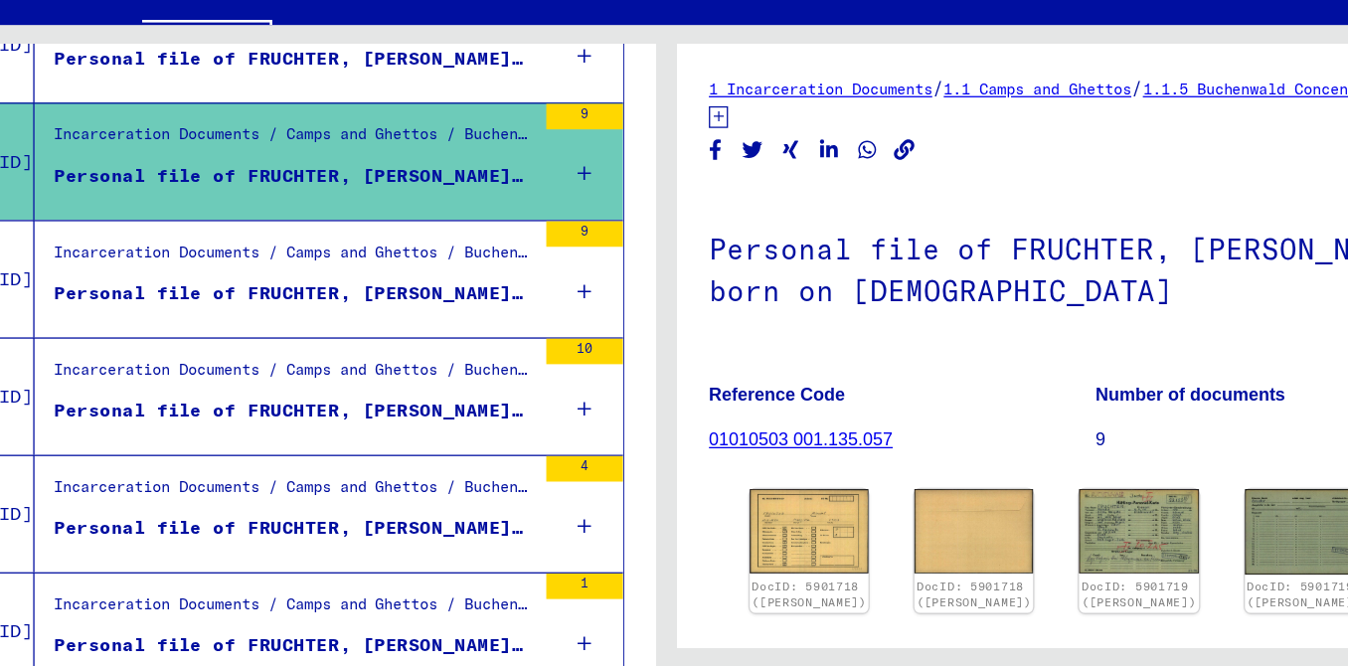
scroll to position [1266, 0]
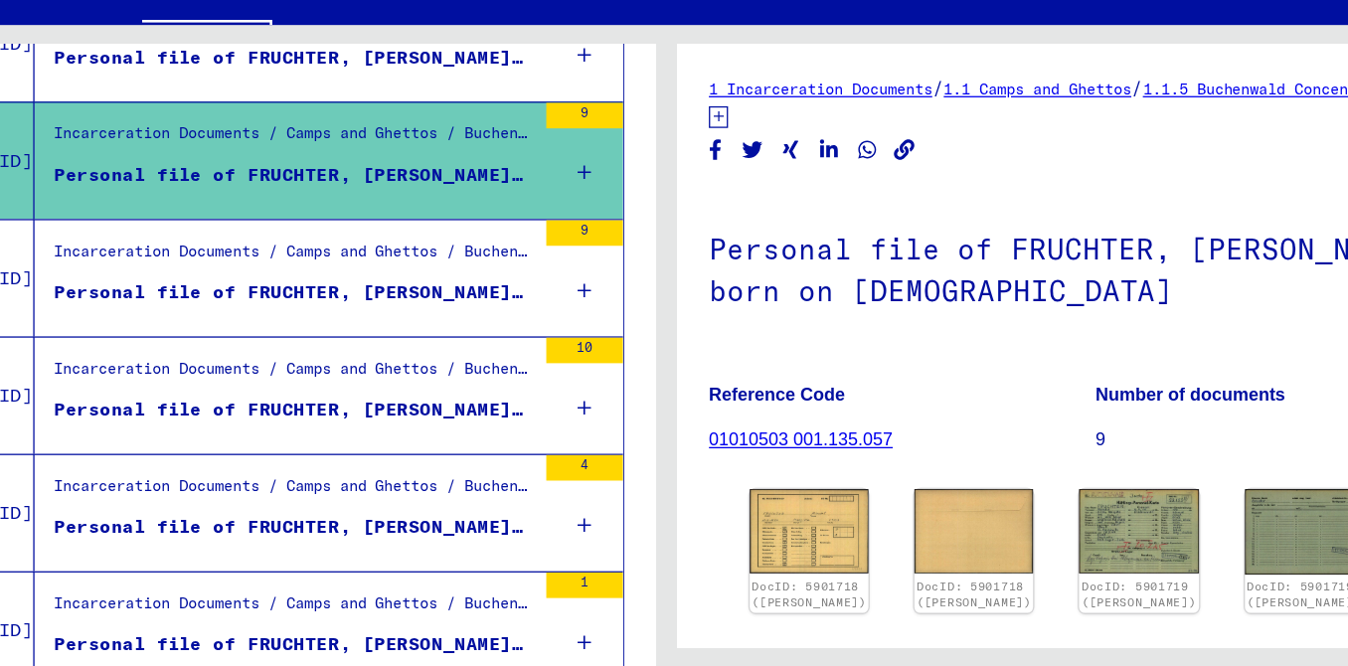
click at [443, 314] on div "Personal file of FRUCHTER, [PERSON_NAME], born on [DEMOGRAPHIC_DATA]" at bounding box center [384, 303] width 374 height 21
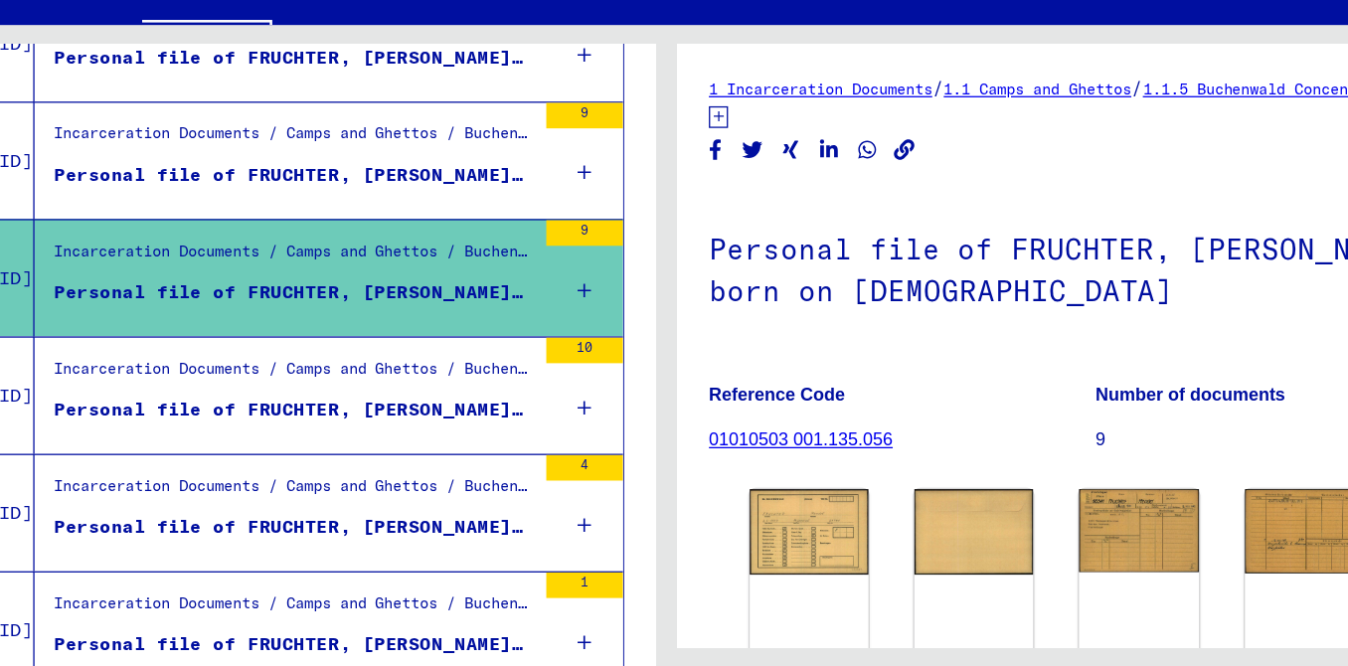
click at [464, 406] on div "Personal file of FRUCHTER, [PERSON_NAME], born on [DEMOGRAPHIC_DATA]" at bounding box center [384, 395] width 374 height 21
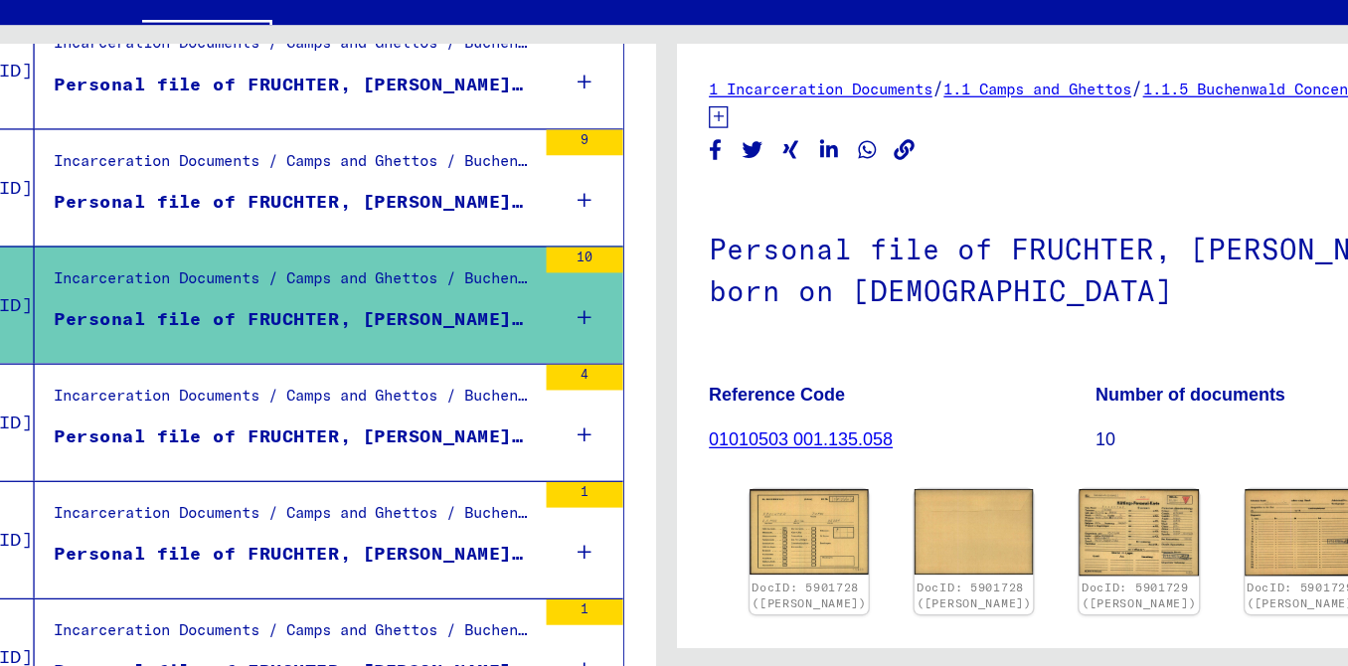
scroll to position [1337, 0]
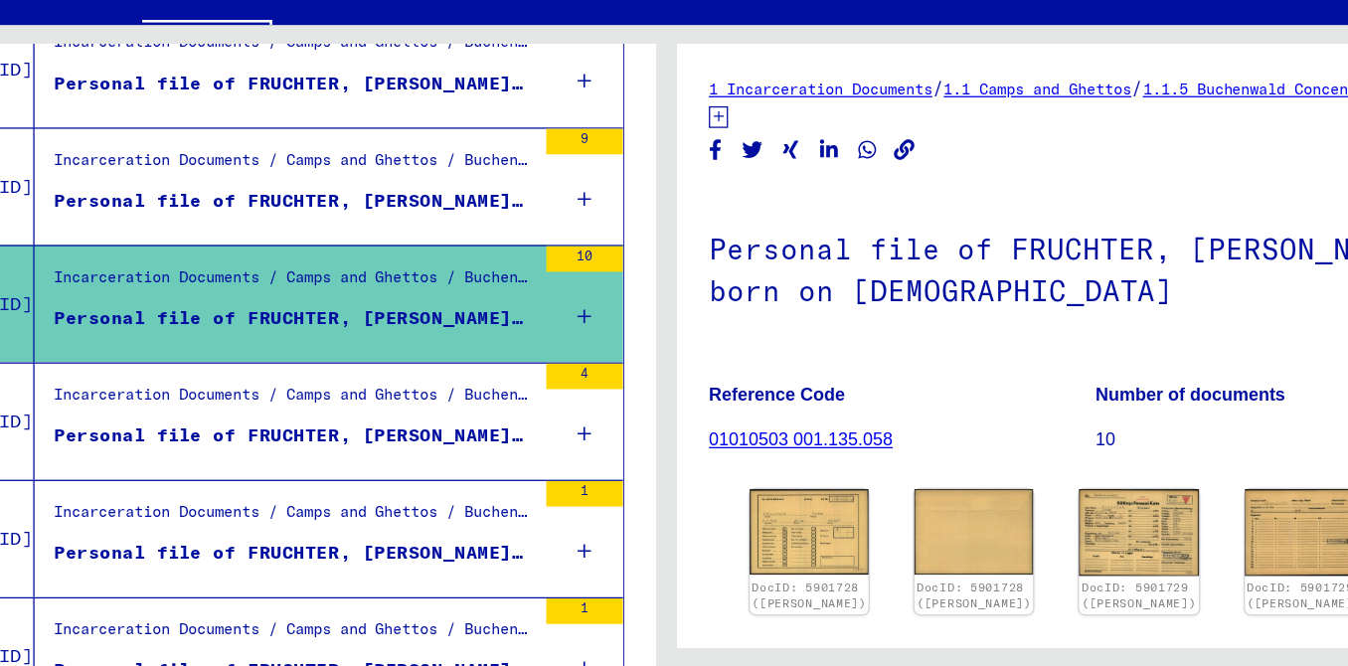
click at [457, 402] on div "Incarceration Documents / Camps and Ghettos / Buchenwald Concentration Camp / I…" at bounding box center [384, 388] width 374 height 28
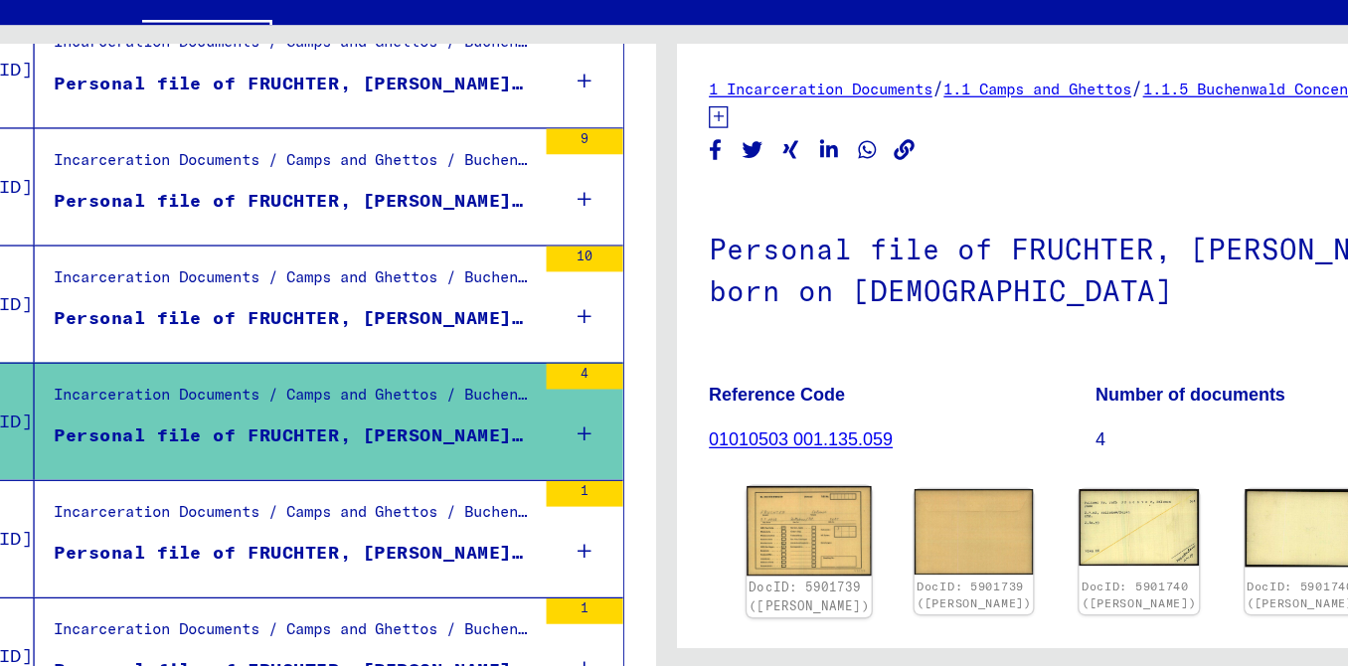
click at [785, 509] on img at bounding box center [785, 490] width 97 height 70
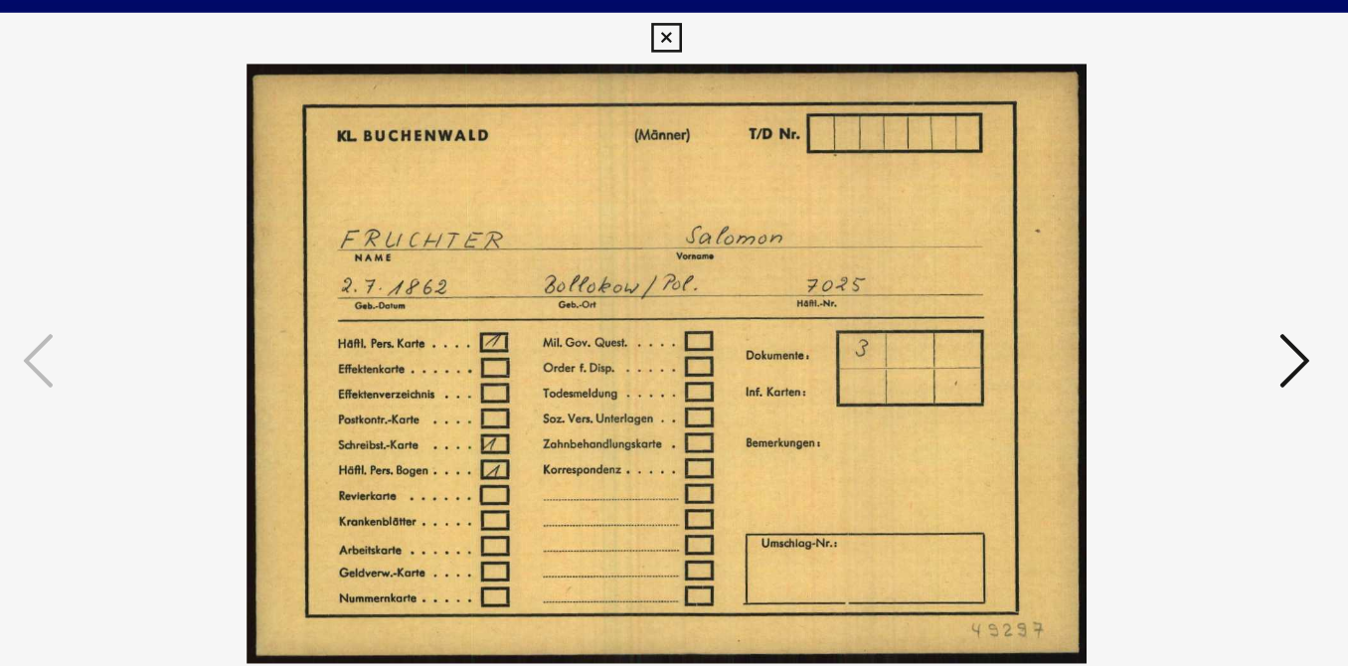
click at [1153, 272] on icon at bounding box center [1163, 282] width 24 height 48
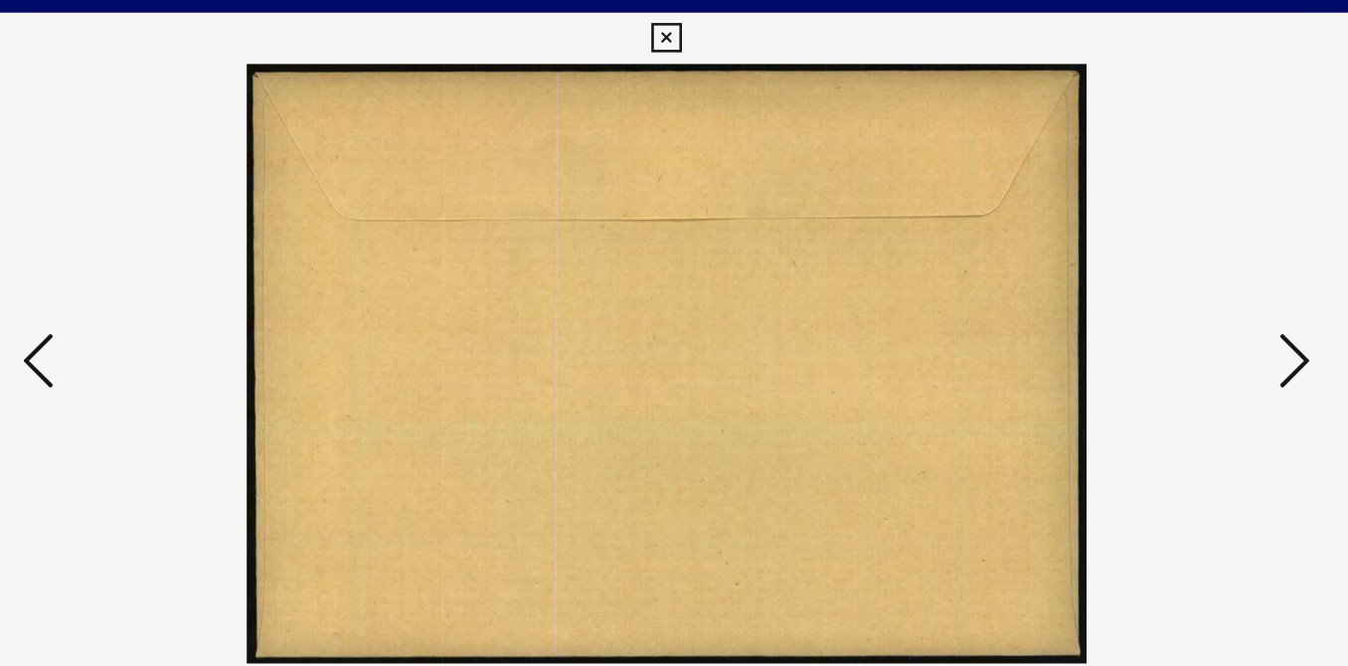
click at [1153, 272] on icon at bounding box center [1163, 282] width 24 height 48
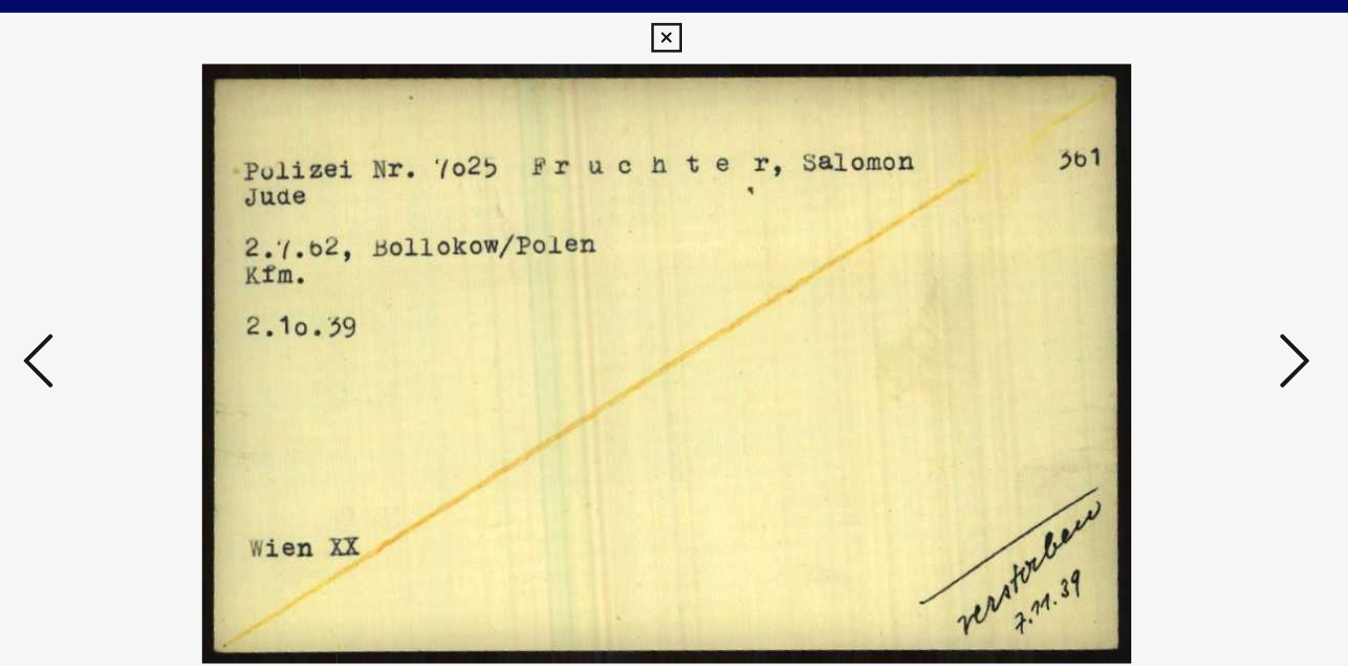
click at [1153, 272] on icon at bounding box center [1163, 282] width 24 height 48
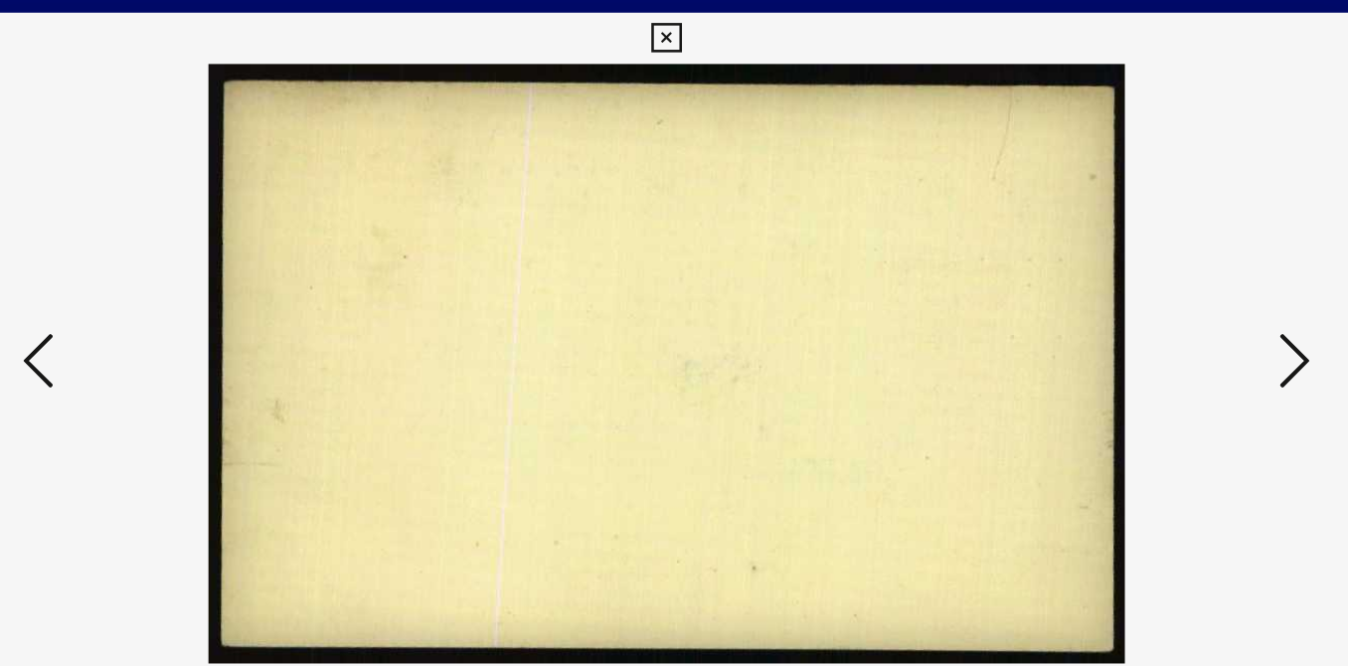
click at [1153, 272] on icon at bounding box center [1163, 282] width 24 height 48
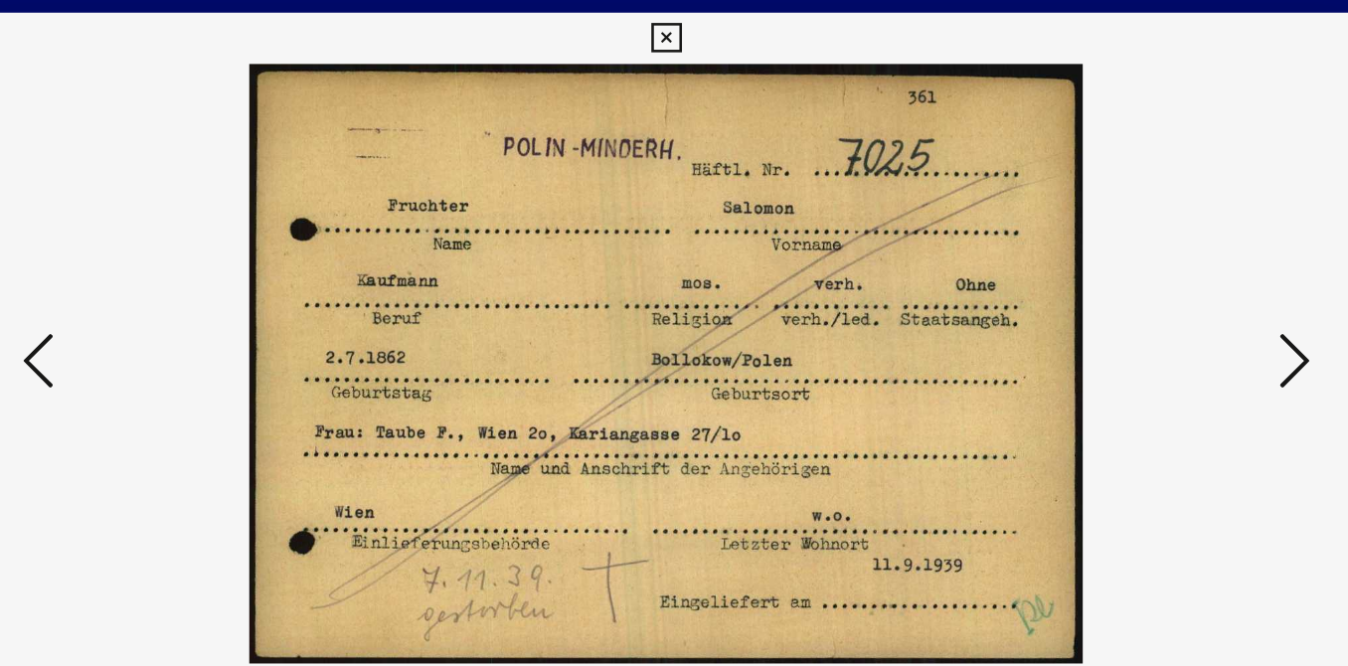
click at [1153, 272] on icon at bounding box center [1163, 282] width 24 height 48
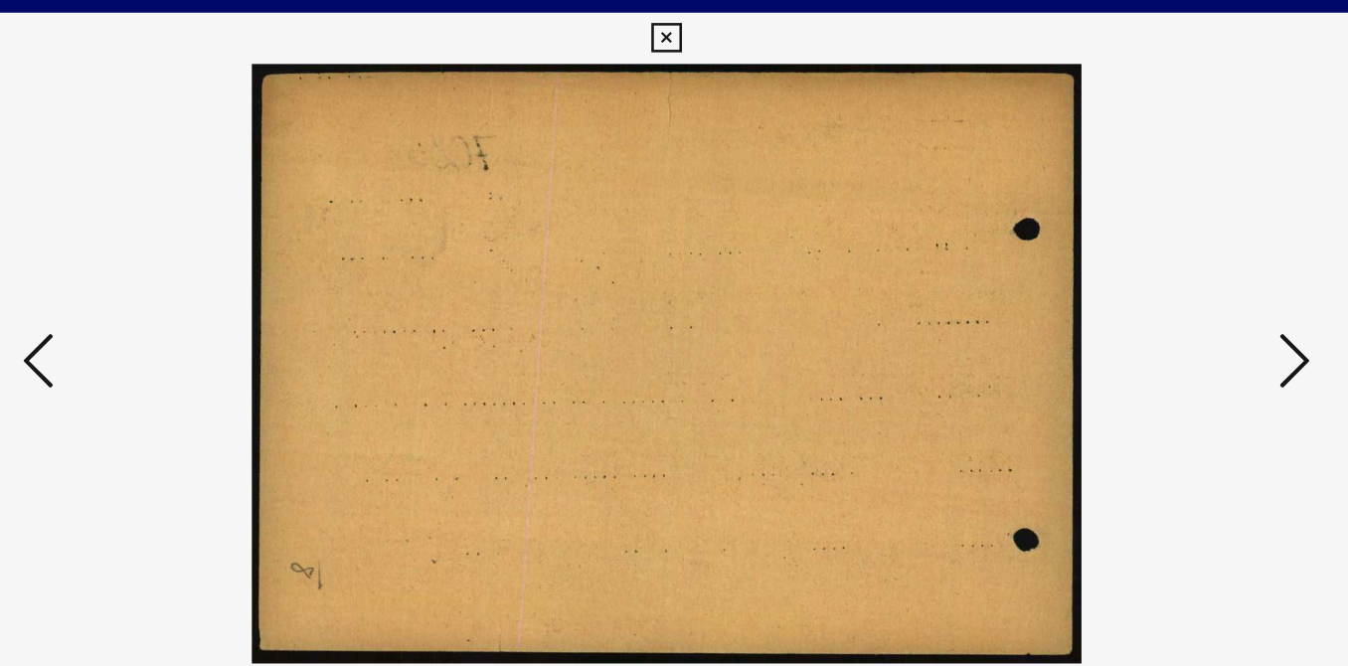
click at [1153, 272] on icon at bounding box center [1163, 282] width 24 height 48
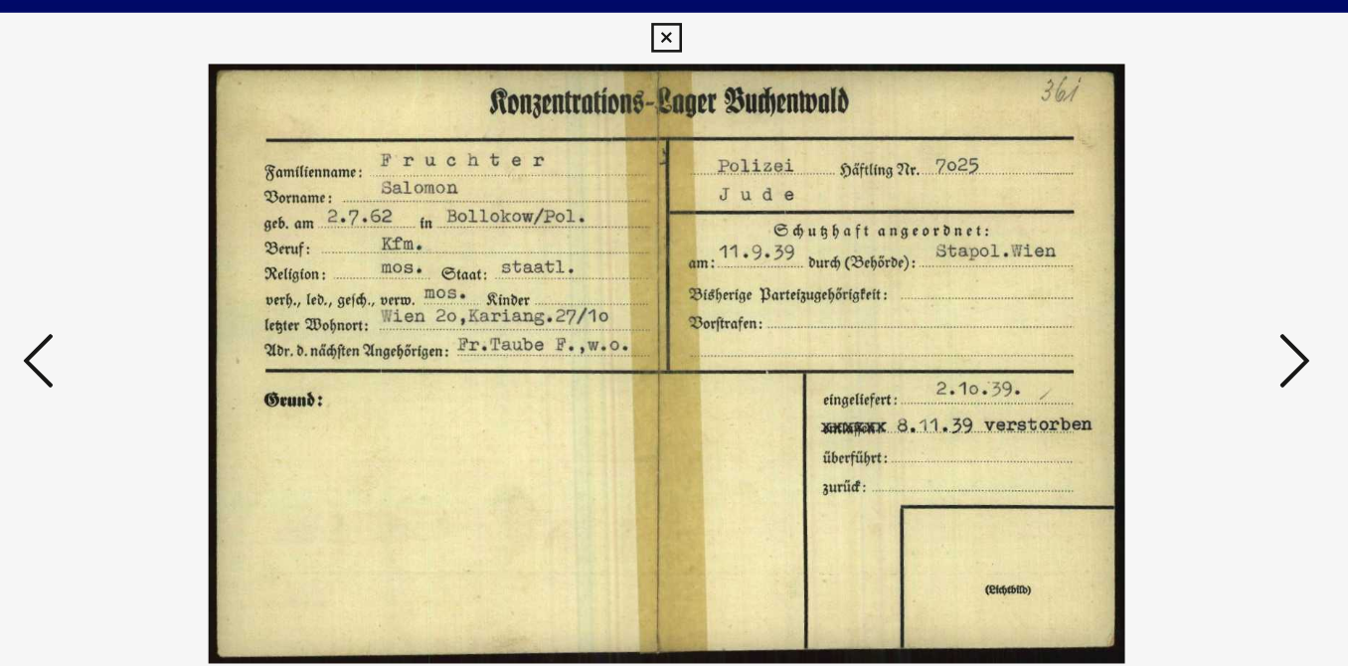
click at [1153, 272] on icon at bounding box center [1163, 282] width 24 height 48
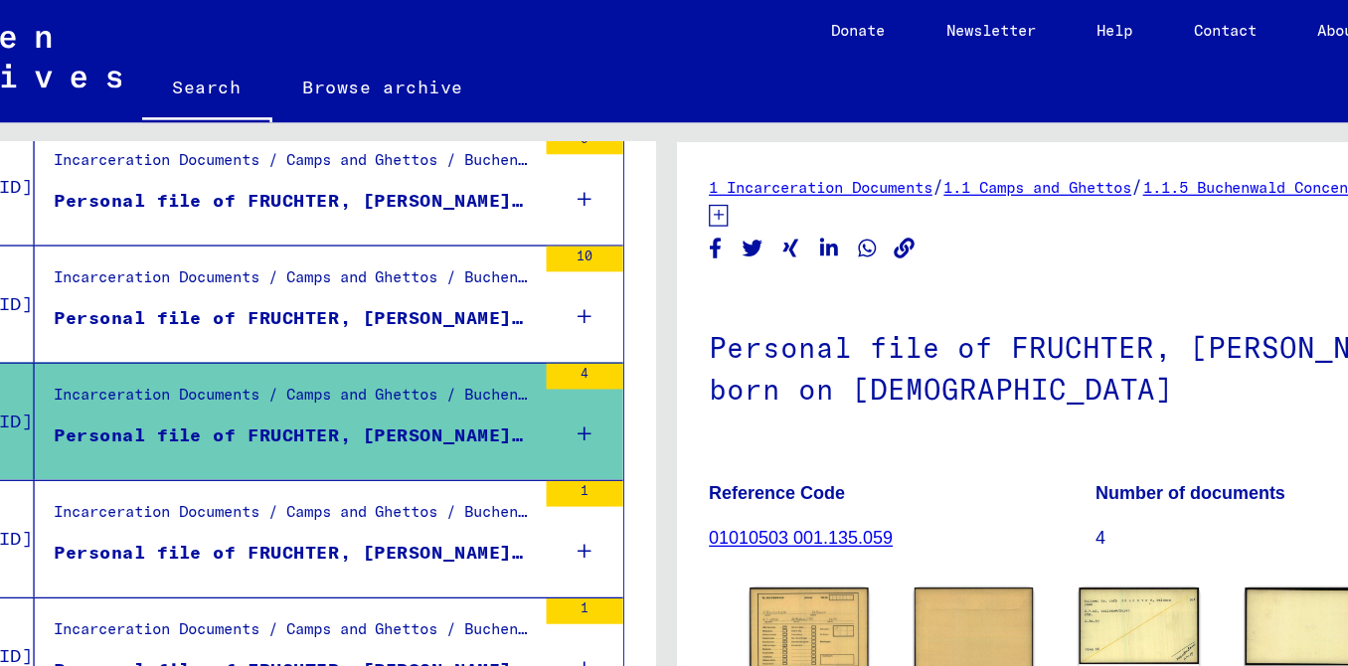
scroll to position [1418, 0]
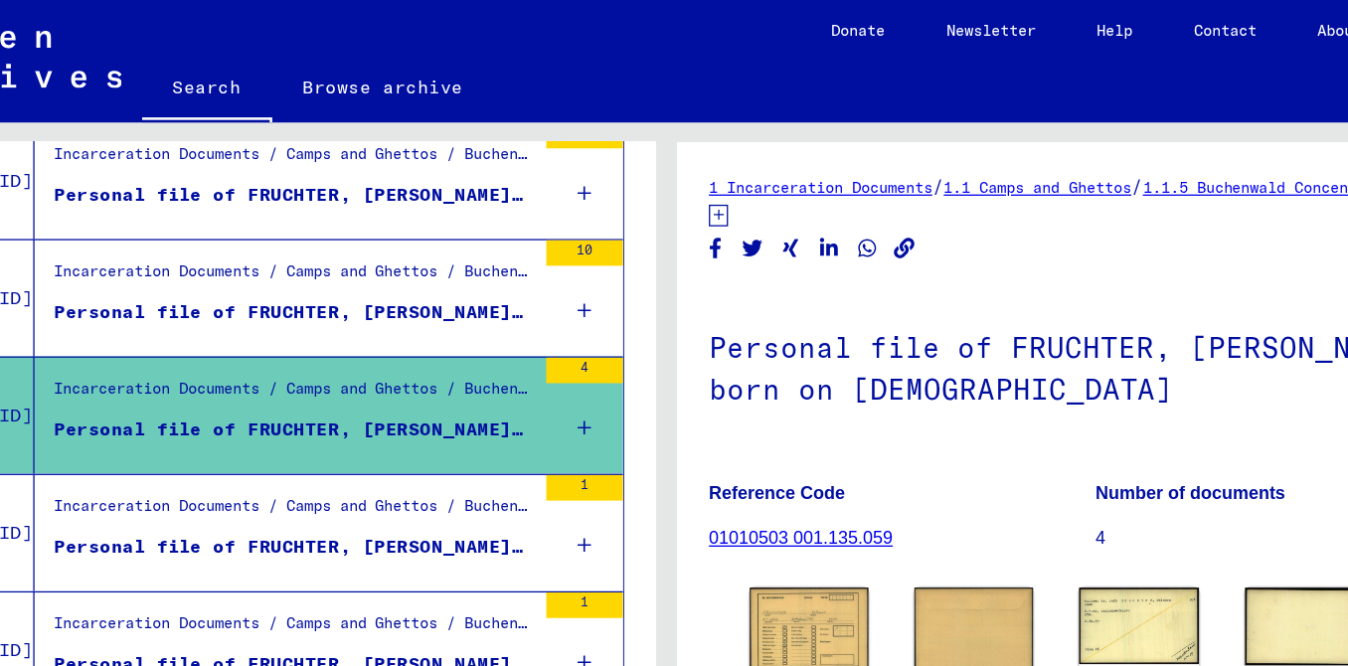
click at [470, 410] on div "Incarceration Documents / Camps and Ghettos / Buchenwald Concentration Camp / I…" at bounding box center [384, 399] width 374 height 28
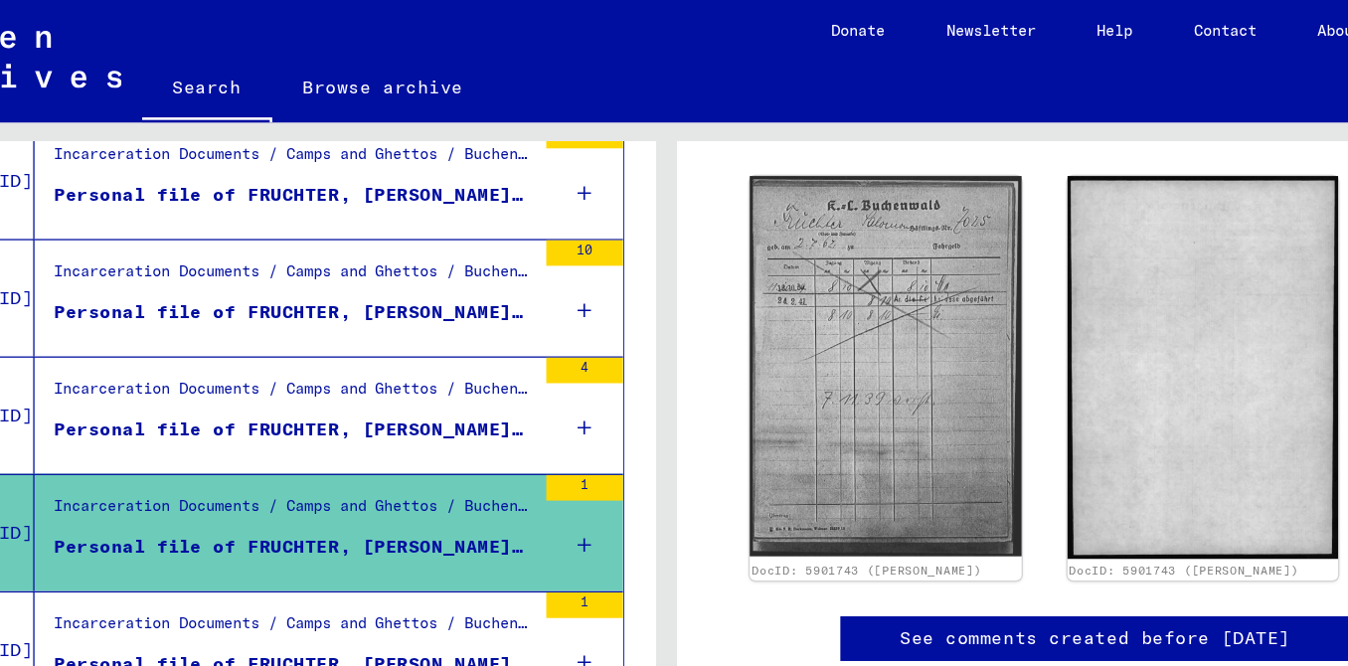
scroll to position [347, 0]
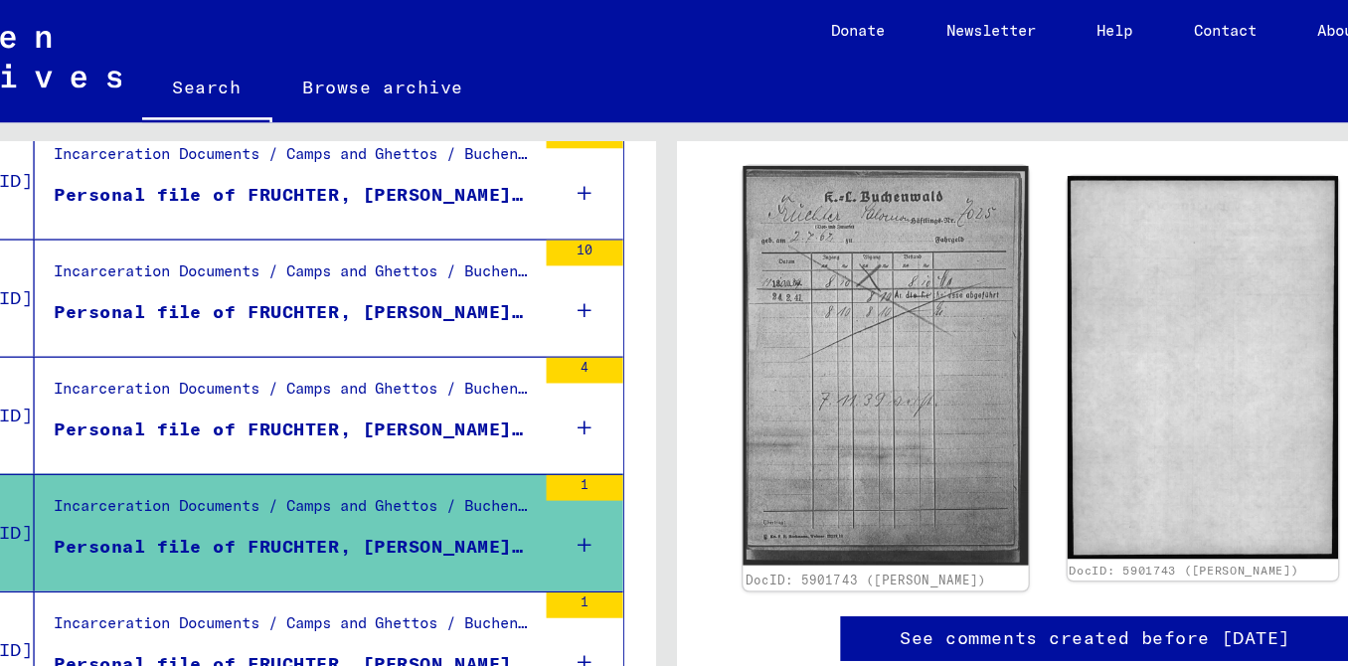
click at [812, 350] on img at bounding box center [845, 284] width 222 height 311
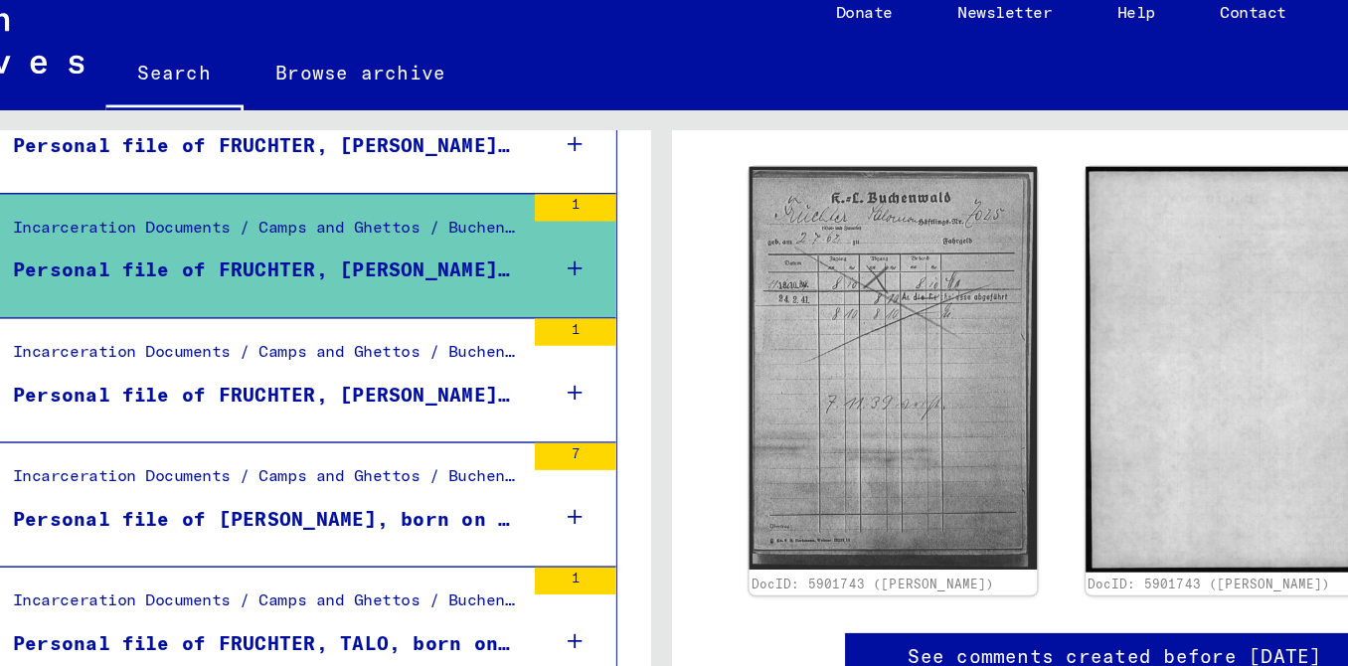
scroll to position [1632, 0]
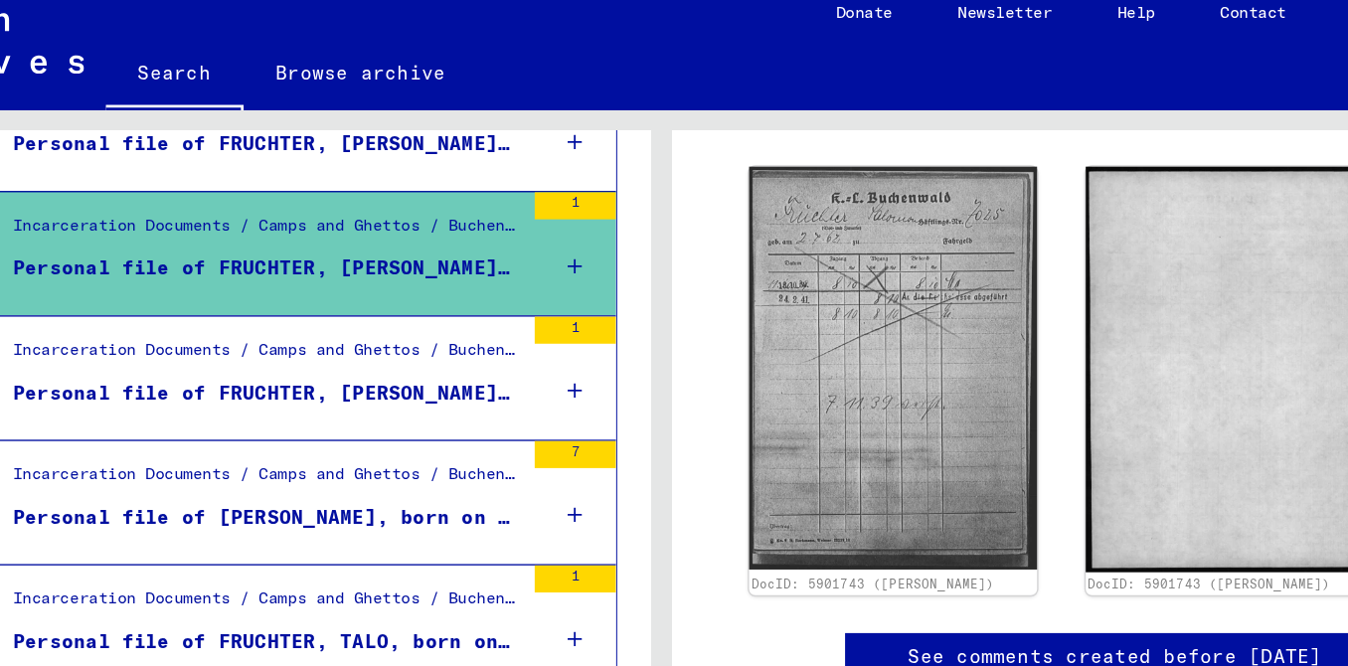
click at [483, 314] on div "Personal file of FRUCHTER, [PERSON_NAME], born on [DEMOGRAPHIC_DATA]" at bounding box center [384, 303] width 374 height 21
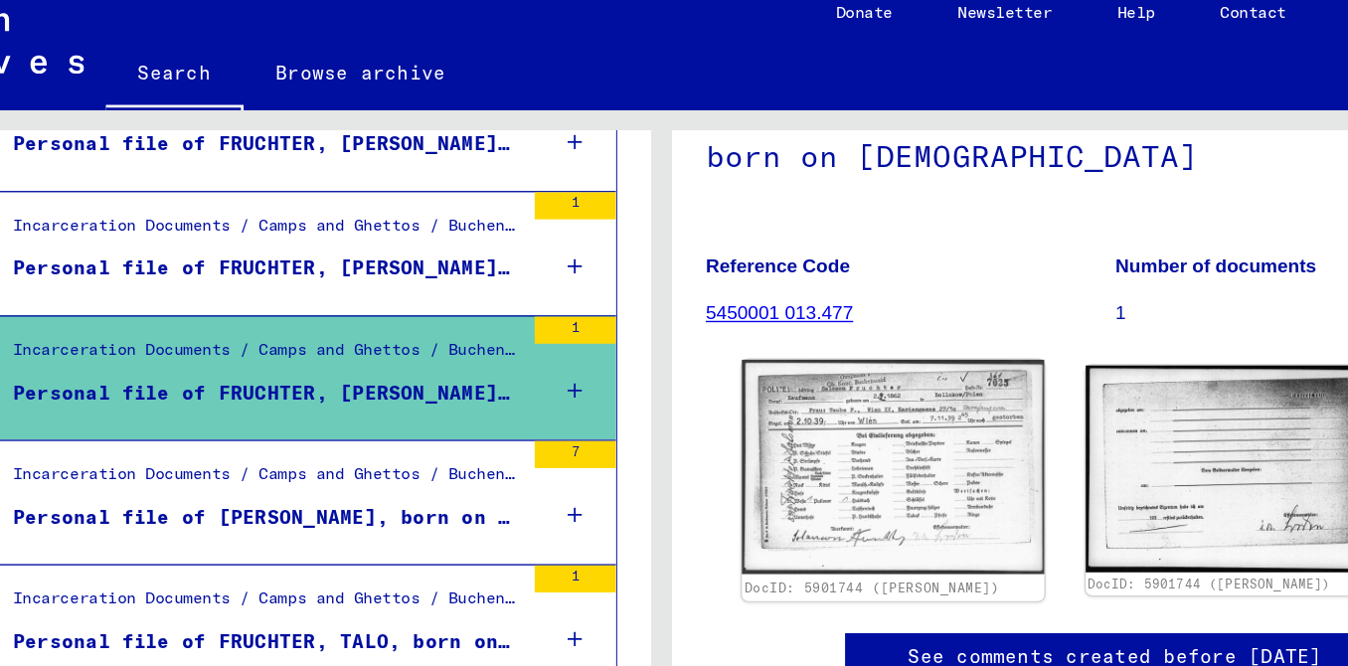
scroll to position [212, 0]
click at [814, 358] on img at bounding box center [845, 358] width 222 height 158
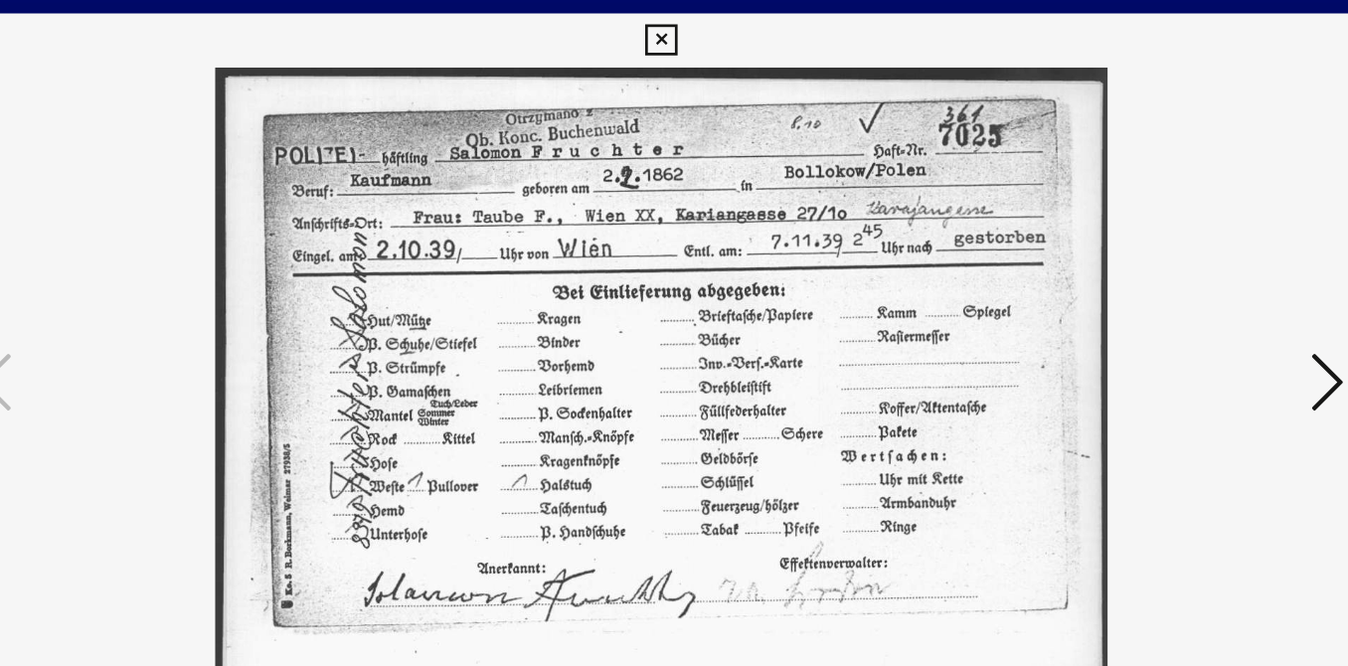
click at [1124, 269] on img at bounding box center [675, 283] width 944 height 467
click at [1151, 271] on icon at bounding box center [1163, 282] width 24 height 48
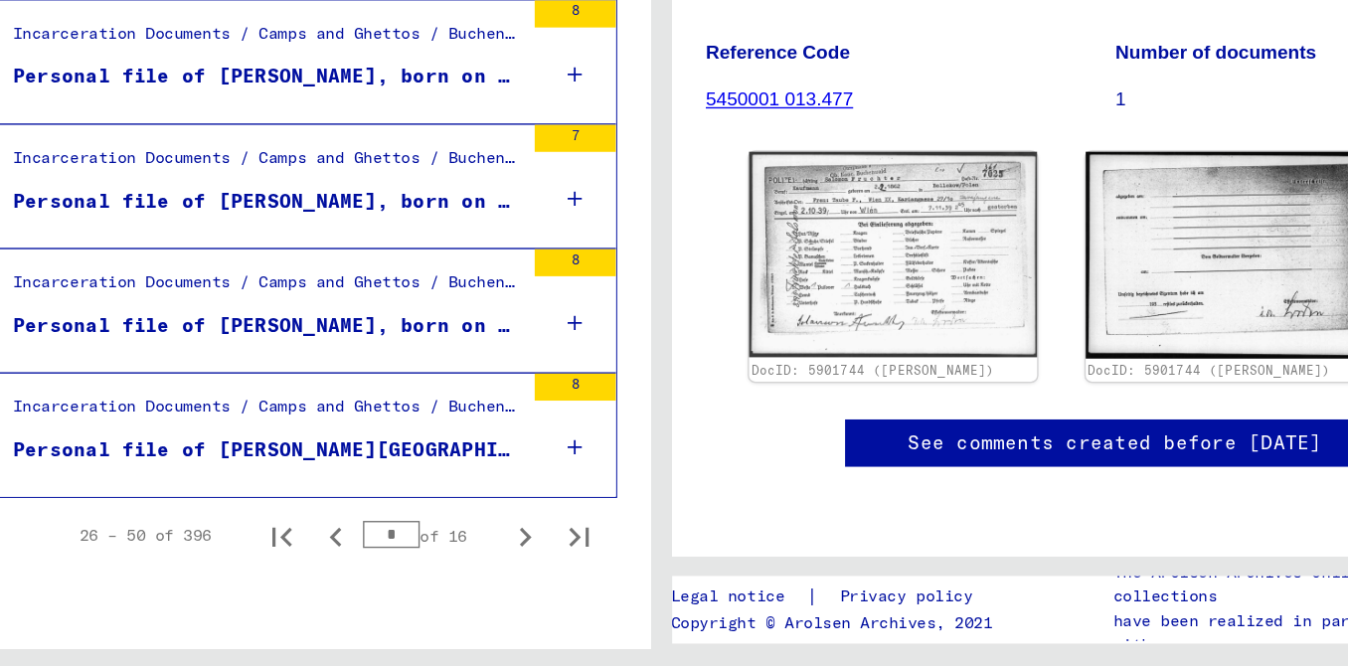
scroll to position [0, 0]
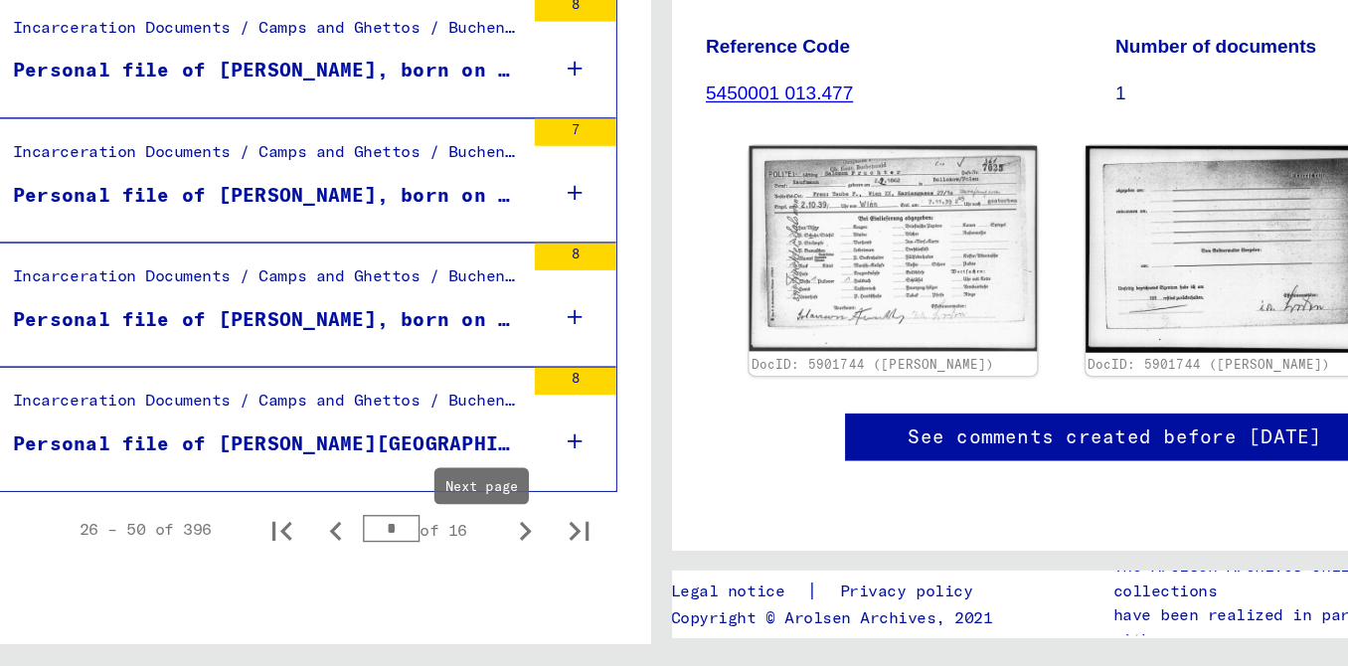
click at [560, 581] on icon "Next page" at bounding box center [574, 567] width 28 height 28
type input "*"
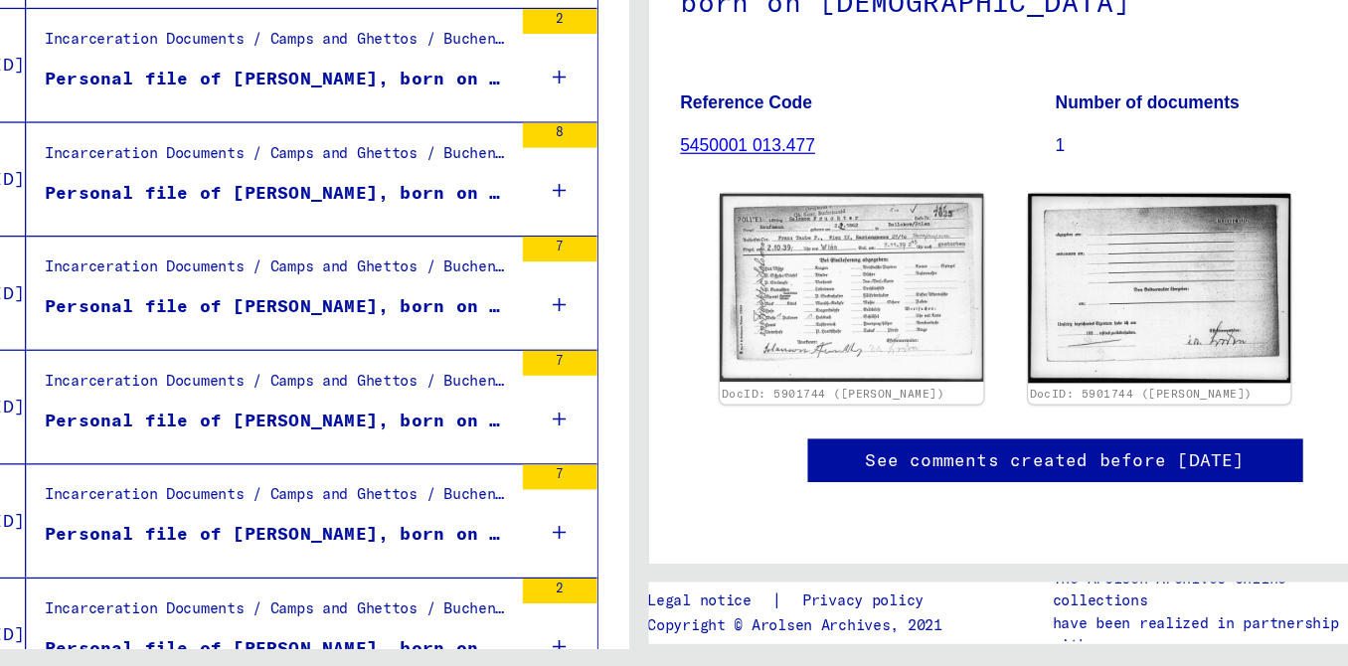
scroll to position [828, 0]
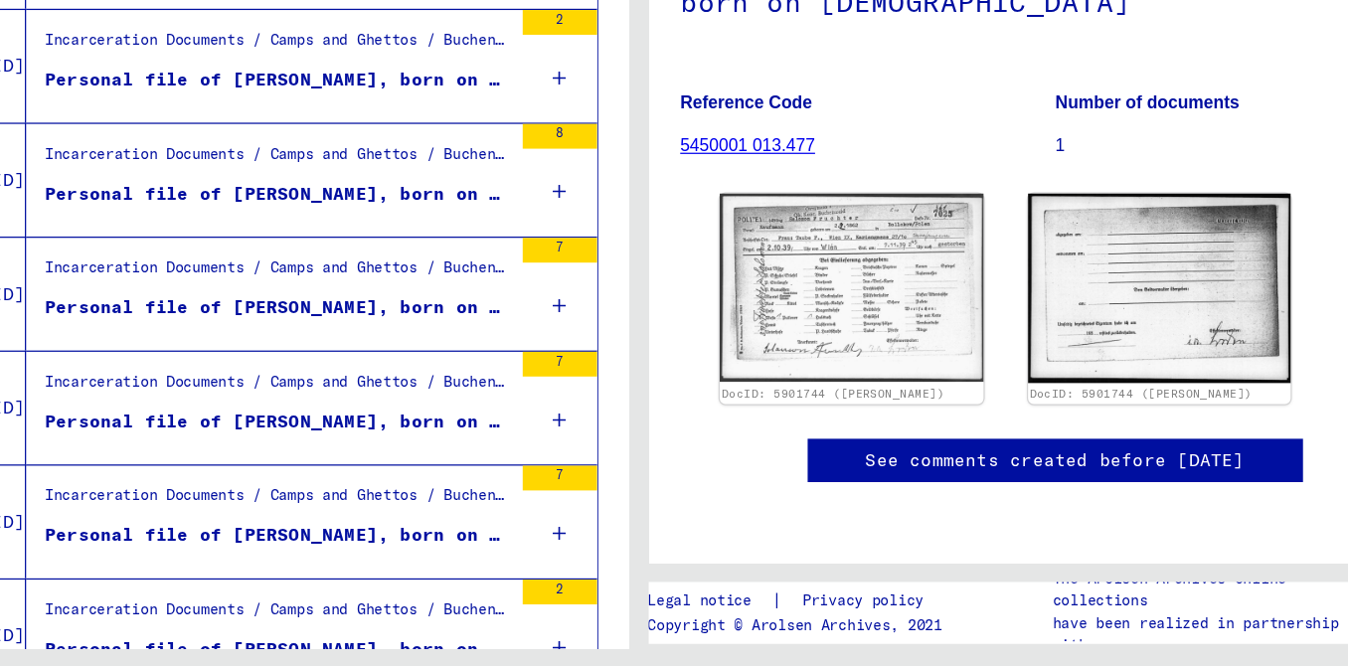
click at [430, 477] on div "Personal file of [PERSON_NAME], born on [DEMOGRAPHIC_DATA], born in [GEOGRAPHIC…" at bounding box center [384, 466] width 374 height 21
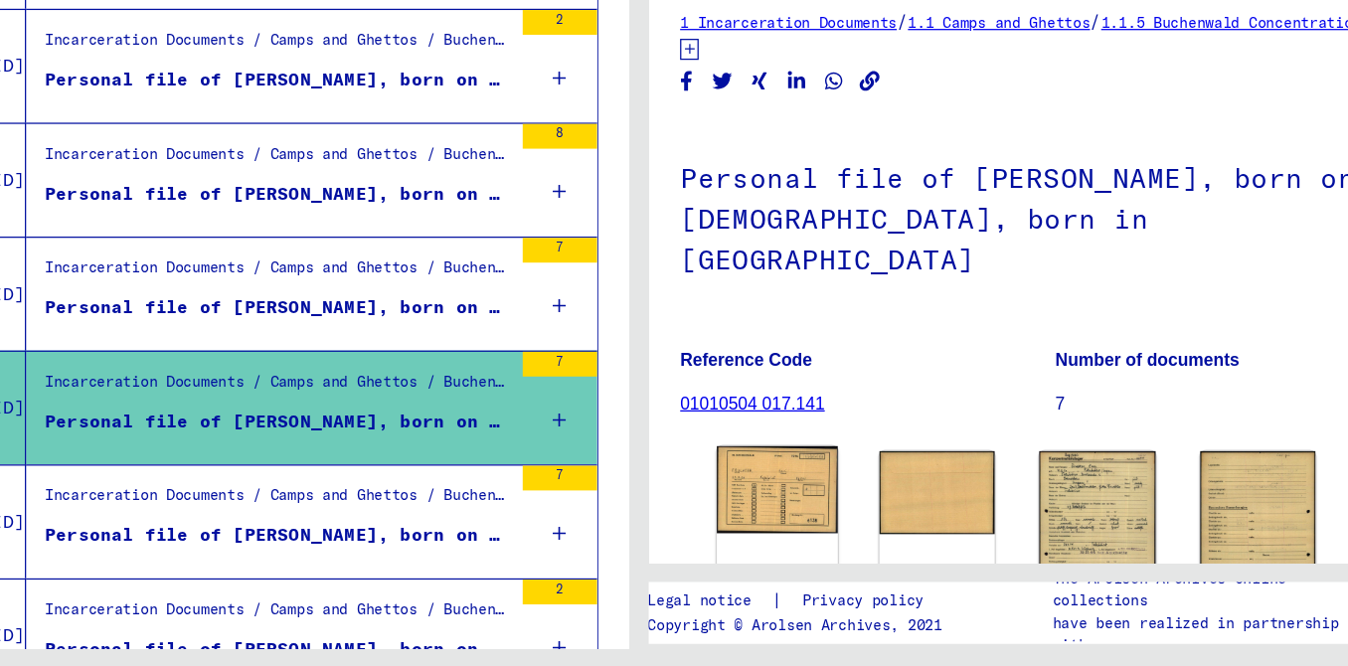
click at [778, 543] on div "DocID: 7565756 ([PERSON_NAME])" at bounding box center [785, 570] width 97 height 169
click at [775, 523] on img at bounding box center [785, 521] width 97 height 70
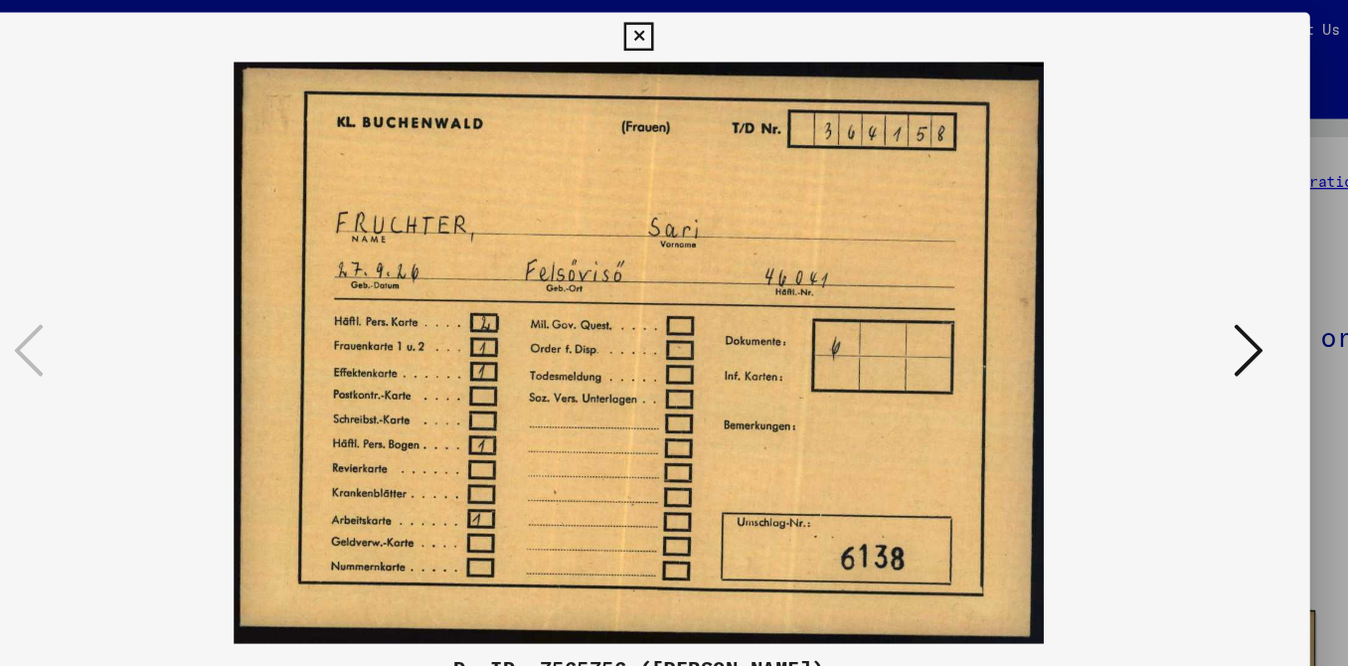
drag, startPoint x: 786, startPoint y: 201, endPoint x: 1145, endPoint y: 283, distance: 368.3
click at [1151, 283] on icon at bounding box center [1163, 282] width 24 height 48
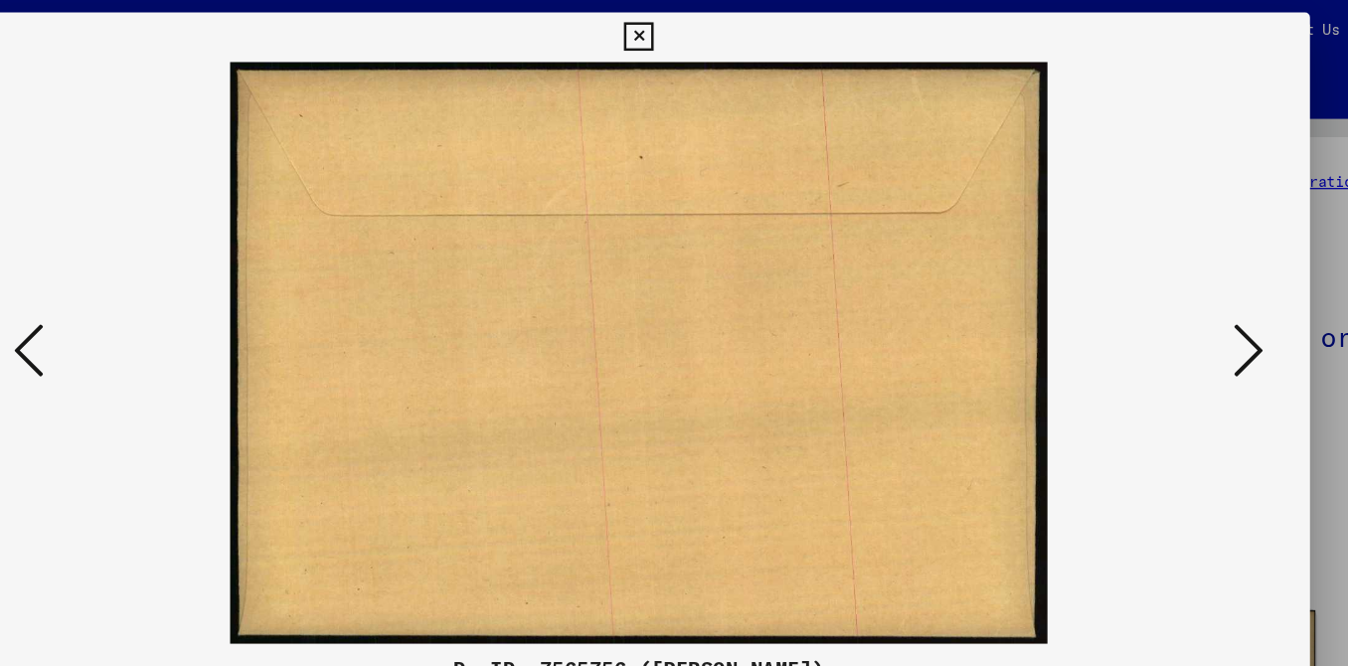
click at [1151, 283] on icon at bounding box center [1163, 282] width 24 height 48
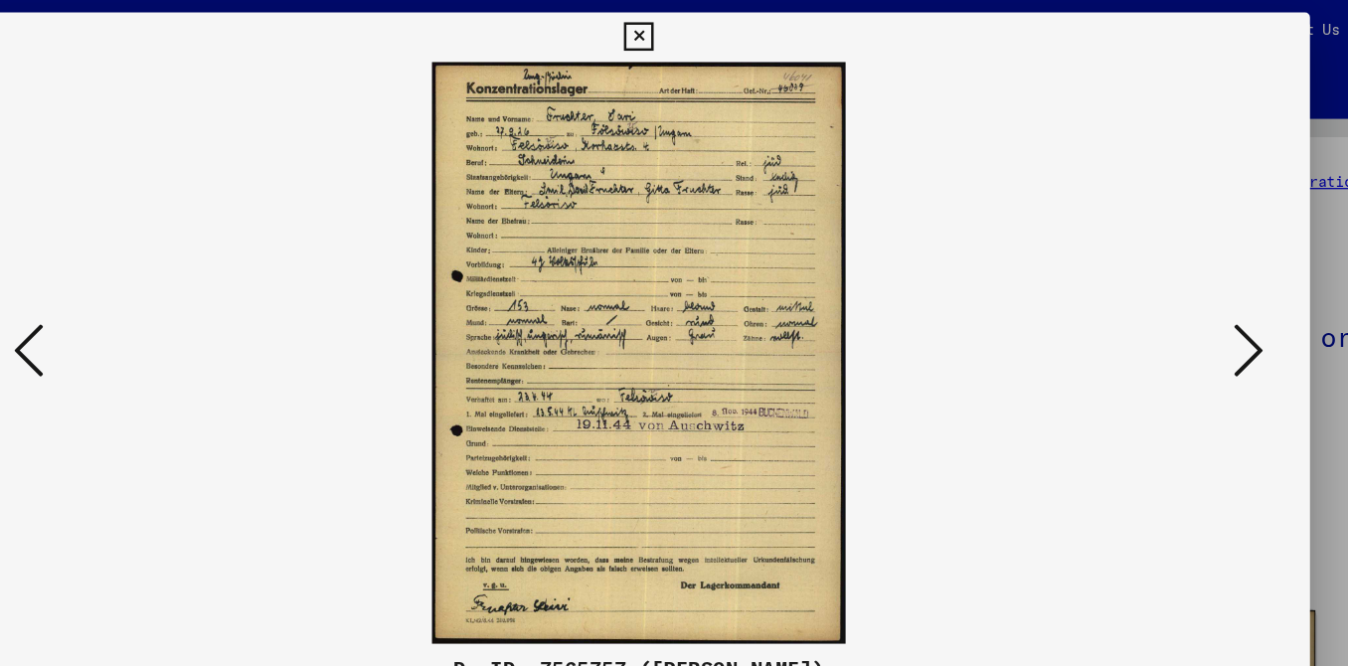
click at [1162, 295] on icon at bounding box center [1163, 282] width 24 height 48
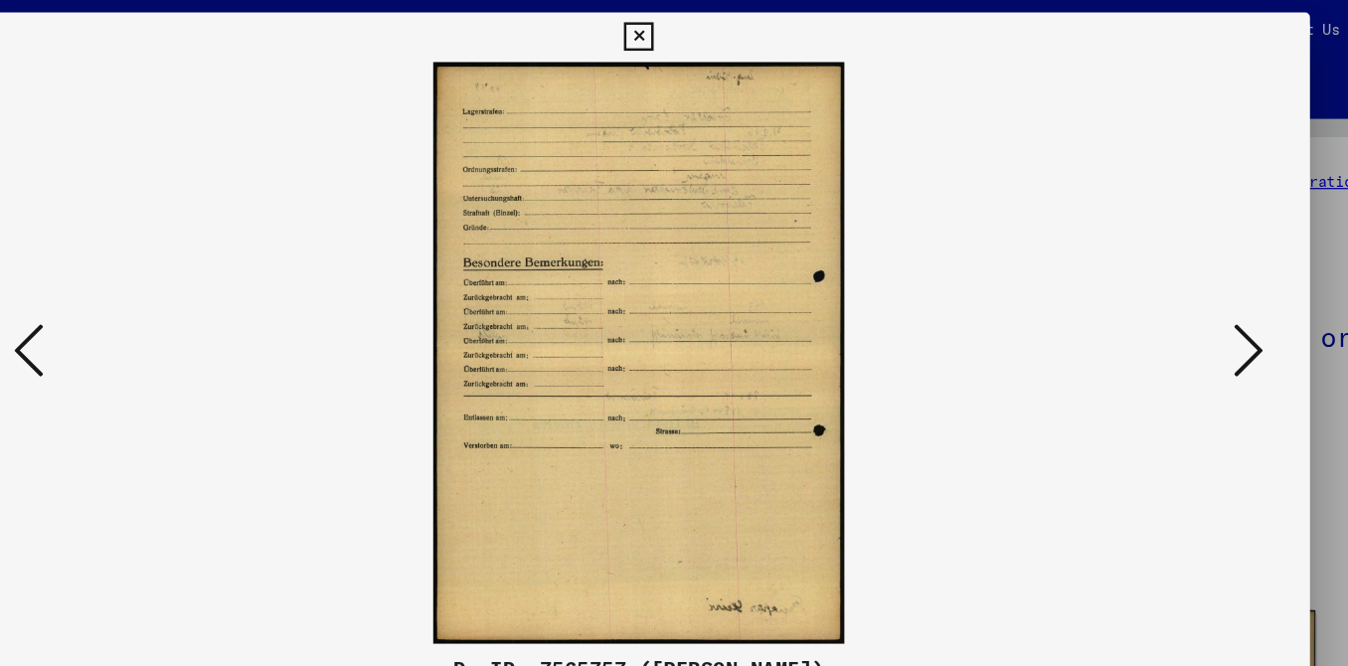
click at [1124, 301] on img at bounding box center [675, 283] width 944 height 467
click at [1152, 290] on icon at bounding box center [1163, 282] width 24 height 48
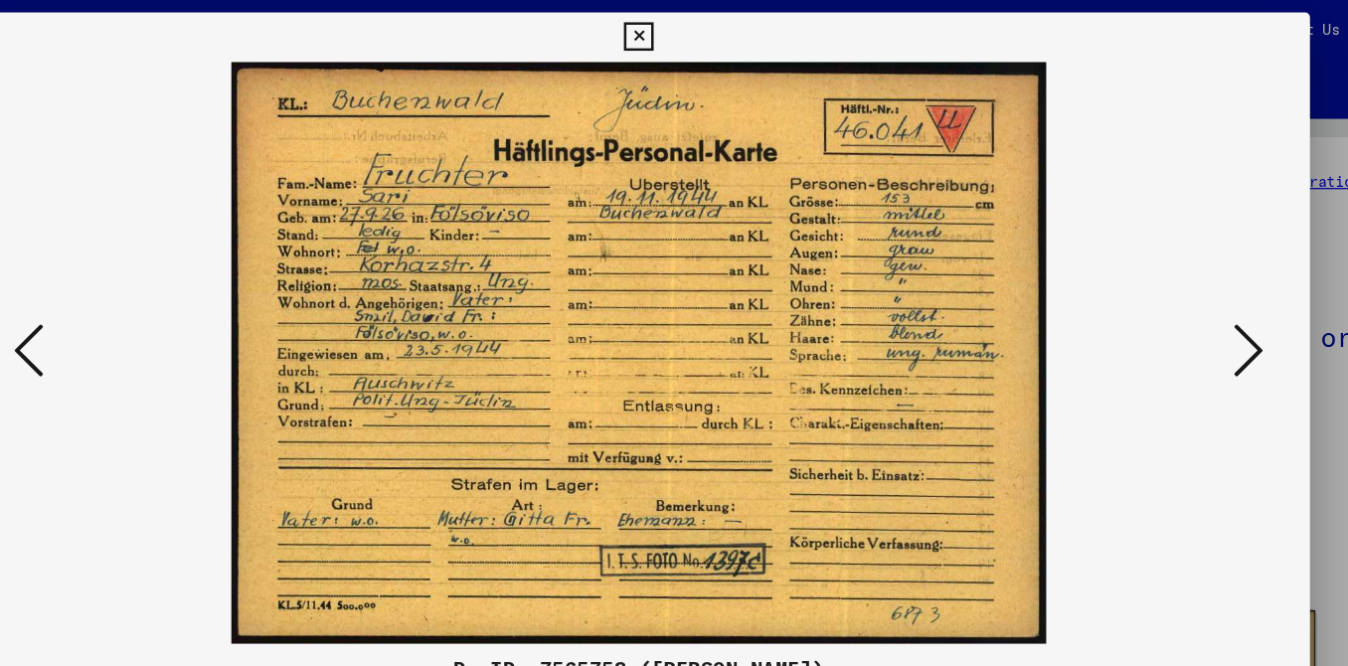
click at [1151, 296] on icon at bounding box center [1163, 282] width 24 height 48
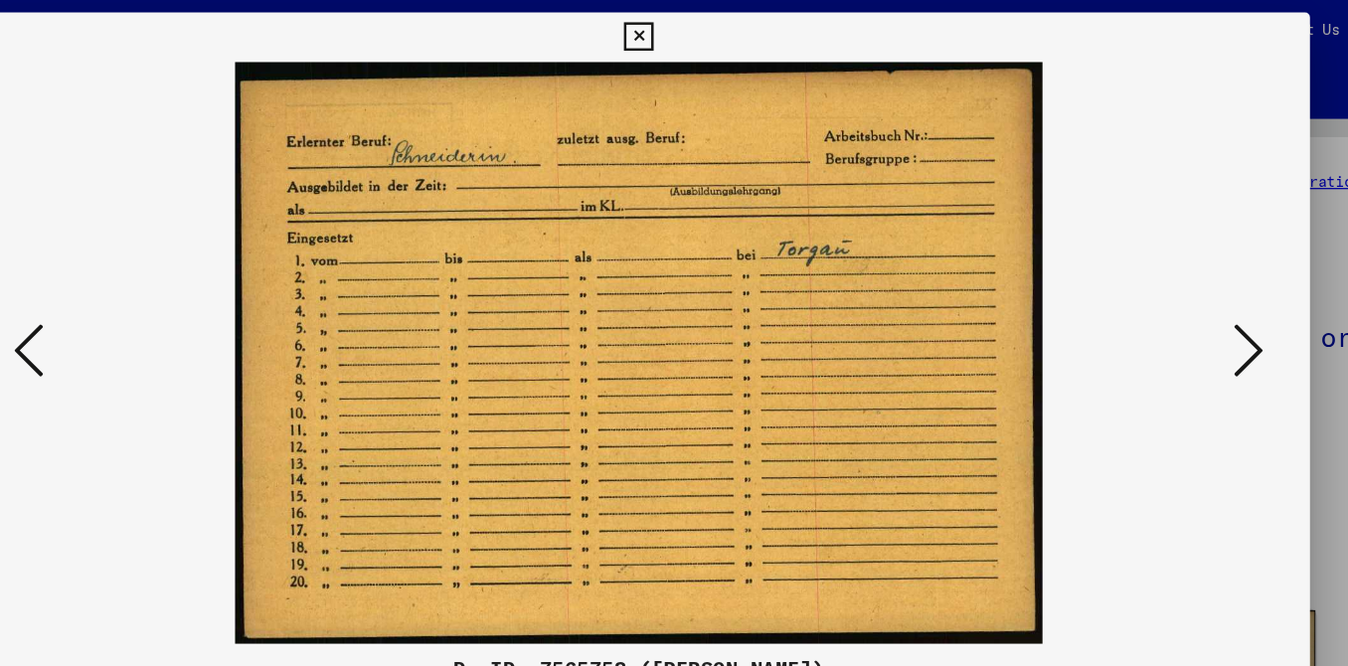
click at [1151, 285] on icon at bounding box center [1163, 282] width 24 height 48
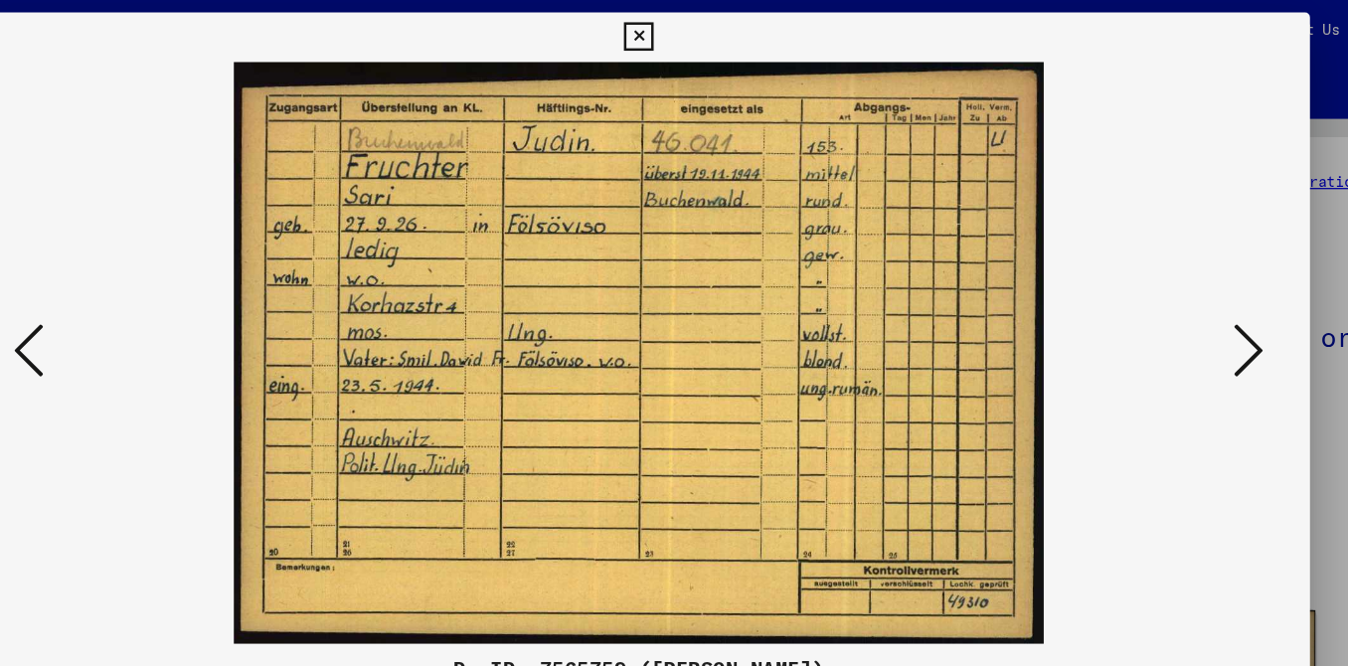
click at [1162, 289] on icon at bounding box center [1163, 282] width 24 height 48
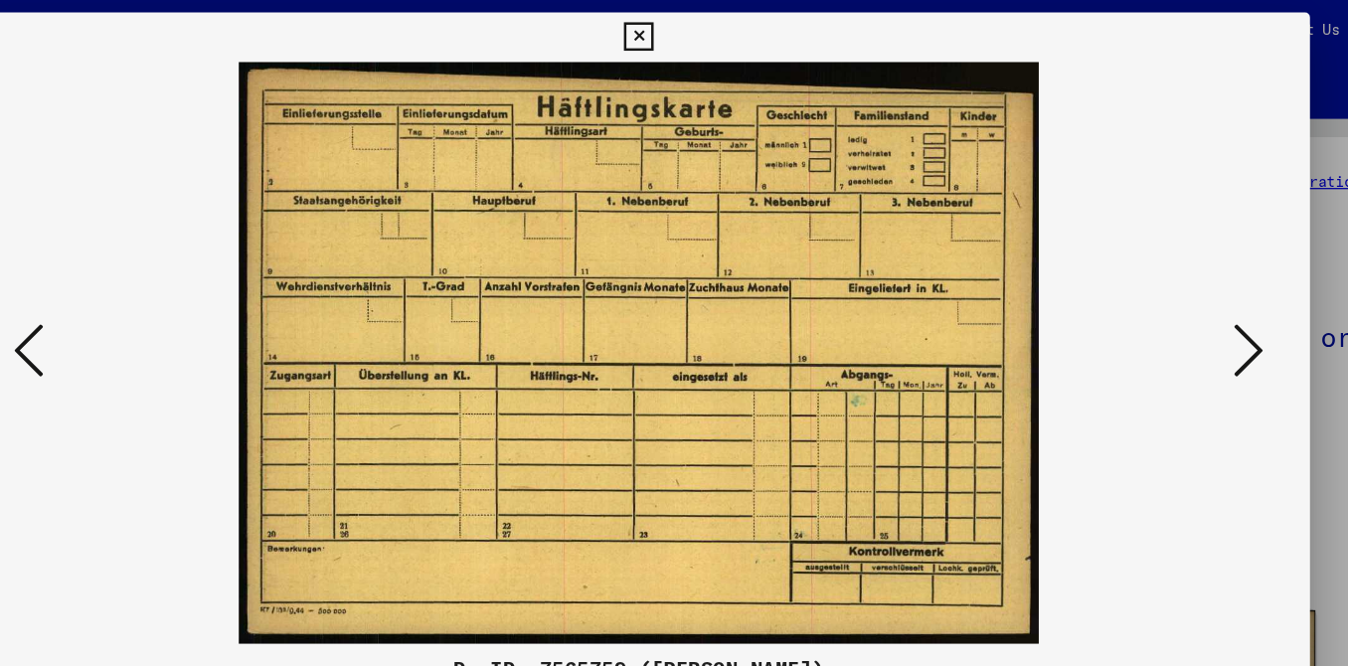
click at [1162, 289] on icon at bounding box center [1163, 282] width 24 height 48
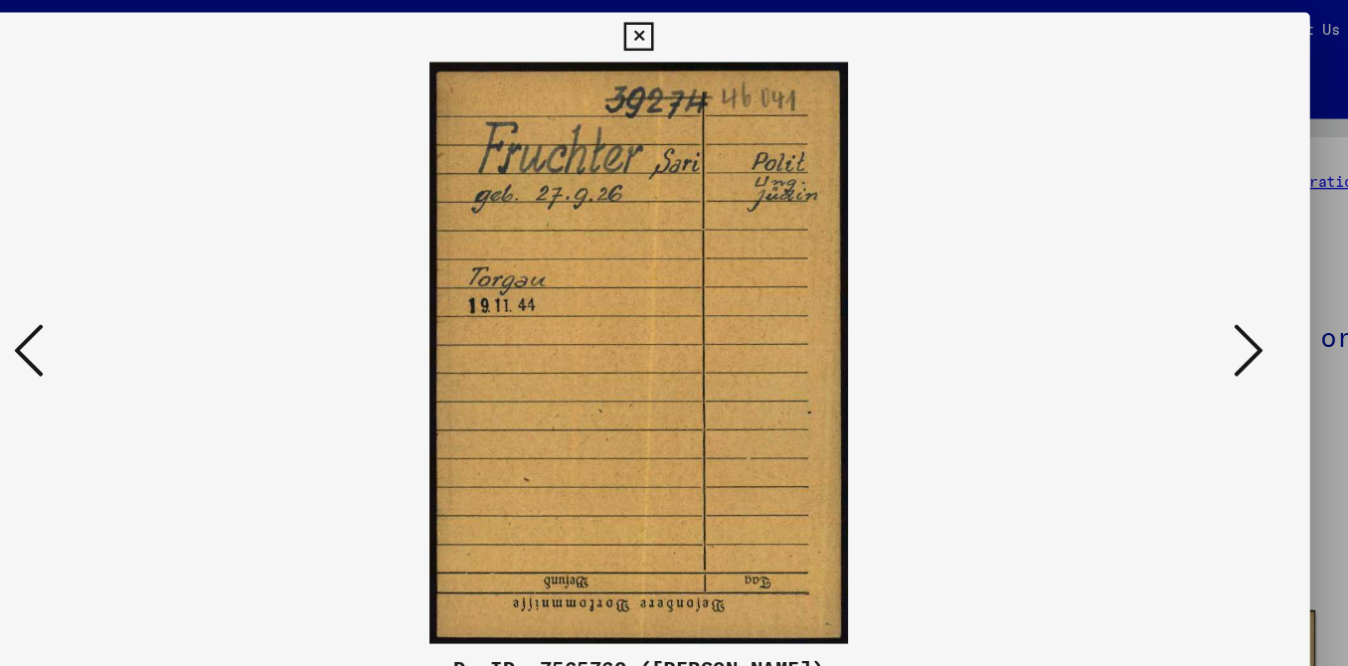
click at [1145, 297] on button at bounding box center [1163, 283] width 36 height 57
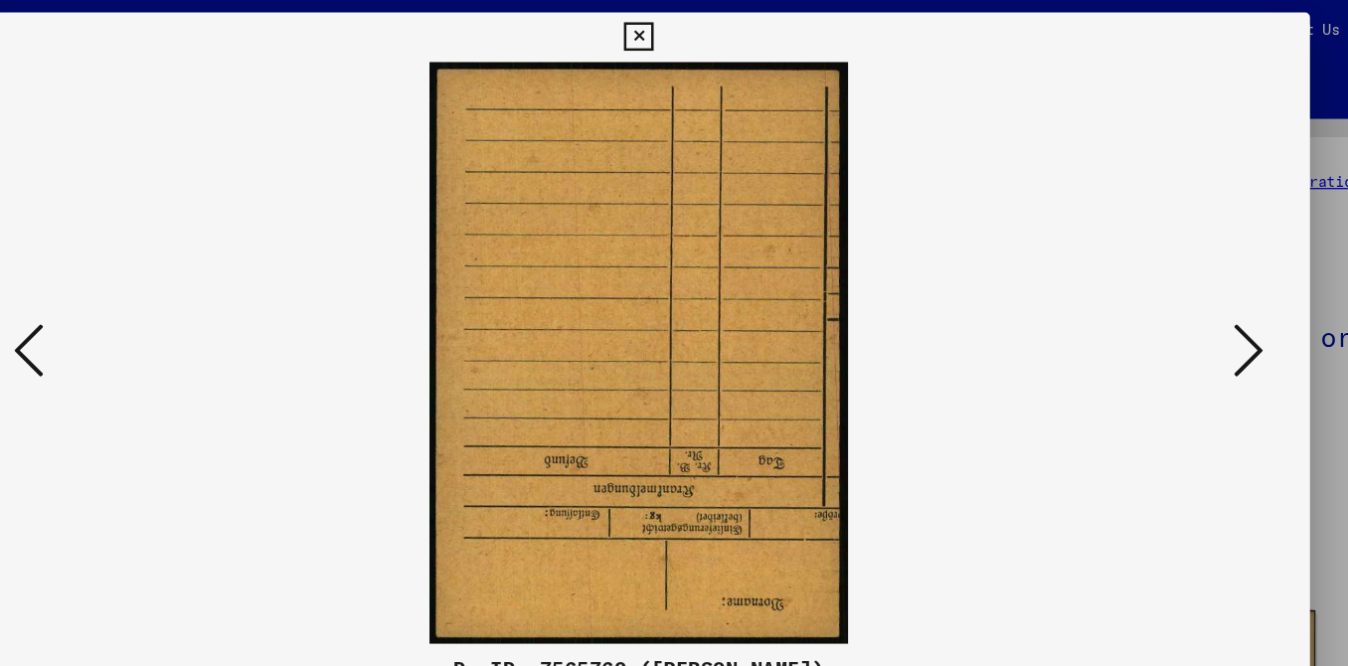
click at [1145, 297] on button at bounding box center [1163, 283] width 36 height 57
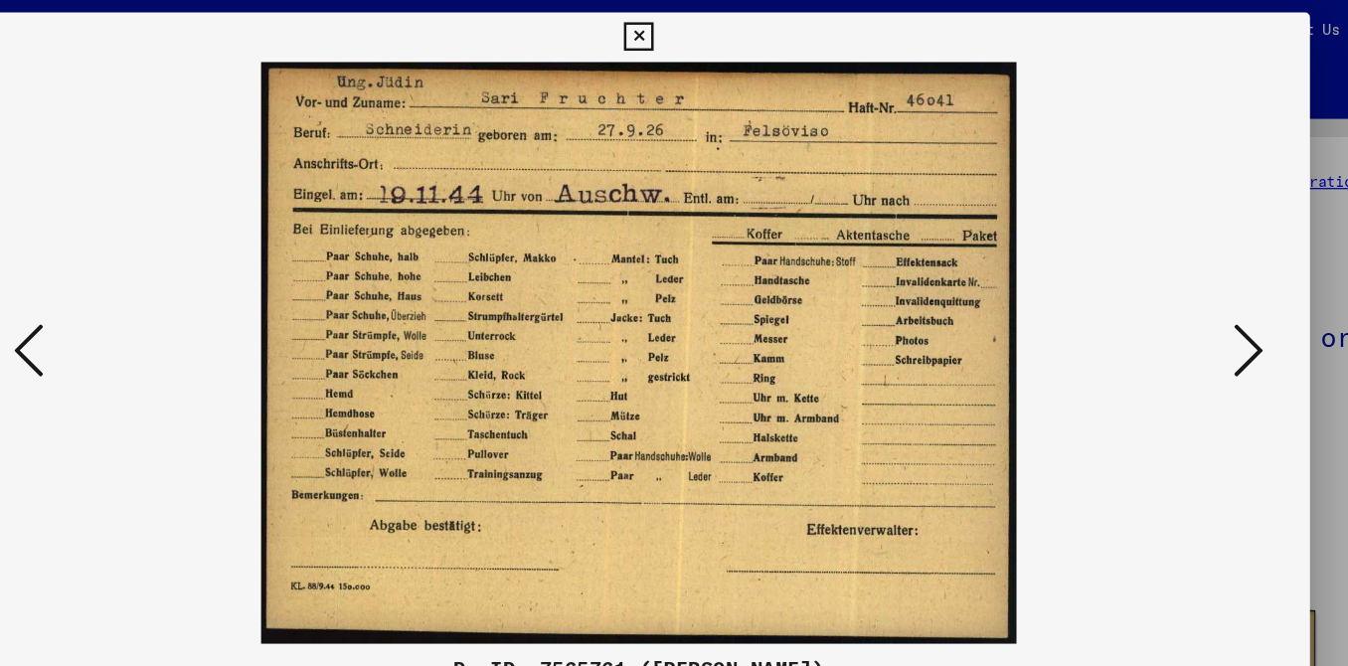
click at [1163, 285] on icon at bounding box center [1163, 282] width 24 height 48
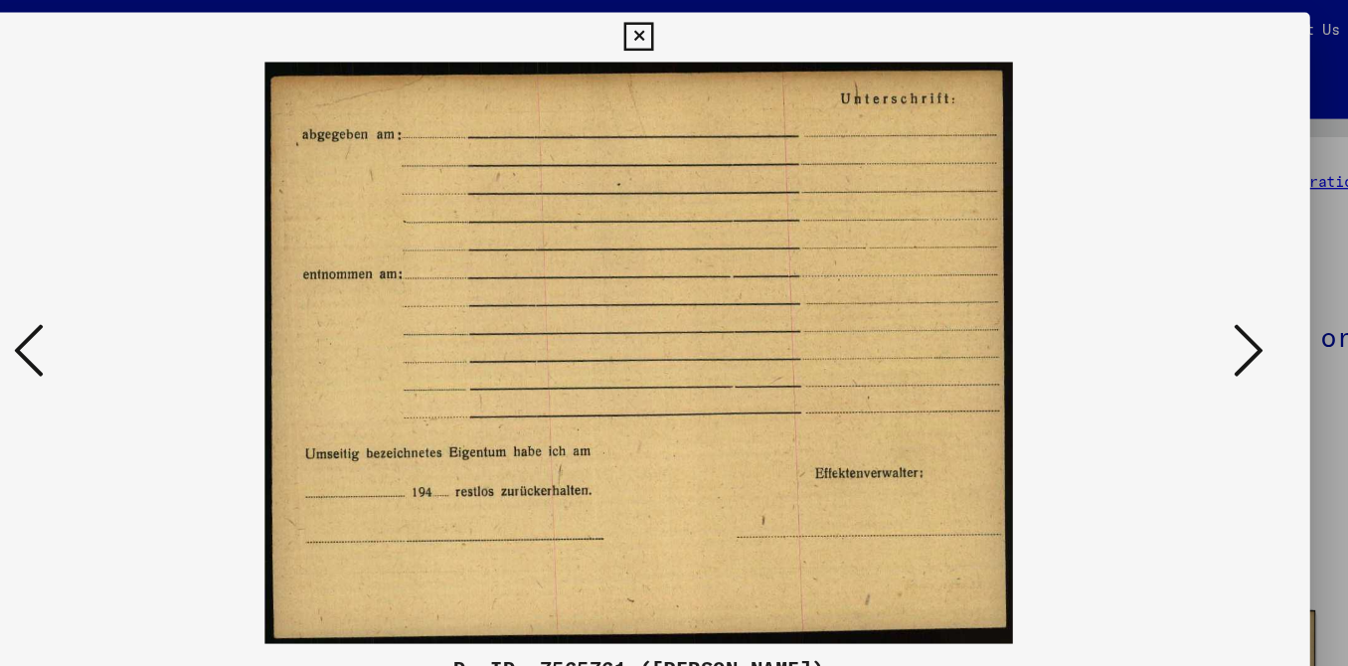
click at [1162, 284] on icon at bounding box center [1163, 282] width 24 height 48
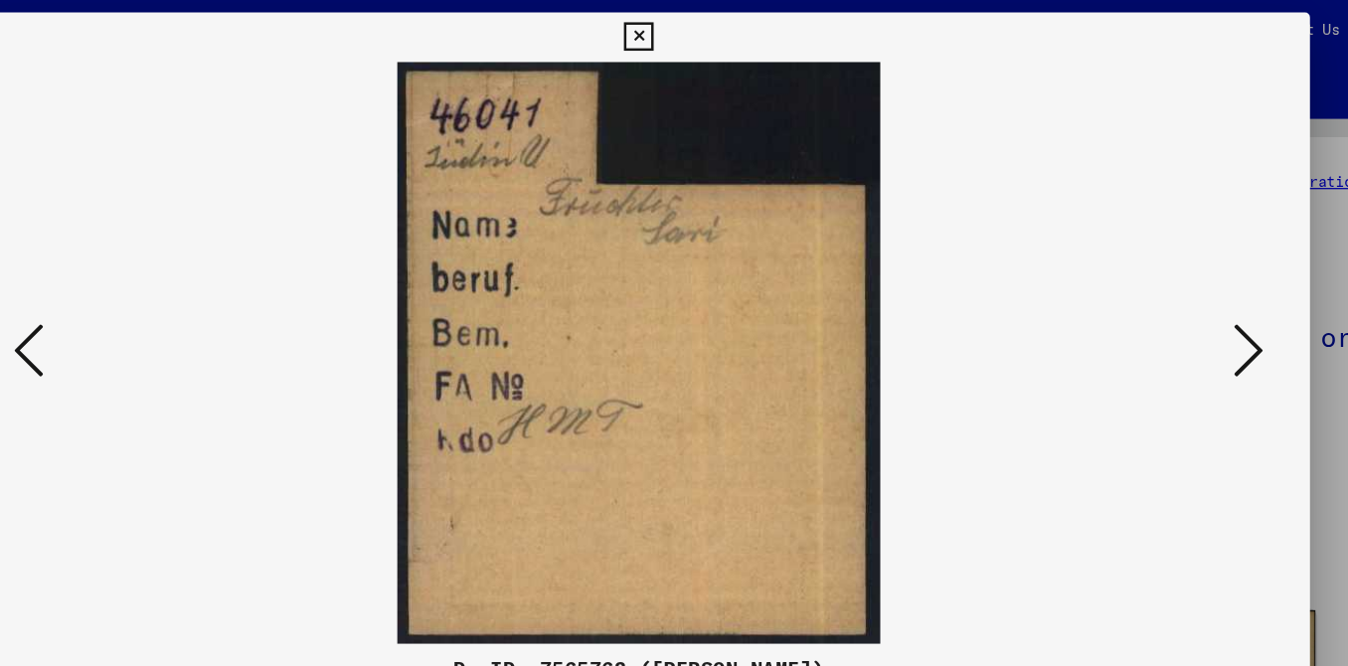
click at [1151, 282] on icon at bounding box center [1163, 282] width 24 height 48
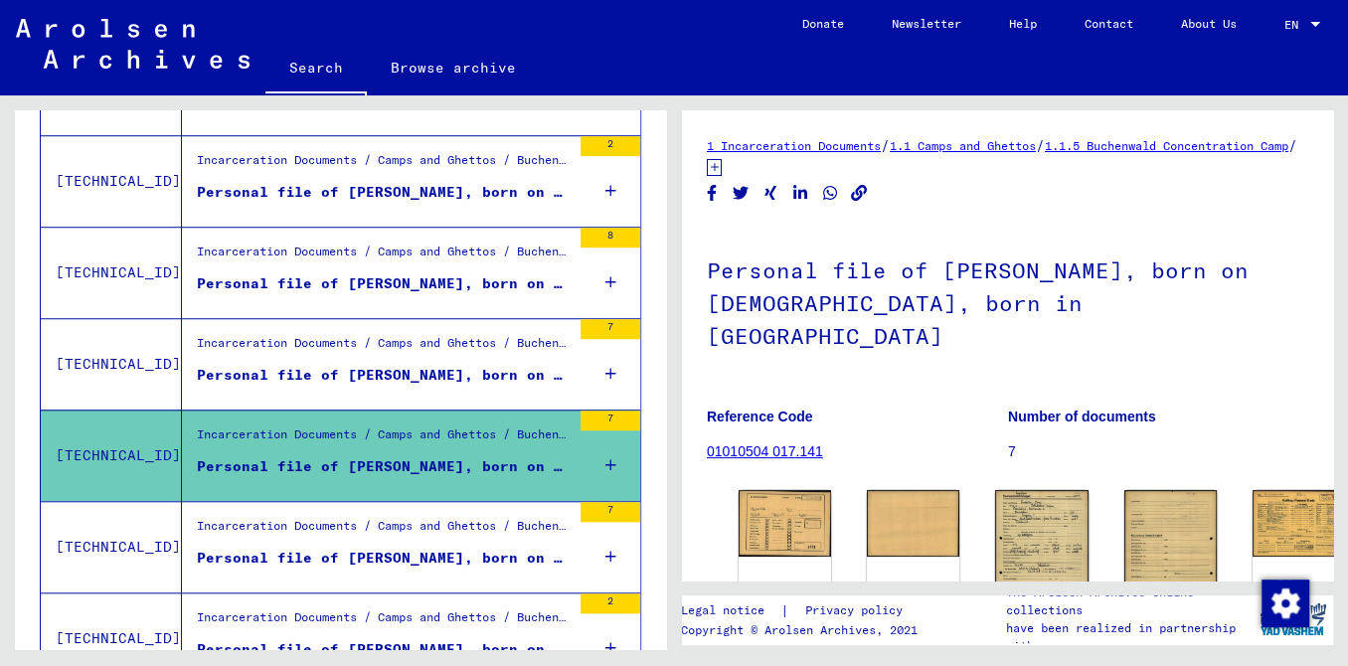
click at [55, 3] on mat-toolbar "Search Browse archive Detailed questions/information about the documents? Send …" at bounding box center [674, 47] width 1348 height 95
click at [410, 569] on div "Personal file of [PERSON_NAME], born on [DEMOGRAPHIC_DATA], born in [GEOGRAPHIC…" at bounding box center [384, 558] width 374 height 21
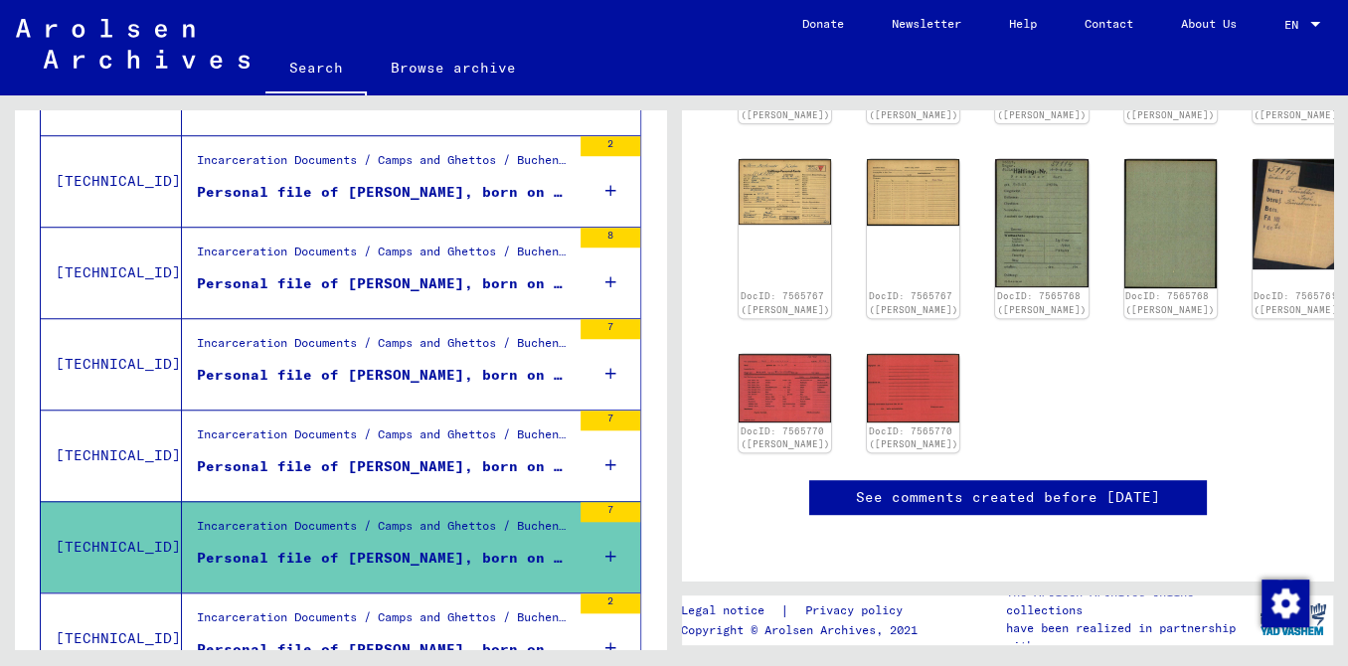
scroll to position [518, 0]
click at [887, 425] on div "DocID: 7565770 ([PERSON_NAME])" at bounding box center [914, 439] width 94 height 28
click at [895, 400] on img at bounding box center [913, 387] width 97 height 73
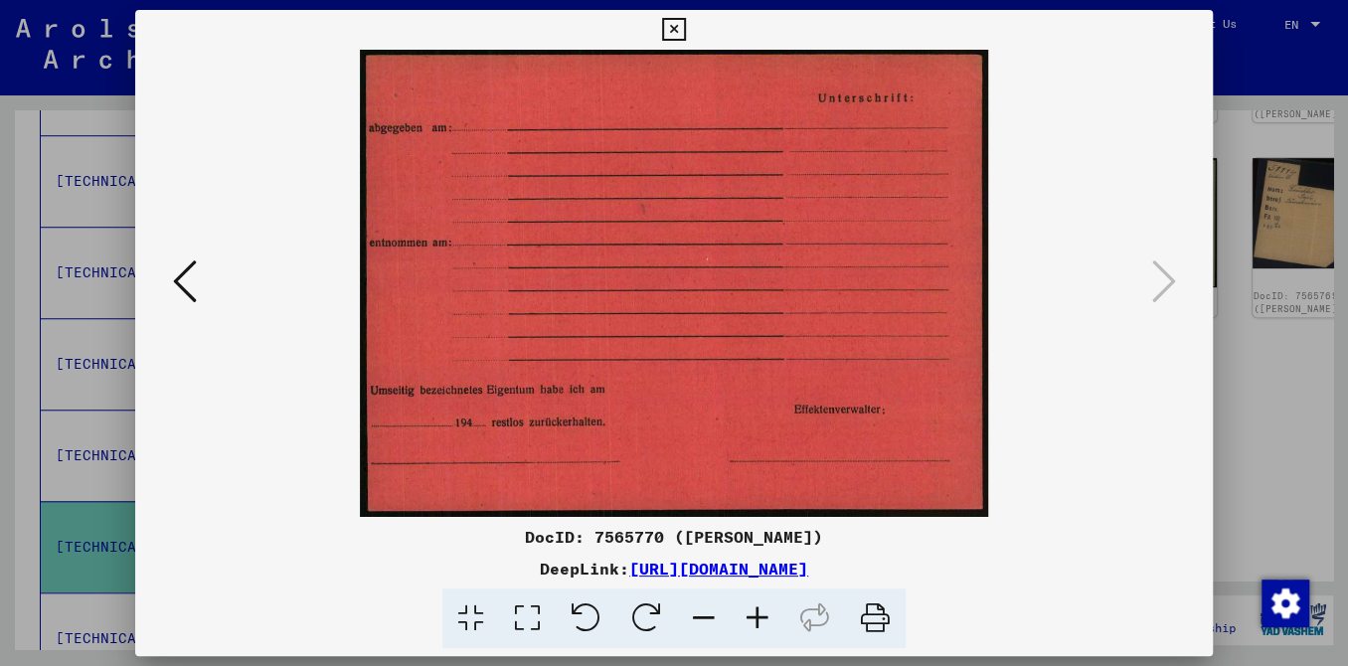
click at [197, 280] on icon at bounding box center [185, 282] width 24 height 48
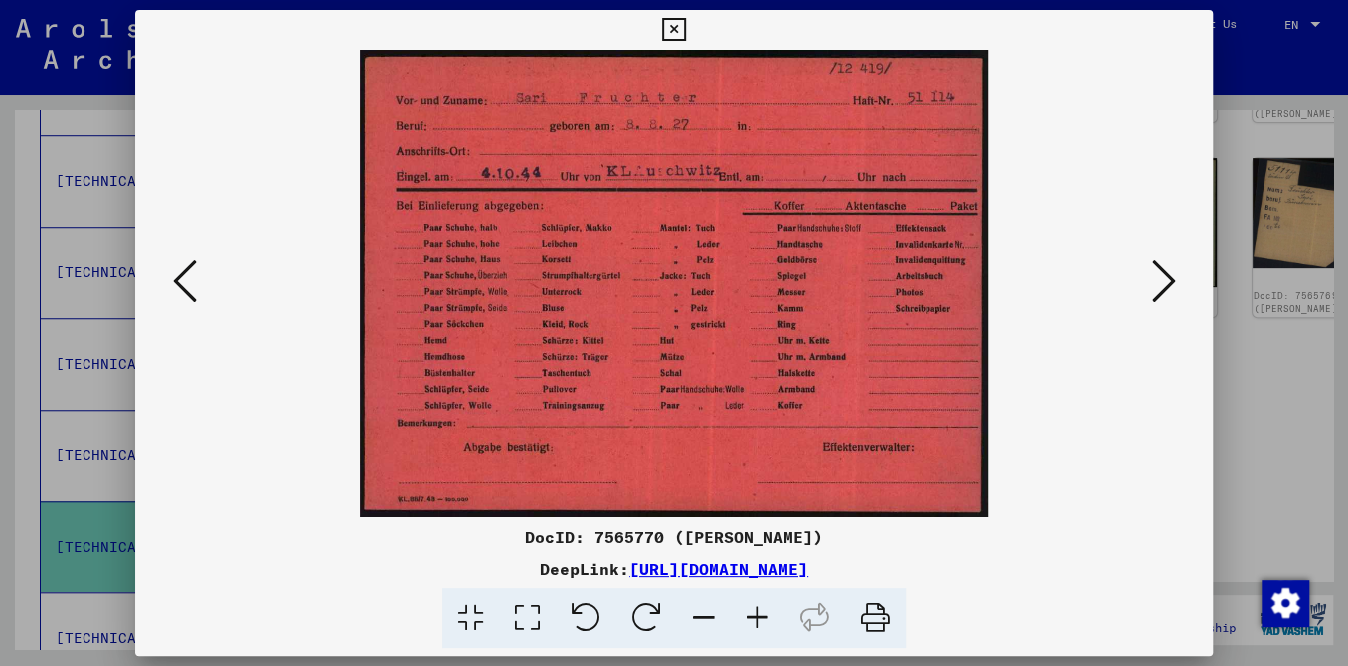
click at [262, 511] on img at bounding box center [675, 283] width 944 height 467
click at [195, 278] on icon at bounding box center [185, 282] width 24 height 48
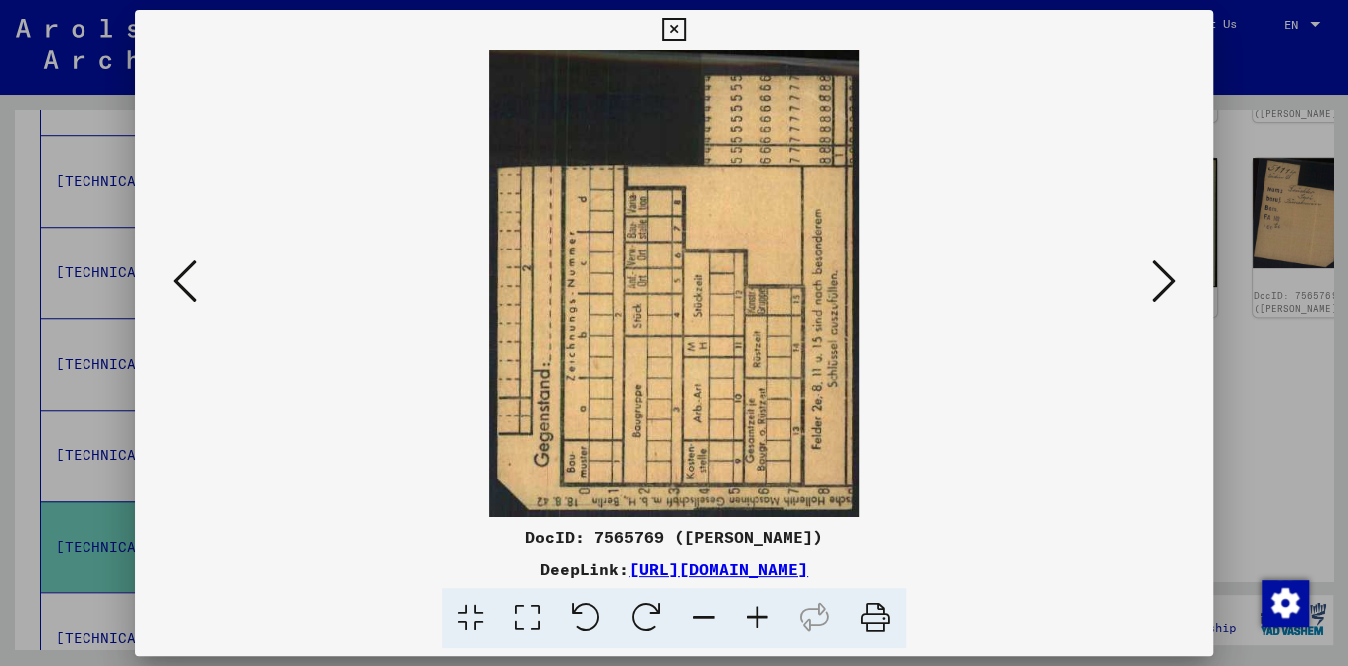
click at [189, 290] on icon at bounding box center [185, 282] width 24 height 48
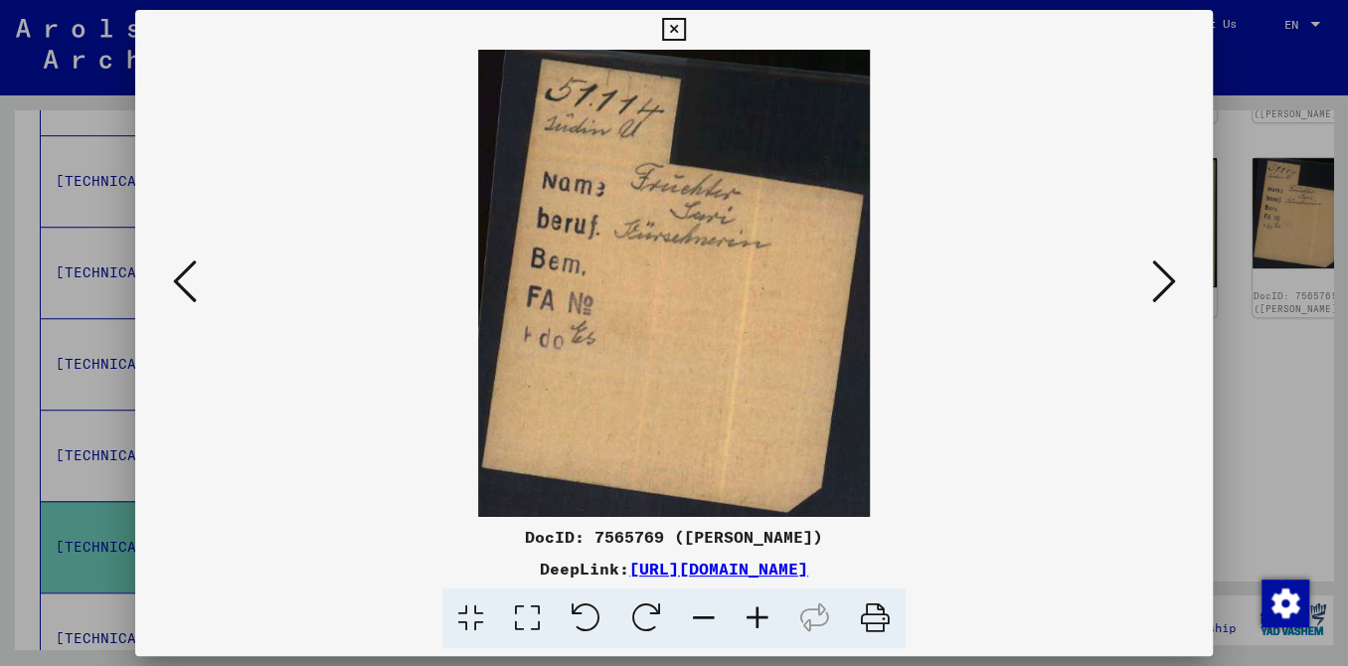
click at [575, 310] on img at bounding box center [675, 283] width 944 height 467
click at [370, 560] on div "DocID: 7565769 ([PERSON_NAME]) DeepLink: [URL][DOMAIN_NAME]" at bounding box center [674, 587] width 1079 height 124
click at [197, 264] on icon at bounding box center [185, 282] width 24 height 48
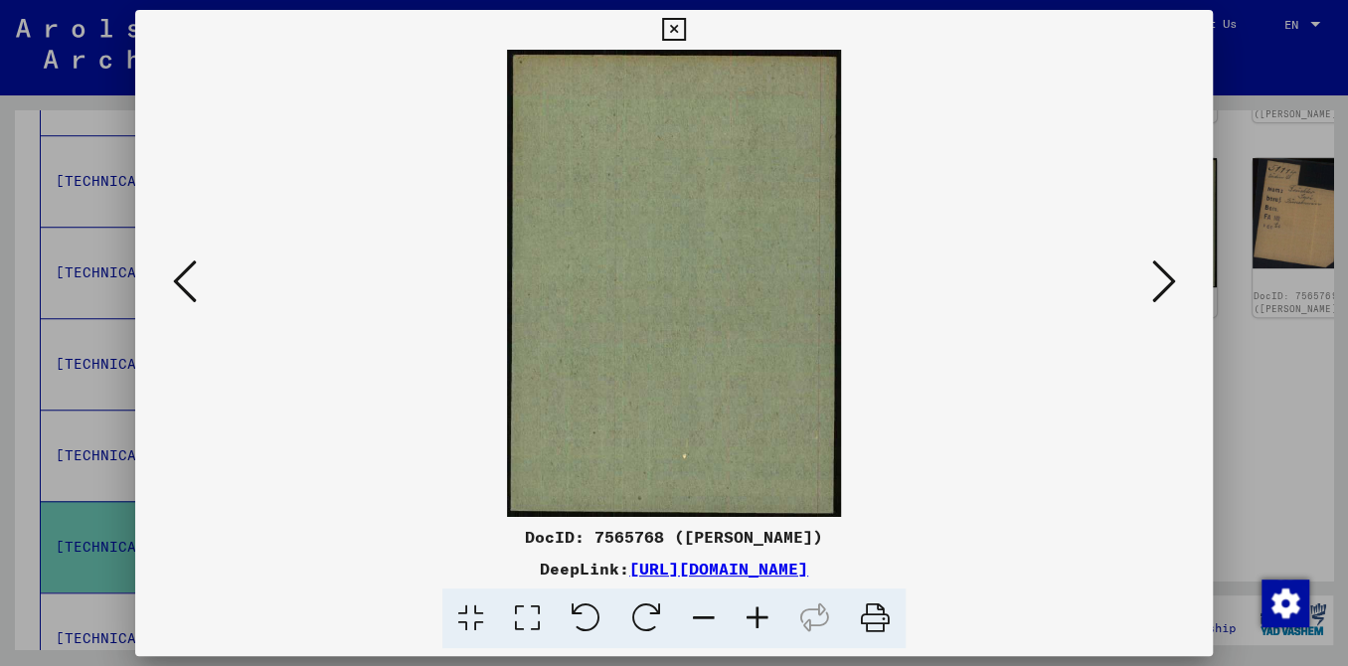
click at [197, 264] on icon at bounding box center [185, 282] width 24 height 48
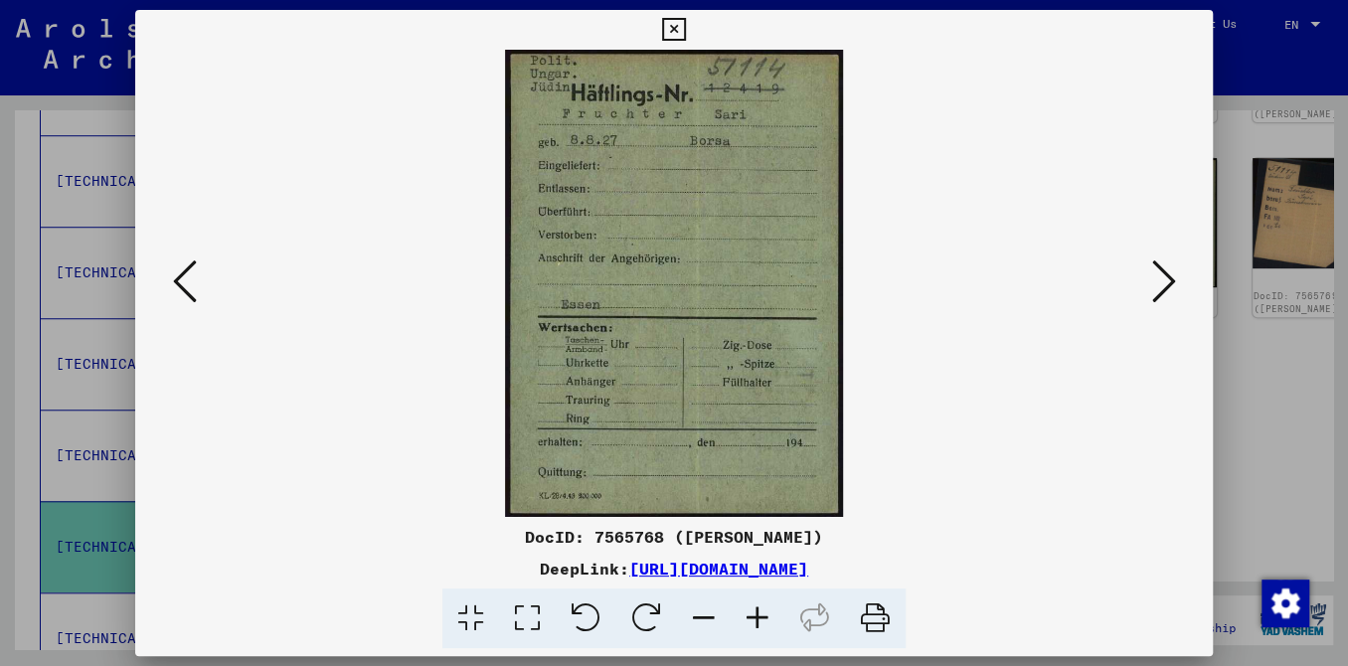
click at [196, 304] on icon at bounding box center [185, 282] width 24 height 48
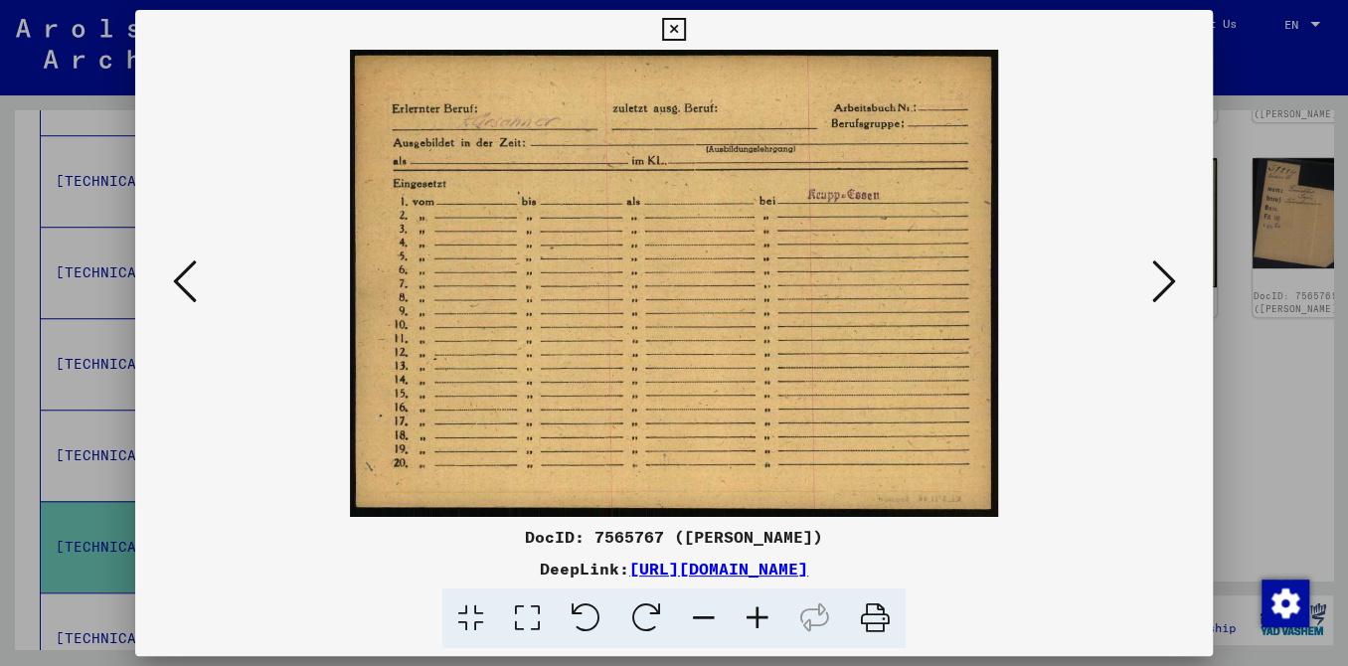
click at [210, 545] on div "DocID: 7565767 ([PERSON_NAME])" at bounding box center [674, 537] width 1079 height 24
click at [197, 279] on icon at bounding box center [185, 282] width 24 height 48
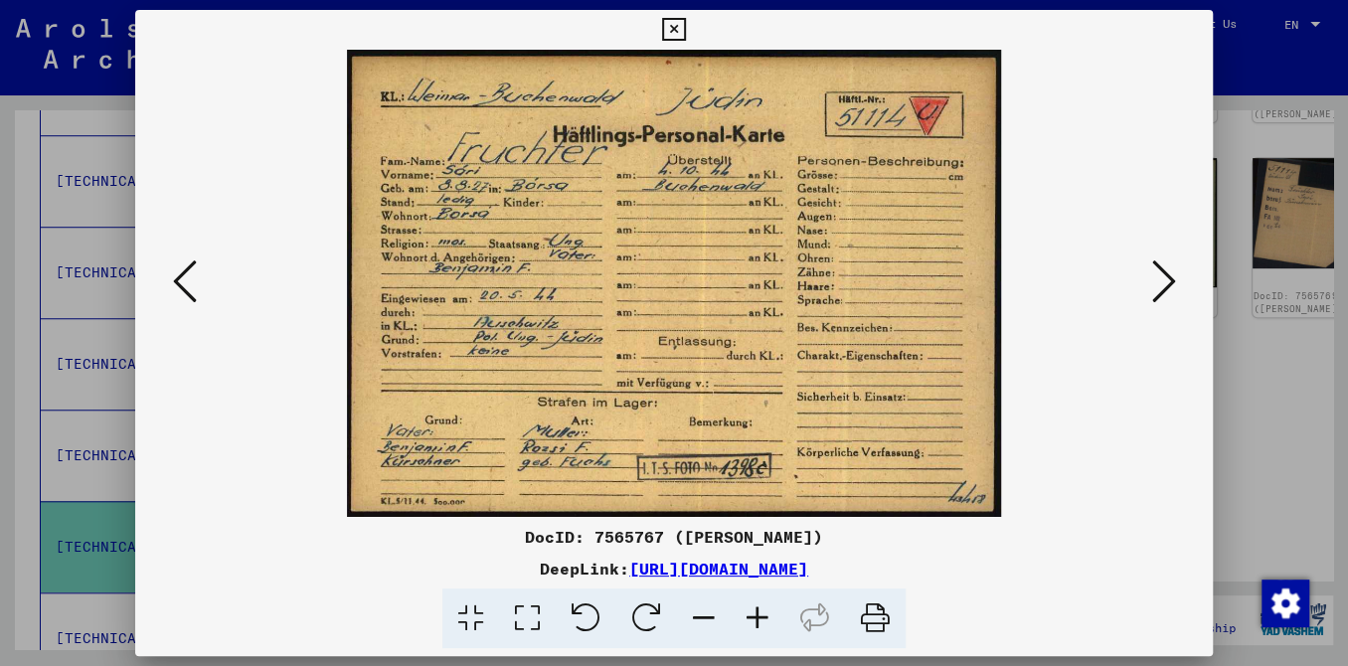
click at [220, 305] on img at bounding box center [675, 283] width 944 height 467
click at [197, 287] on icon at bounding box center [185, 282] width 24 height 48
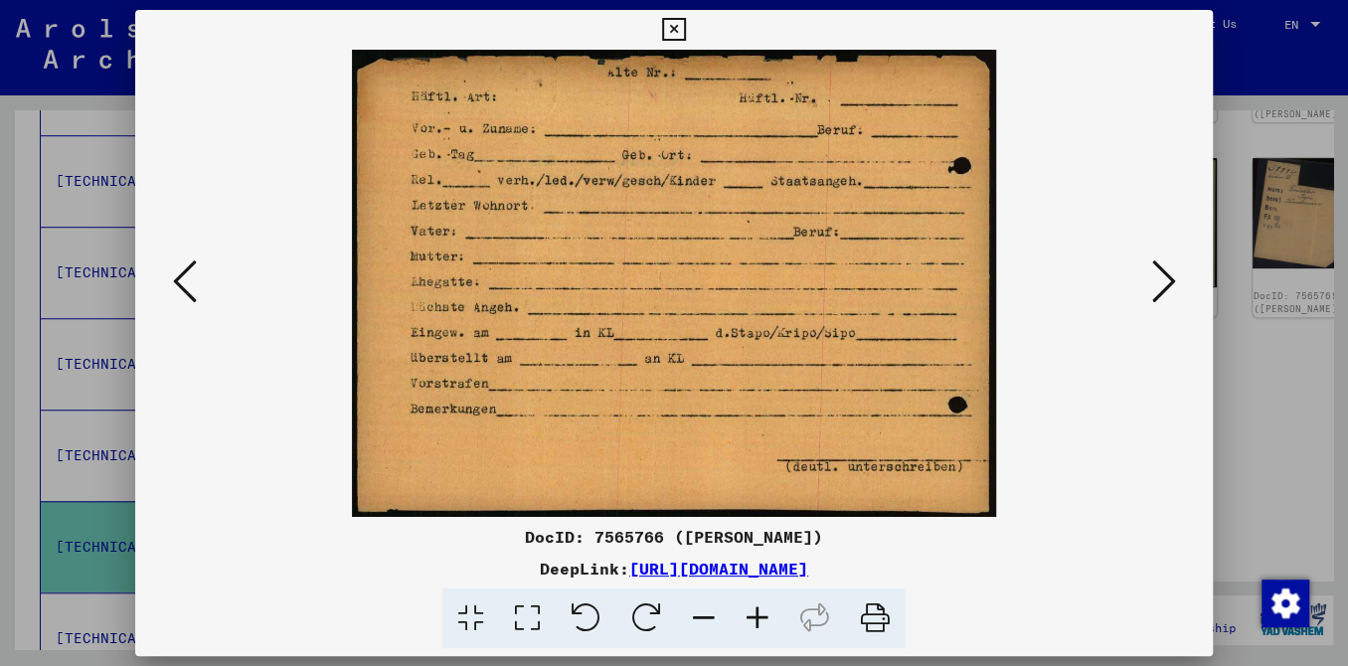
click at [218, 502] on img at bounding box center [675, 283] width 944 height 467
click at [197, 261] on icon at bounding box center [185, 282] width 24 height 48
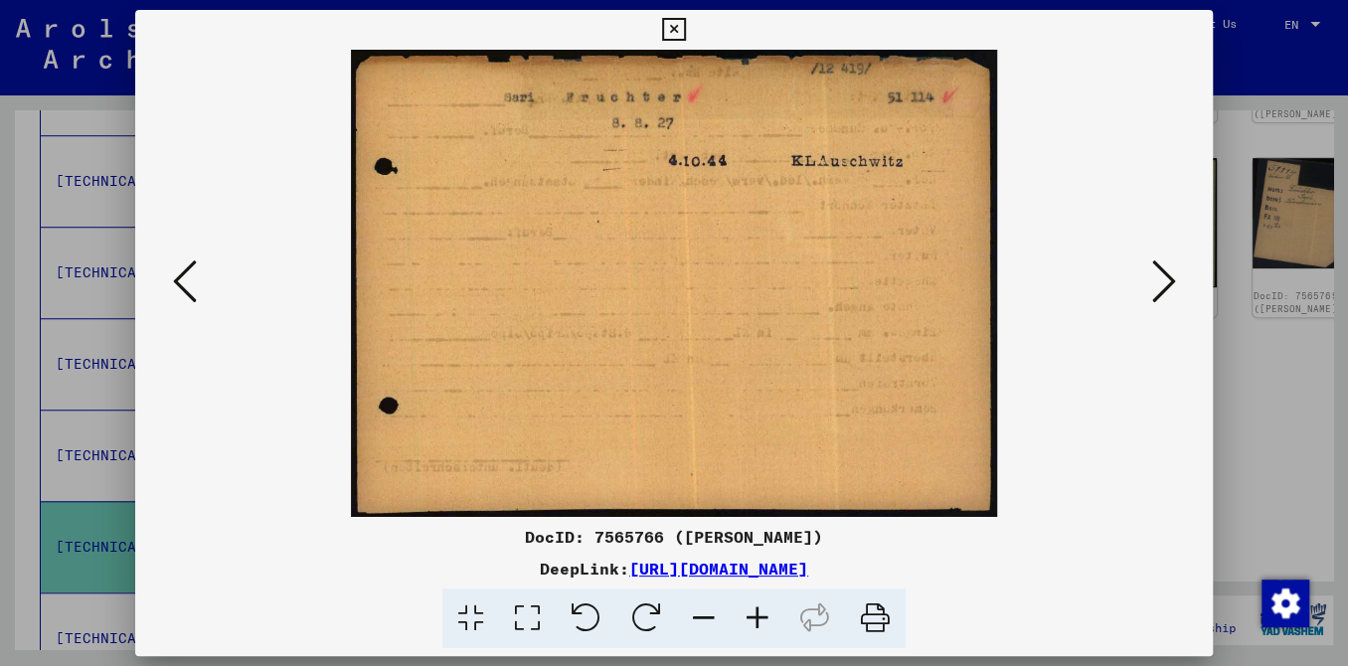
click at [194, 274] on icon at bounding box center [185, 282] width 24 height 48
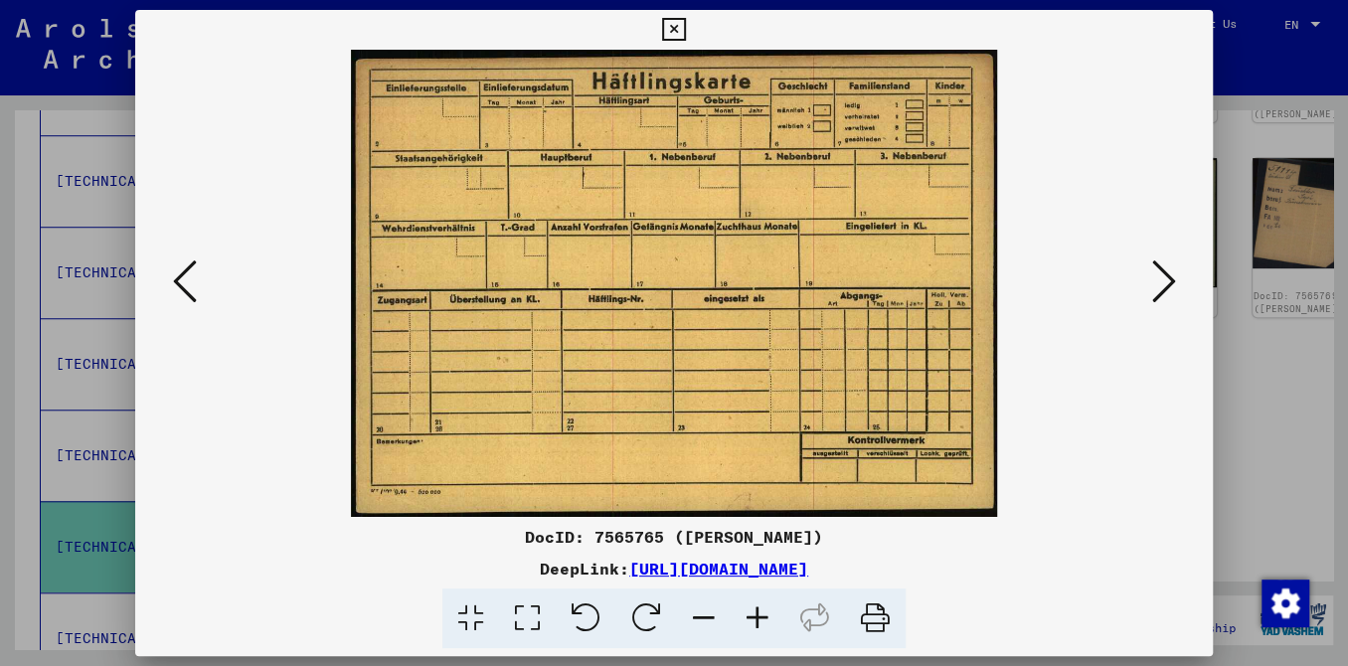
click at [194, 274] on icon at bounding box center [185, 282] width 24 height 48
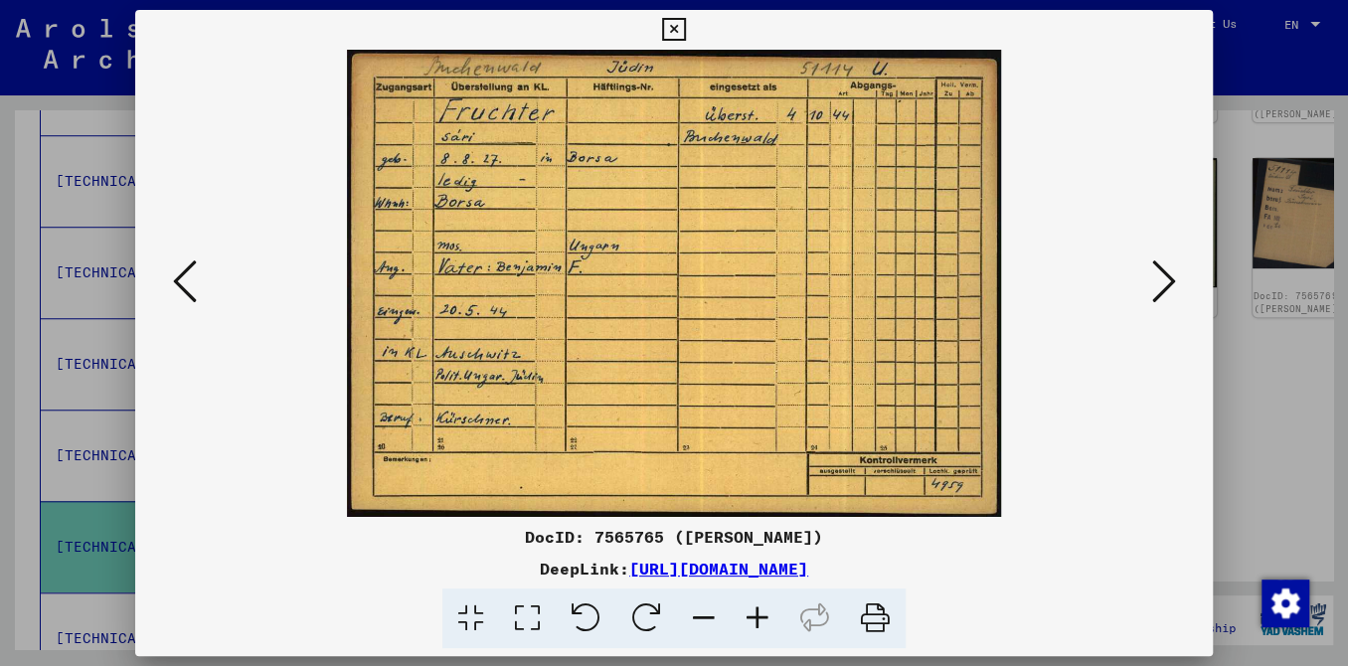
click at [194, 281] on icon at bounding box center [185, 282] width 24 height 48
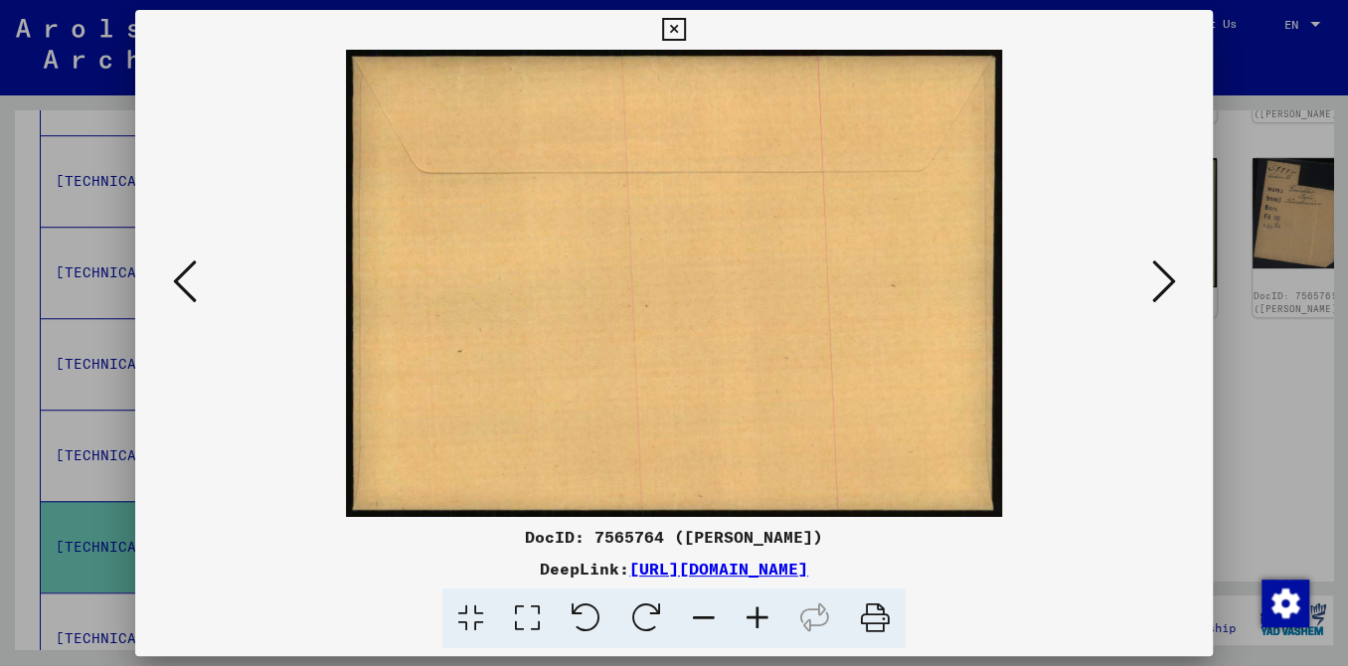
click at [179, 266] on button at bounding box center [185, 283] width 36 height 57
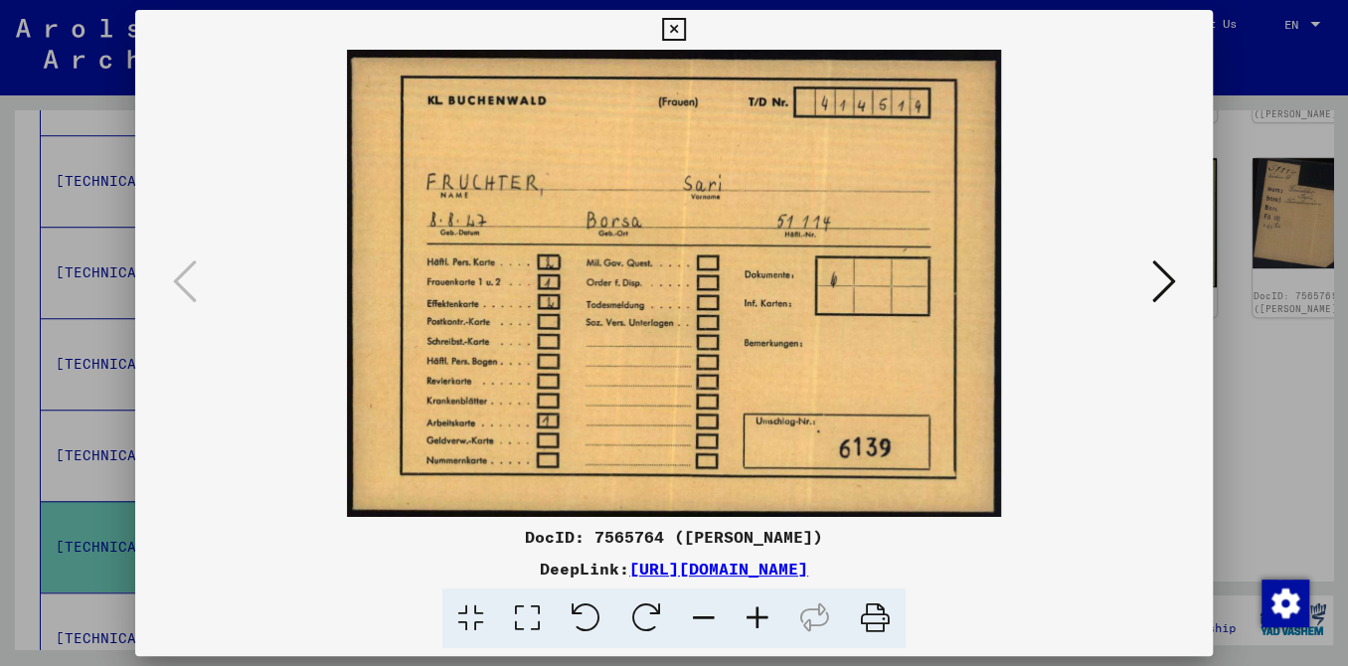
click at [664, 34] on icon at bounding box center [673, 30] width 23 height 24
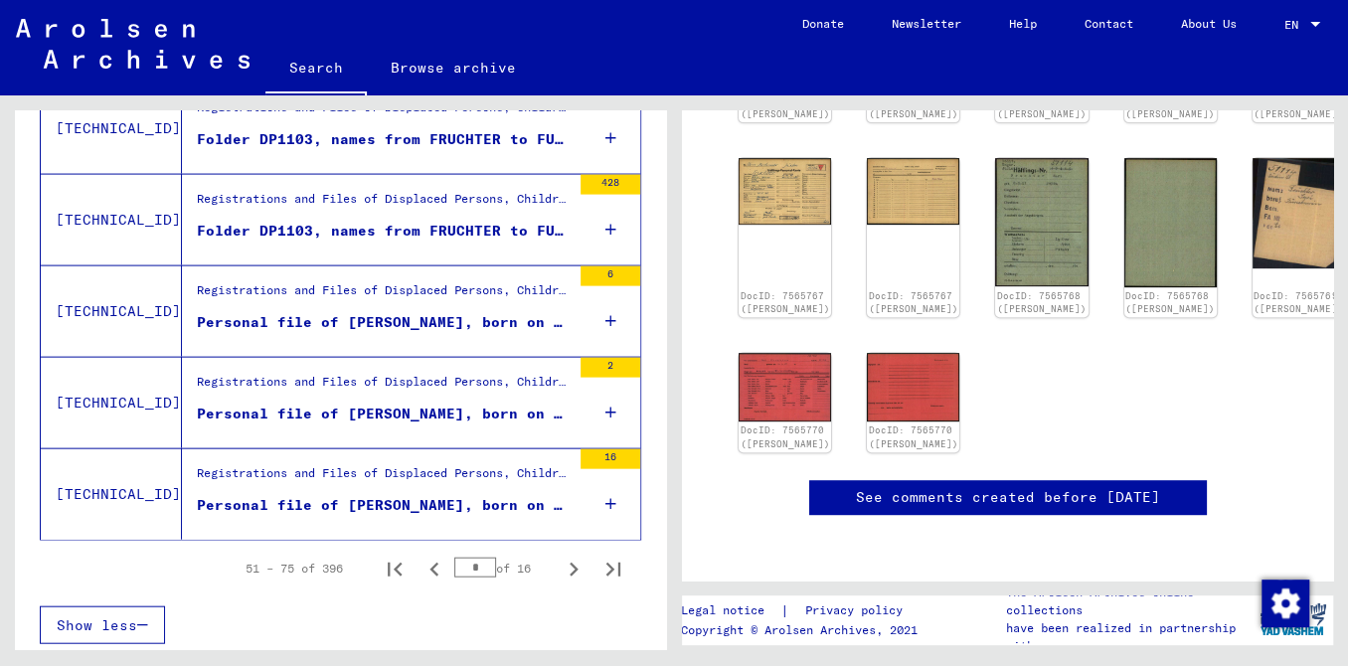
scroll to position [2347, 0]
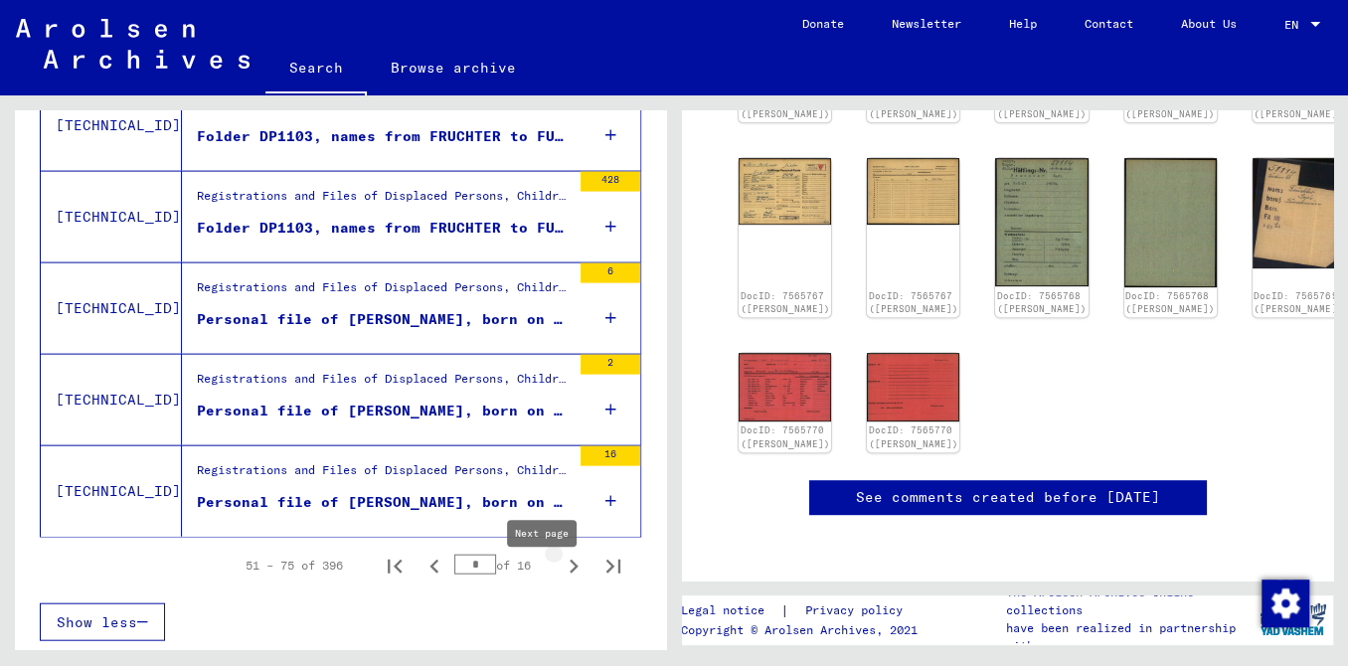
click at [570, 574] on icon "Next page" at bounding box center [574, 567] width 9 height 14
type input "*"
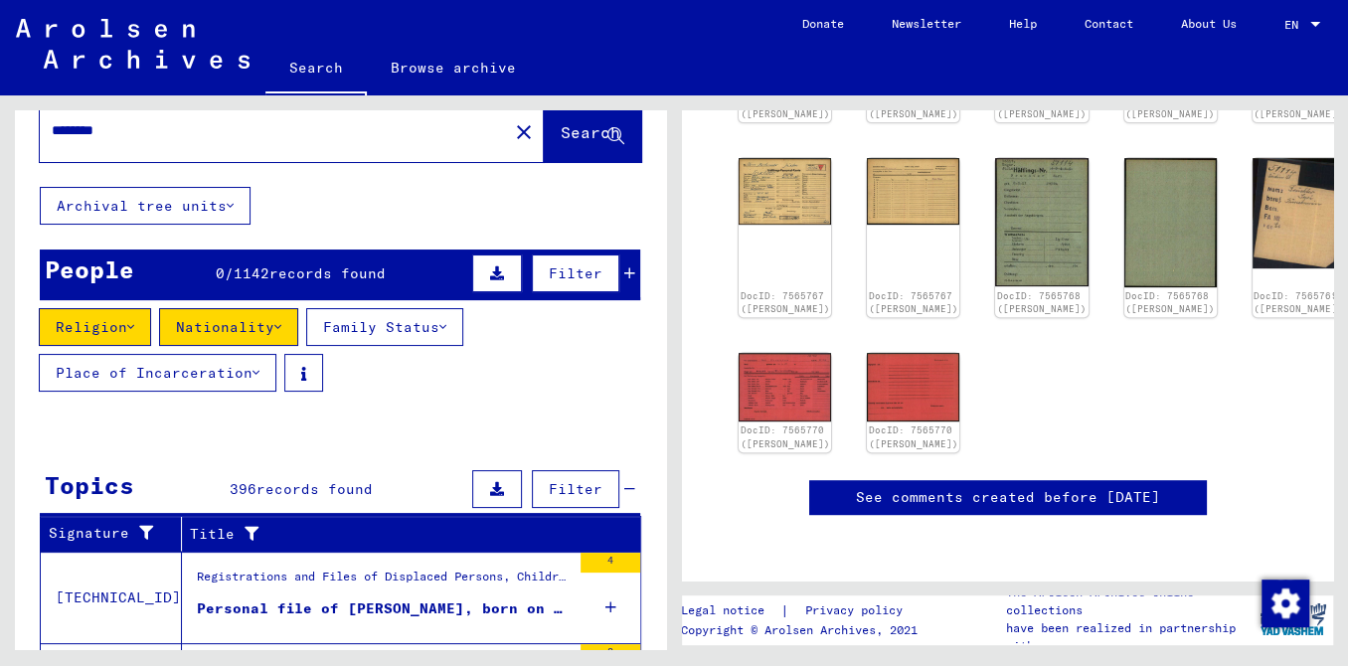
scroll to position [45, 0]
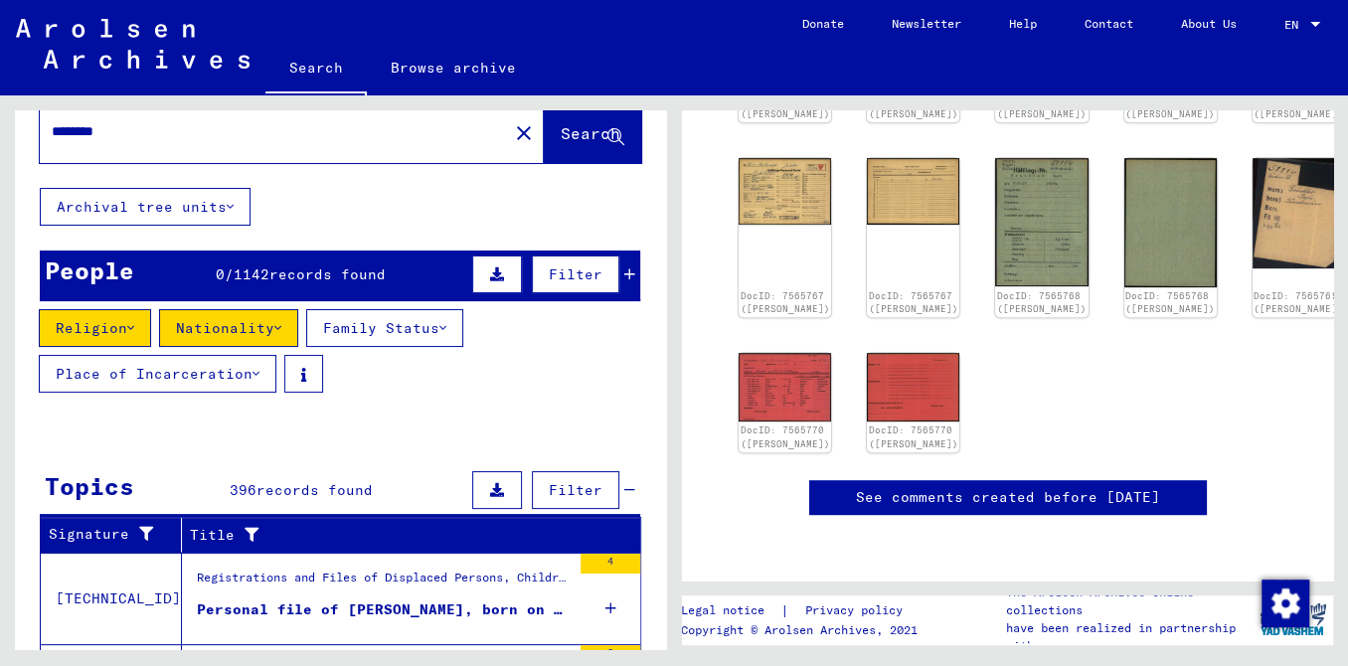
click at [624, 281] on icon at bounding box center [629, 274] width 11 height 14
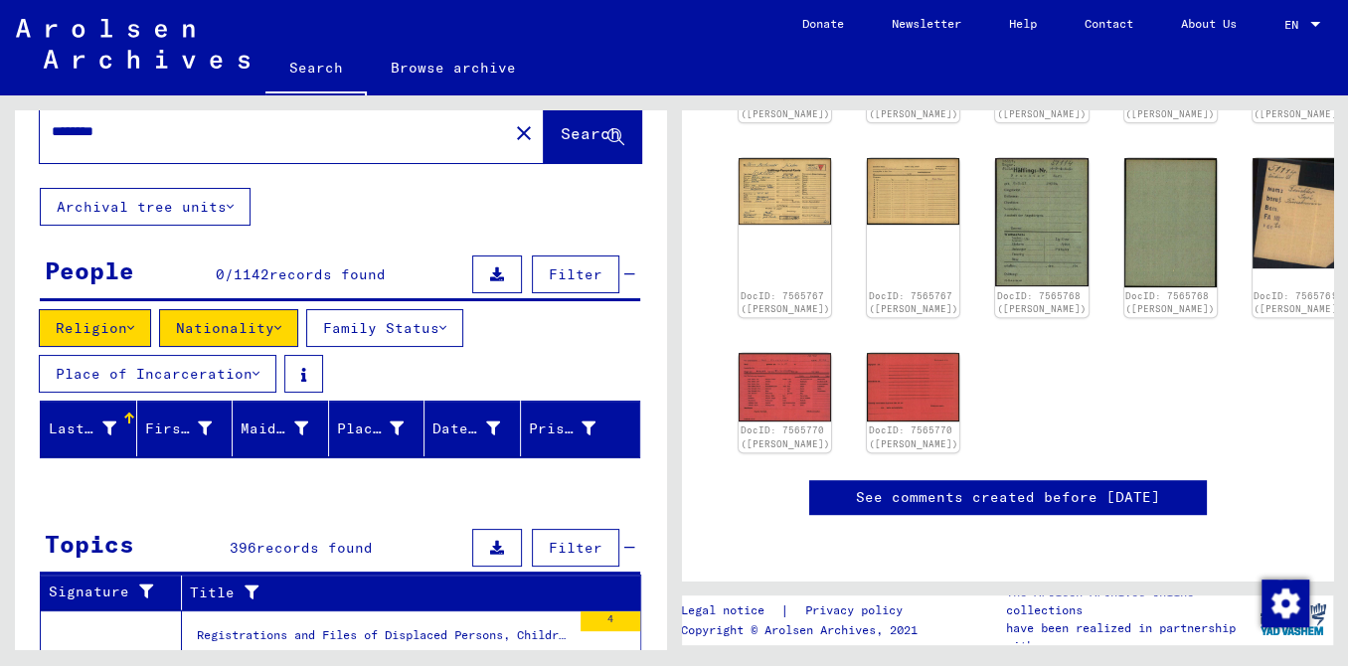
click at [569, 283] on span "Filter" at bounding box center [576, 274] width 54 height 18
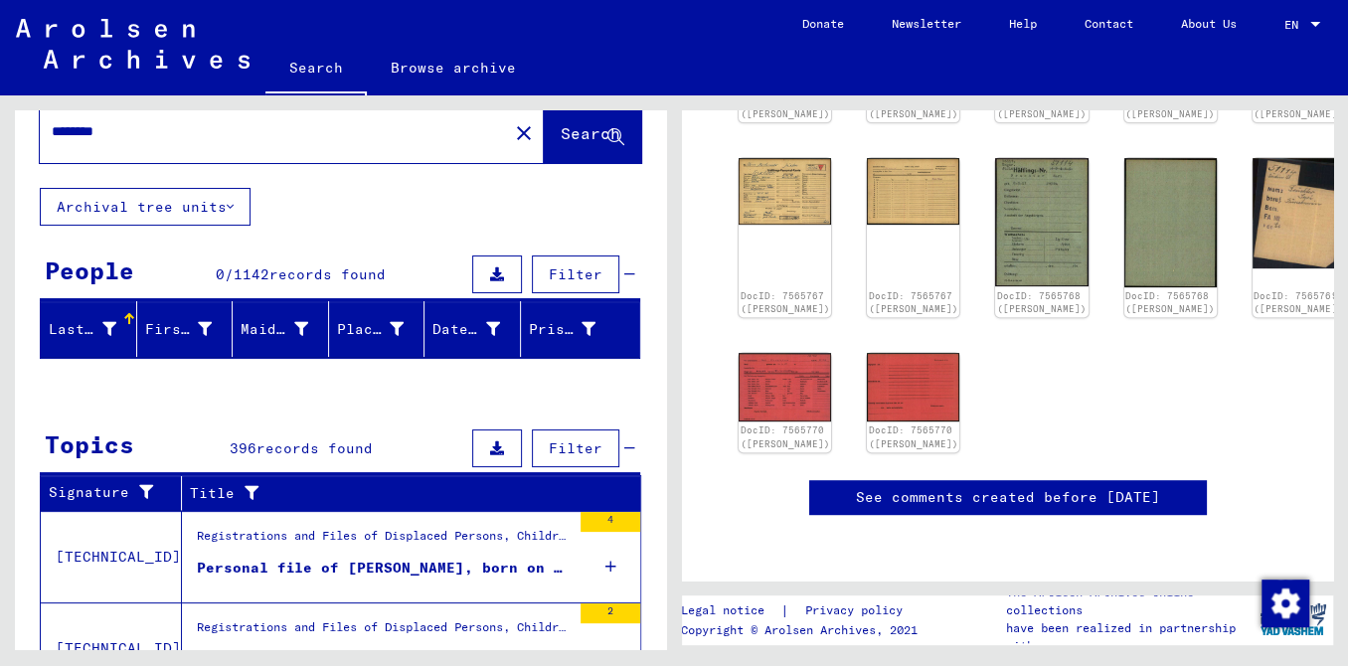
click at [569, 283] on span "Filter" at bounding box center [576, 274] width 54 height 18
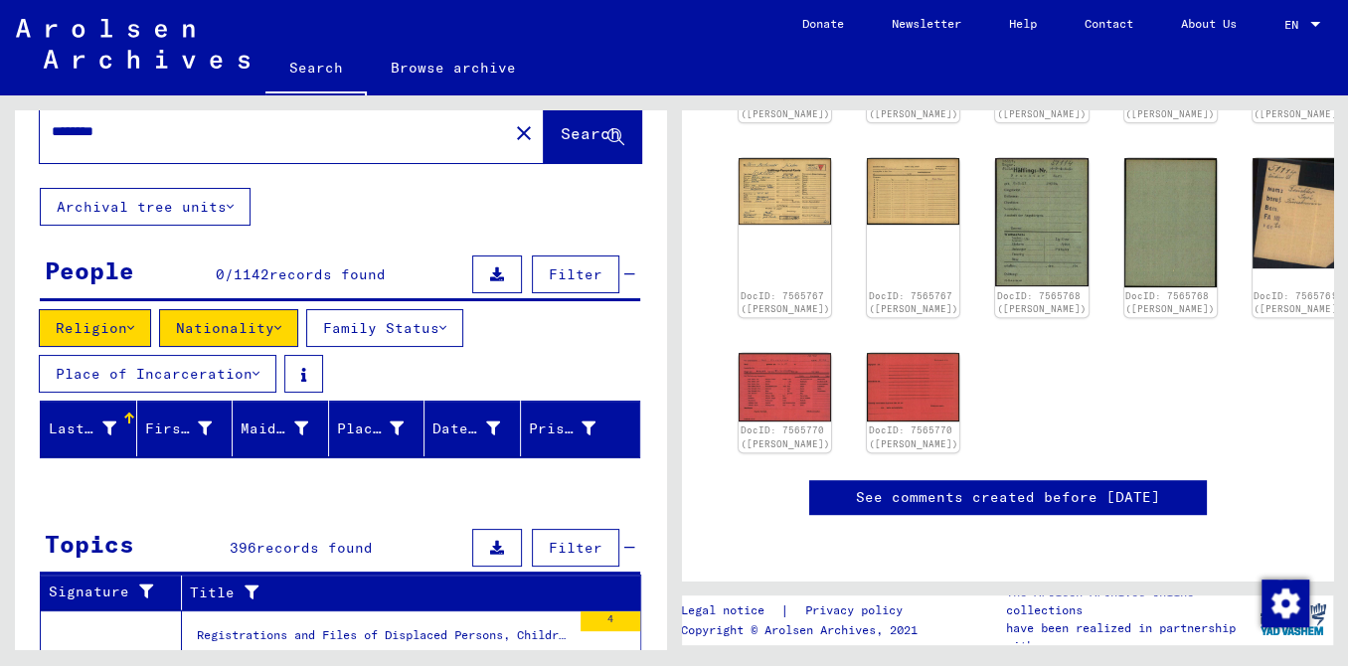
click at [569, 283] on span "Filter" at bounding box center [576, 274] width 54 height 18
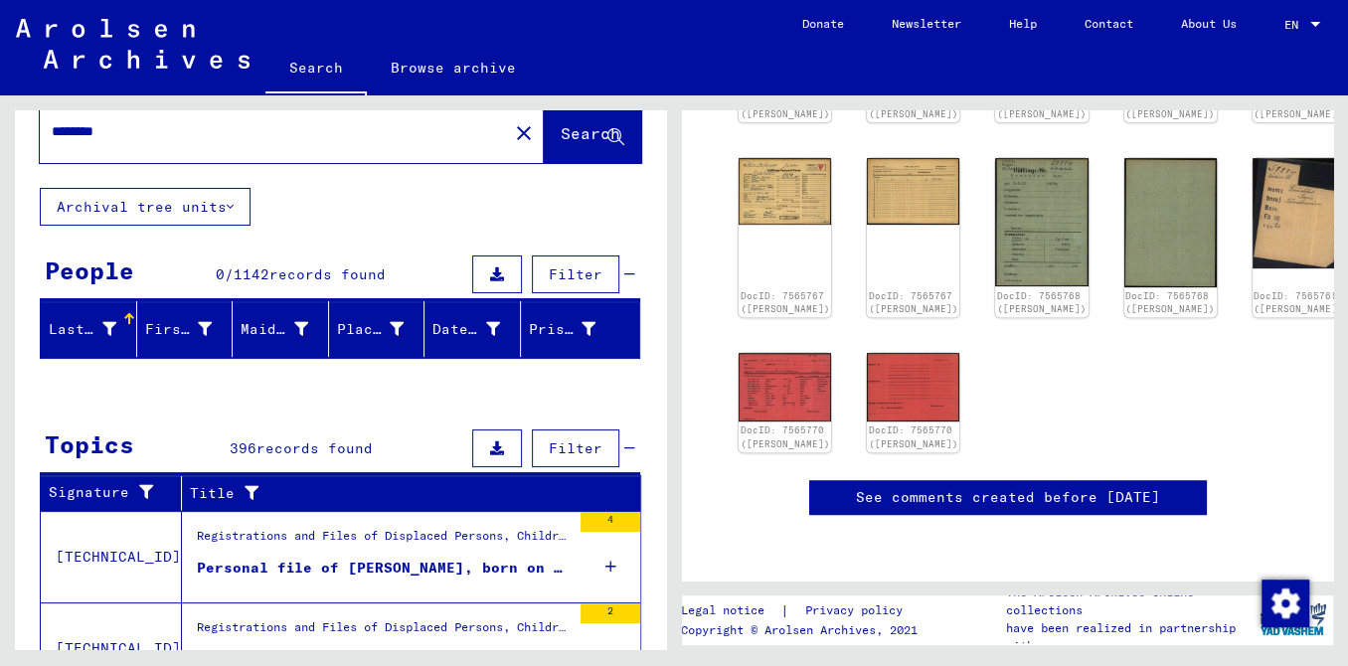
click at [569, 283] on span "Filter" at bounding box center [576, 274] width 54 height 18
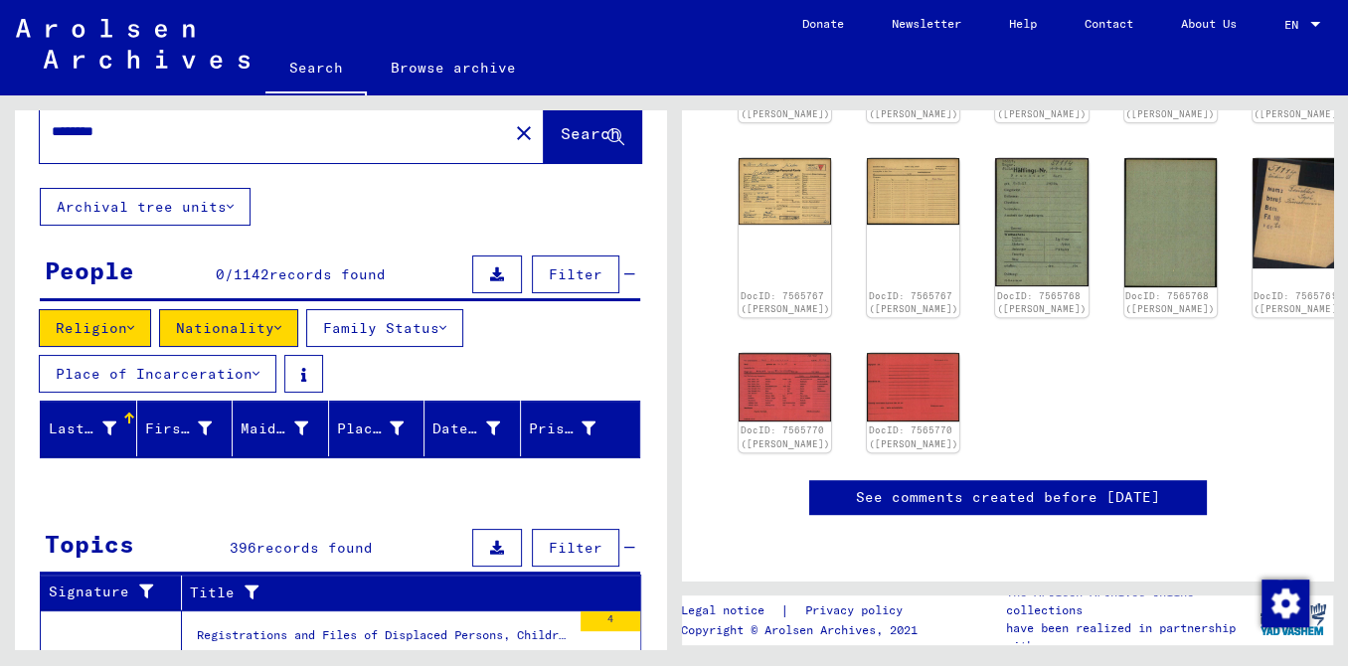
scroll to position [0, 0]
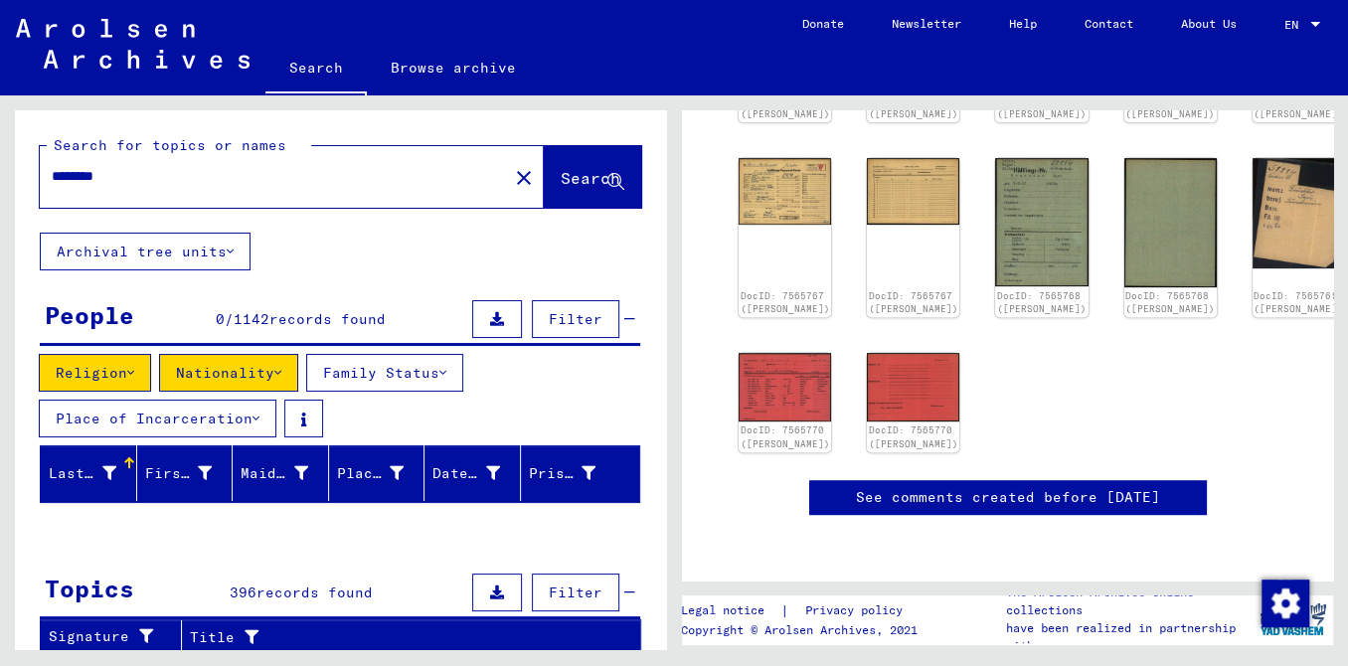
click at [164, 199] on div "********" at bounding box center [268, 176] width 456 height 45
click at [128, 187] on input "********" at bounding box center [274, 176] width 444 height 21
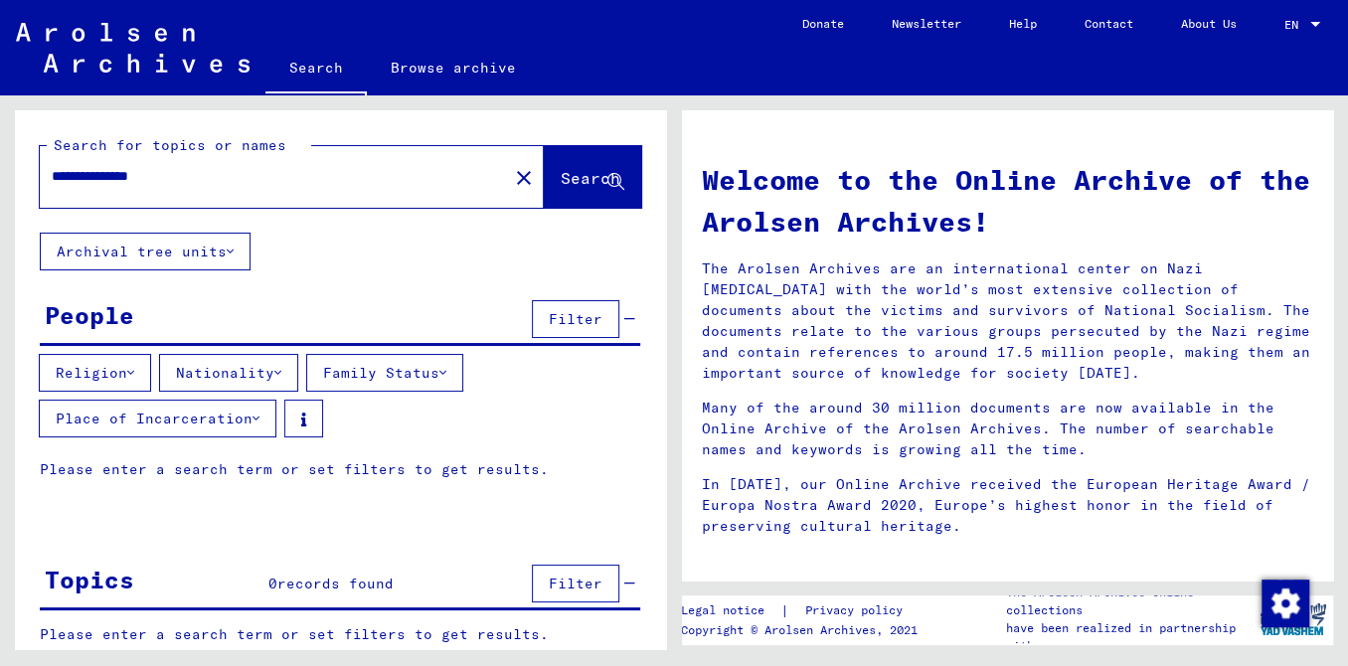
scroll to position [37, 0]
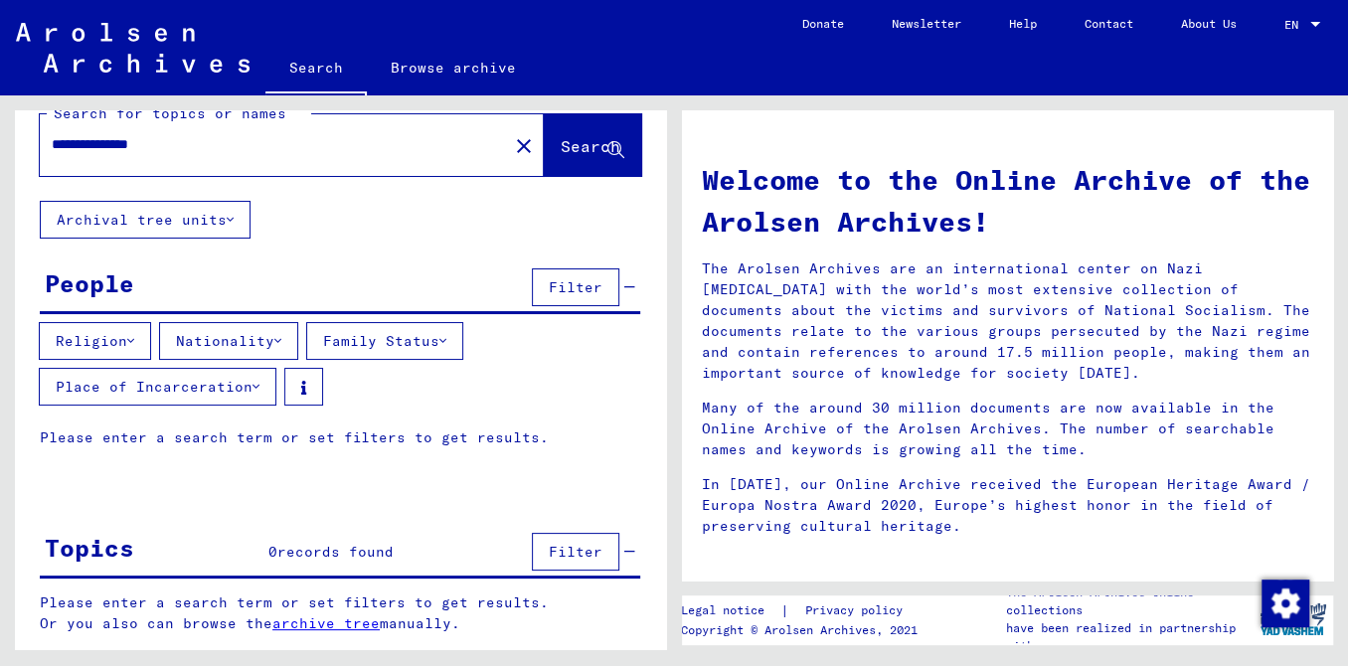
click at [240, 155] on input "**********" at bounding box center [268, 144] width 432 height 21
click at [561, 155] on span "Search" at bounding box center [591, 146] width 60 height 20
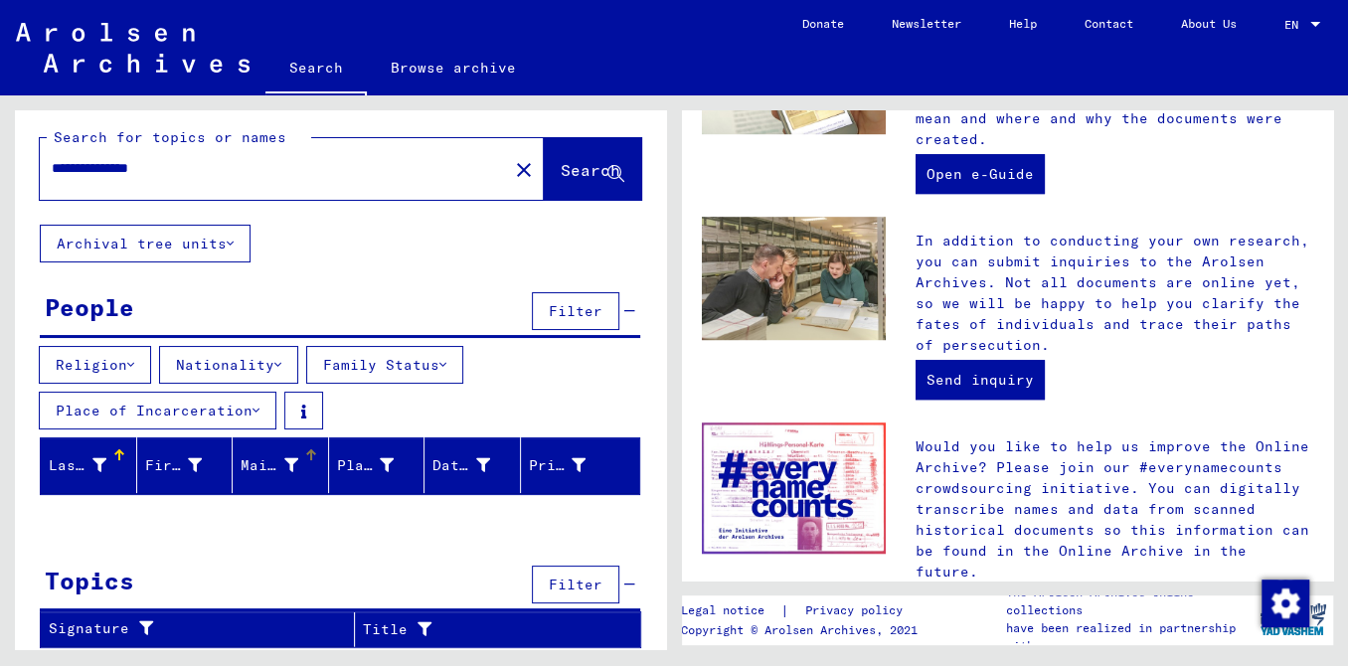
scroll to position [0, 0]
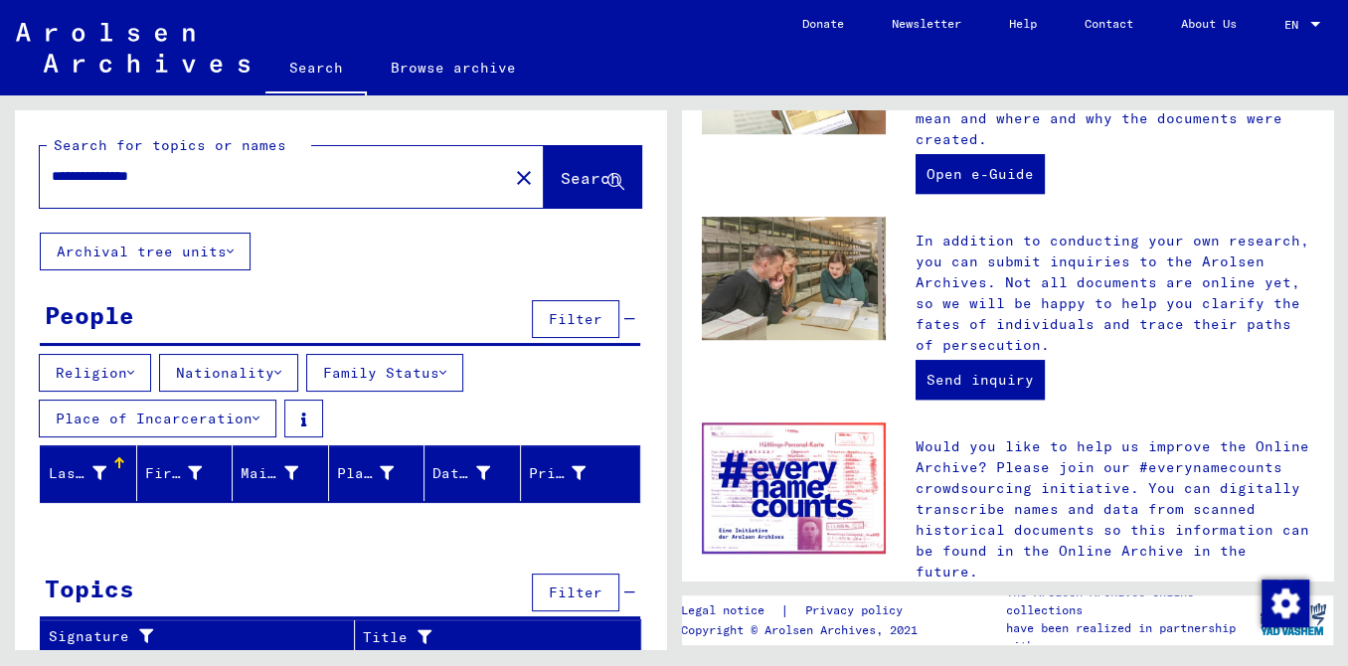
click at [212, 199] on div "**********" at bounding box center [262, 176] width 444 height 45
click at [202, 185] on div "**********" at bounding box center [262, 176] width 444 height 45
click at [173, 187] on input "**********" at bounding box center [268, 176] width 432 height 21
click at [183, 187] on input "**********" at bounding box center [268, 176] width 432 height 21
type input "**********"
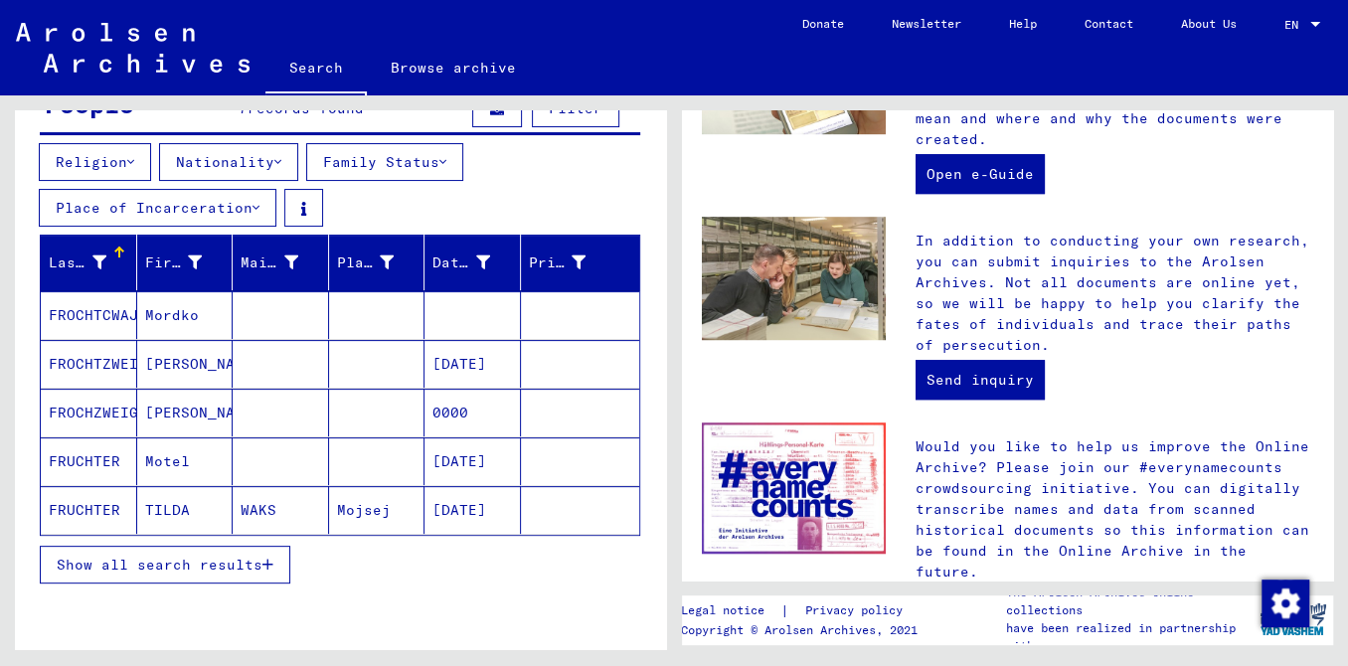
scroll to position [210, 0]
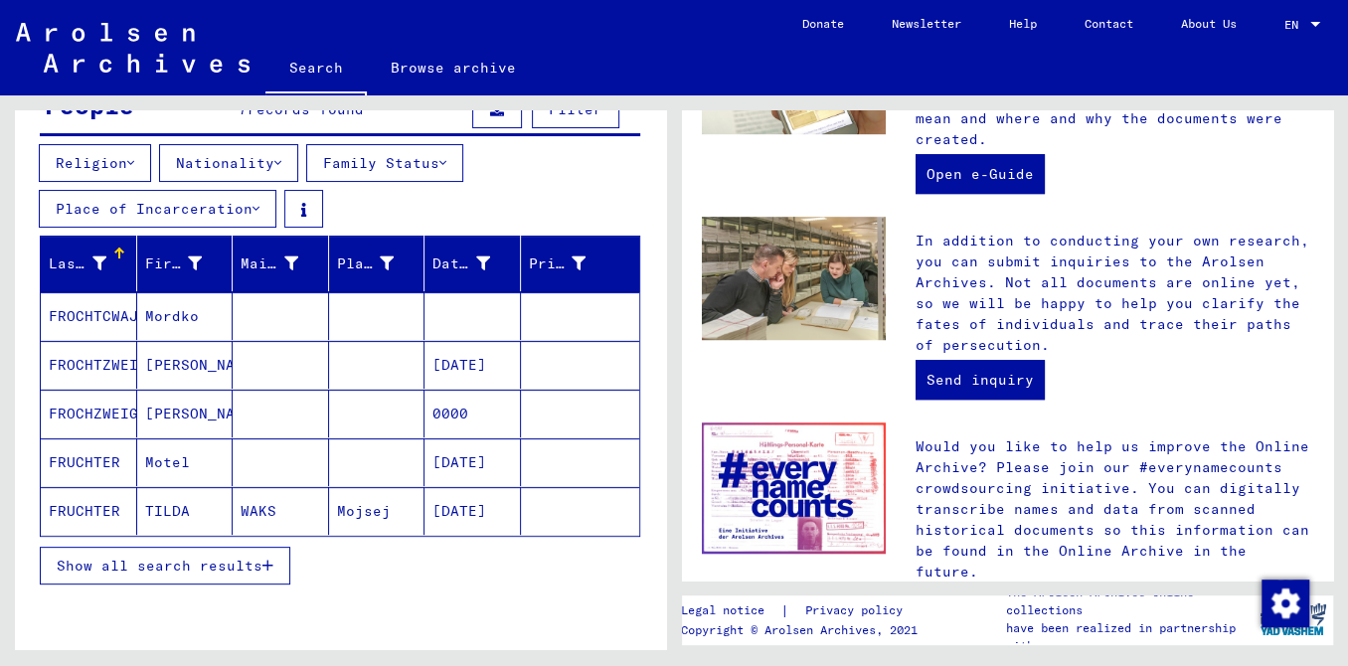
click at [103, 483] on mat-cell "FRUCHTER" at bounding box center [89, 462] width 96 height 48
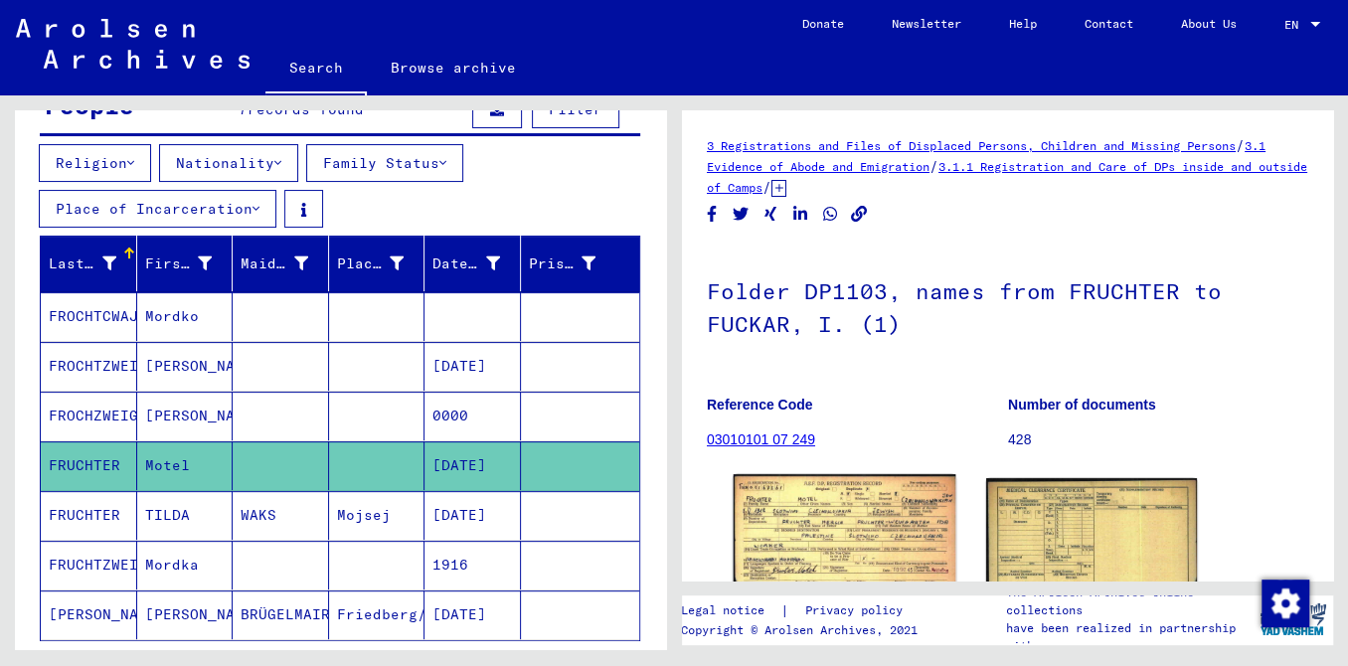
click at [813, 547] on img at bounding box center [845, 540] width 222 height 132
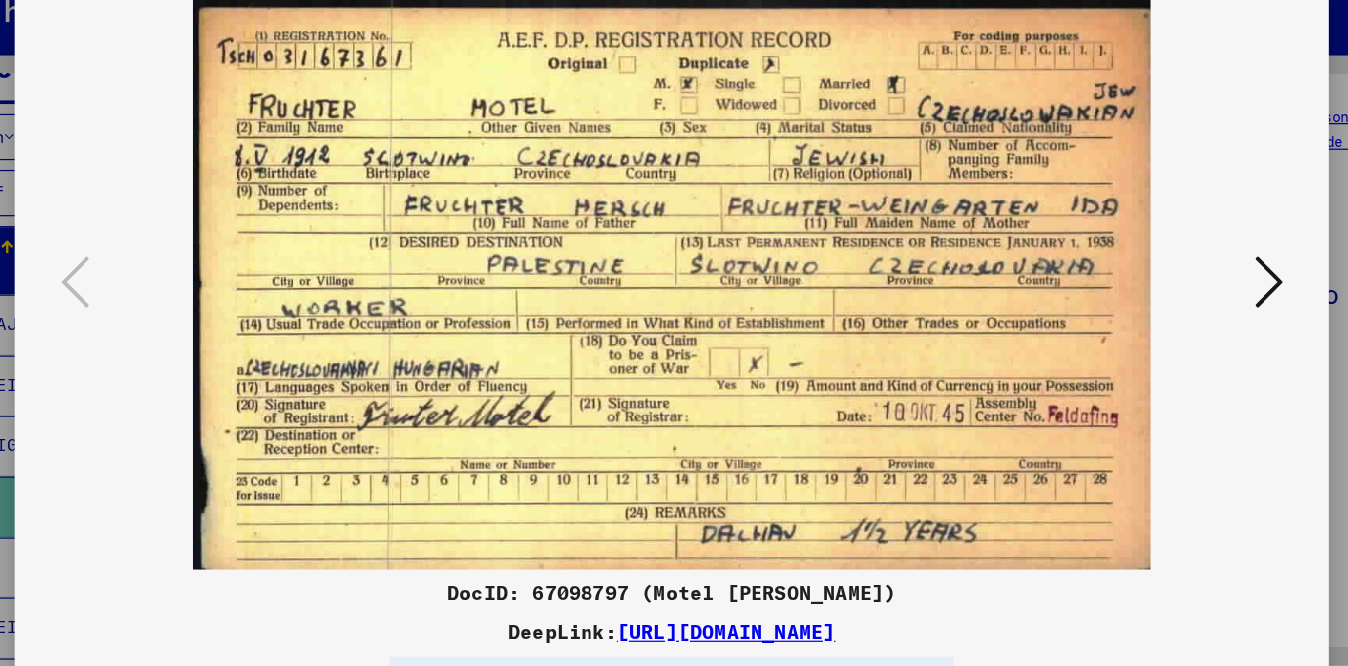
drag, startPoint x: 1144, startPoint y: 279, endPoint x: 1160, endPoint y: 278, distance: 15.9
click at [1160, 278] on icon at bounding box center [1163, 282] width 24 height 48
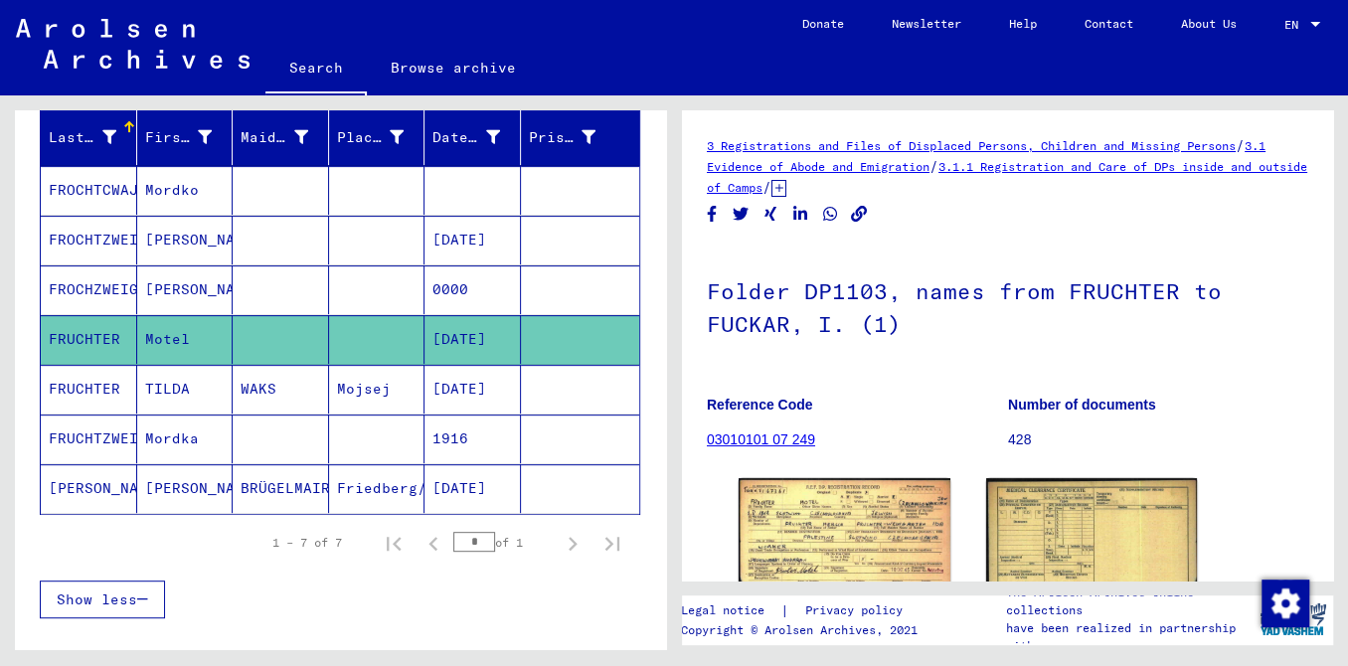
scroll to position [336, 0]
click at [204, 450] on mat-cell "Mordka" at bounding box center [185, 439] width 96 height 49
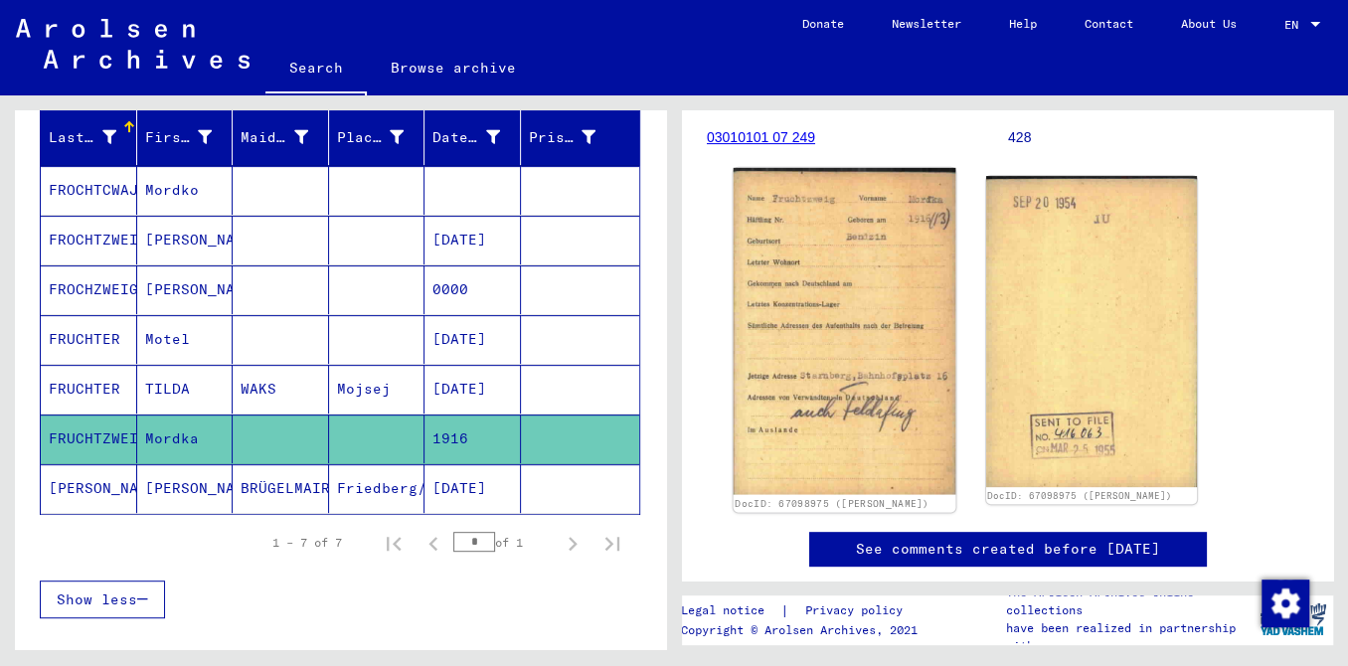
scroll to position [304, 0]
